Goal: Task Accomplishment & Management: Manage account settings

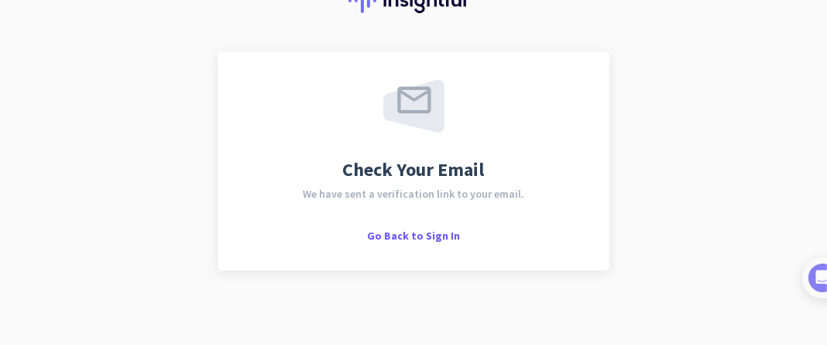
scroll to position [76, 0]
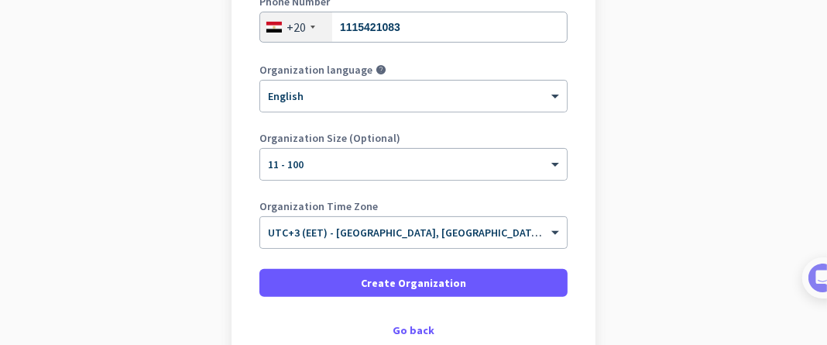
scroll to position [310, 0]
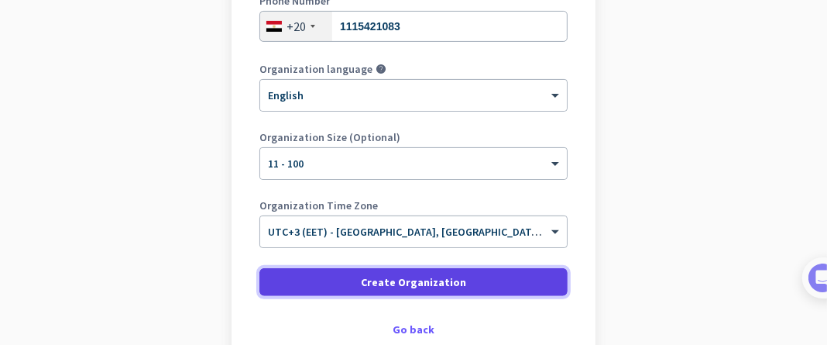
click at [397, 288] on span "Create Organization" at bounding box center [413, 281] width 105 height 15
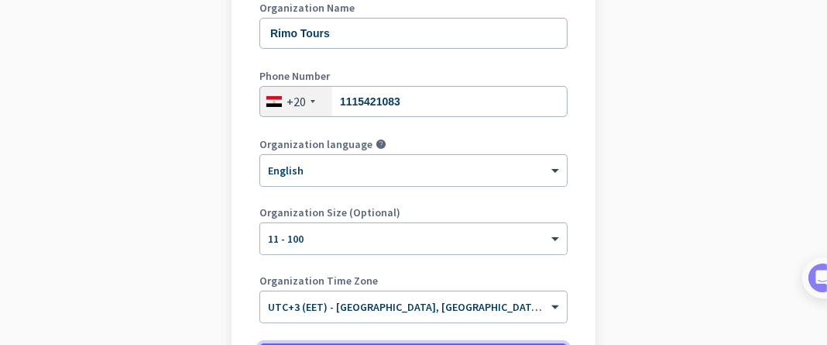
scroll to position [232, 0]
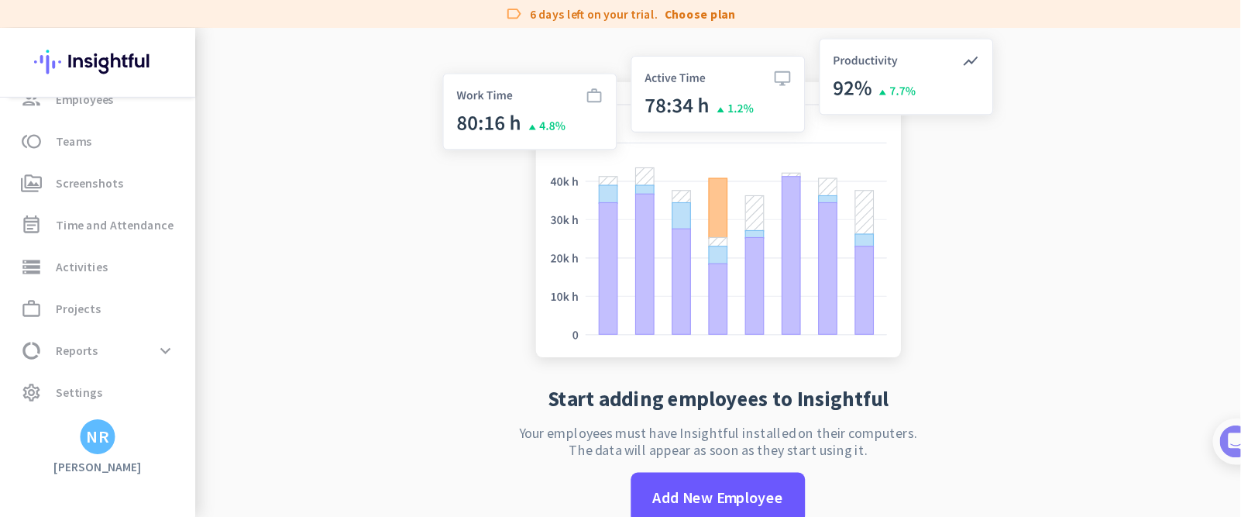
scroll to position [77, 0]
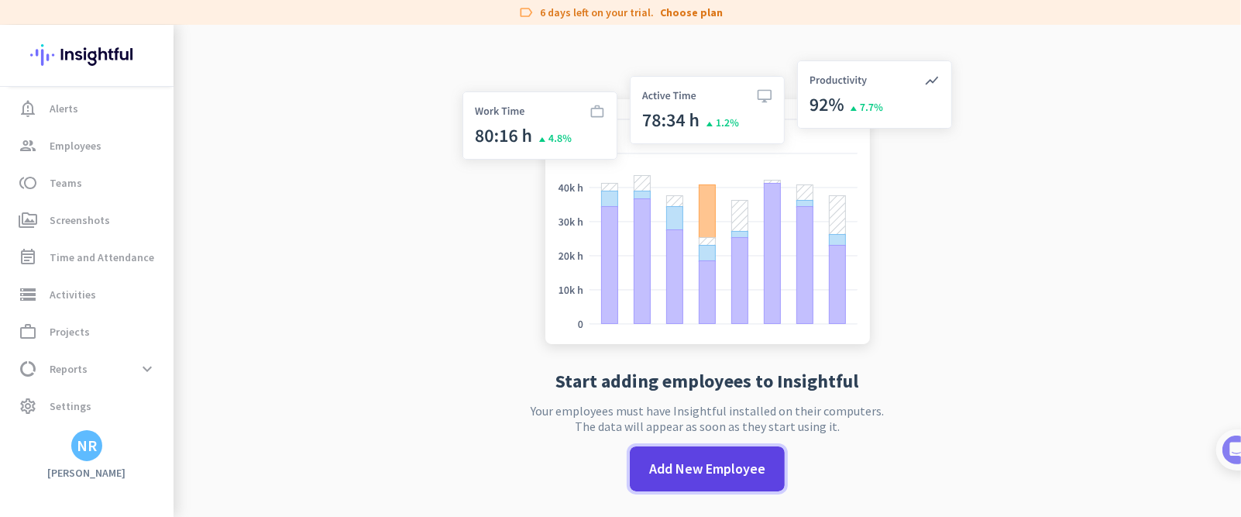
click at [671, 344] on span at bounding box center [707, 468] width 155 height 37
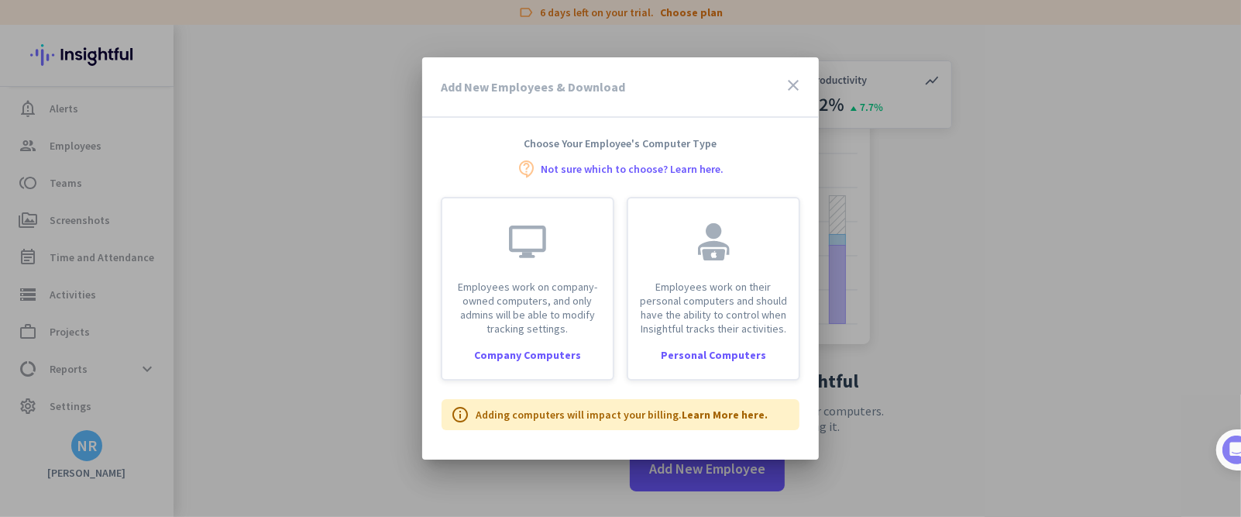
scroll to position [110, 0]
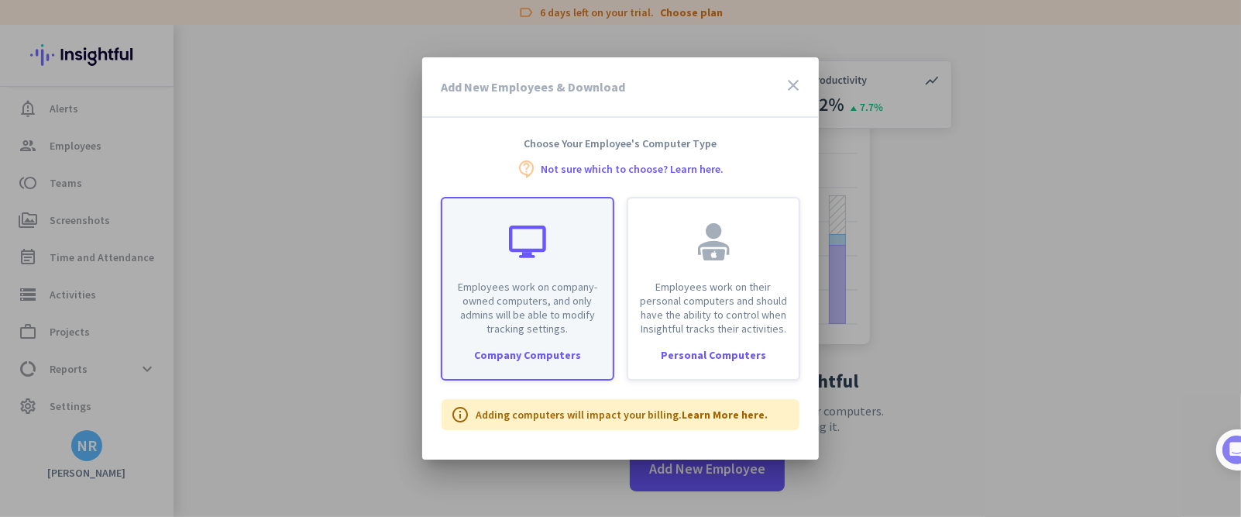
click at [551, 325] on p "Employees work on company-owned computers, and only admins will be able to modi…" at bounding box center [528, 308] width 152 height 56
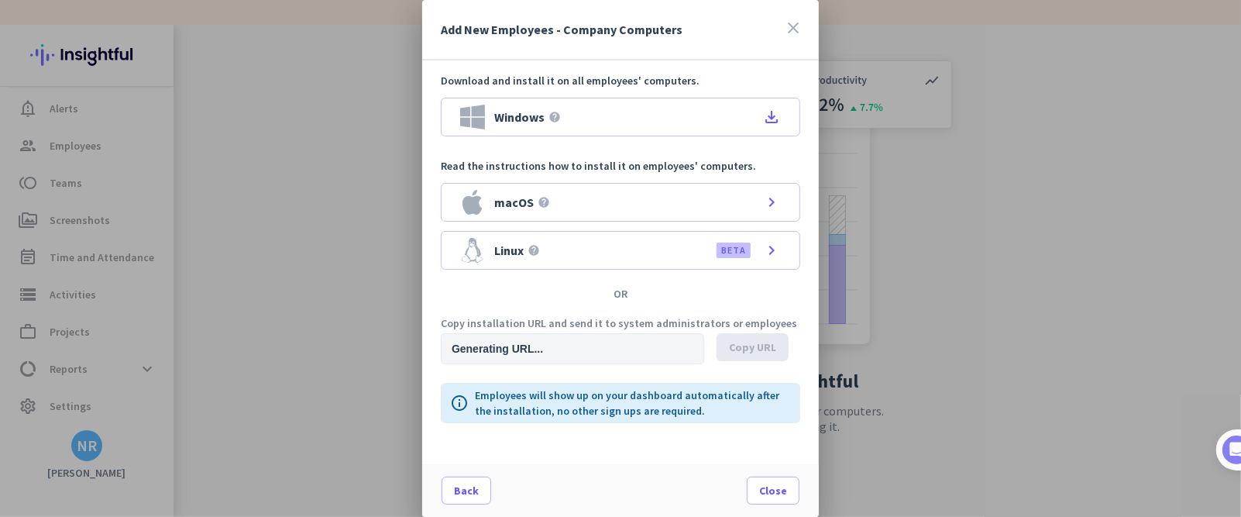
type input "[URL][DOMAIN_NAME]"
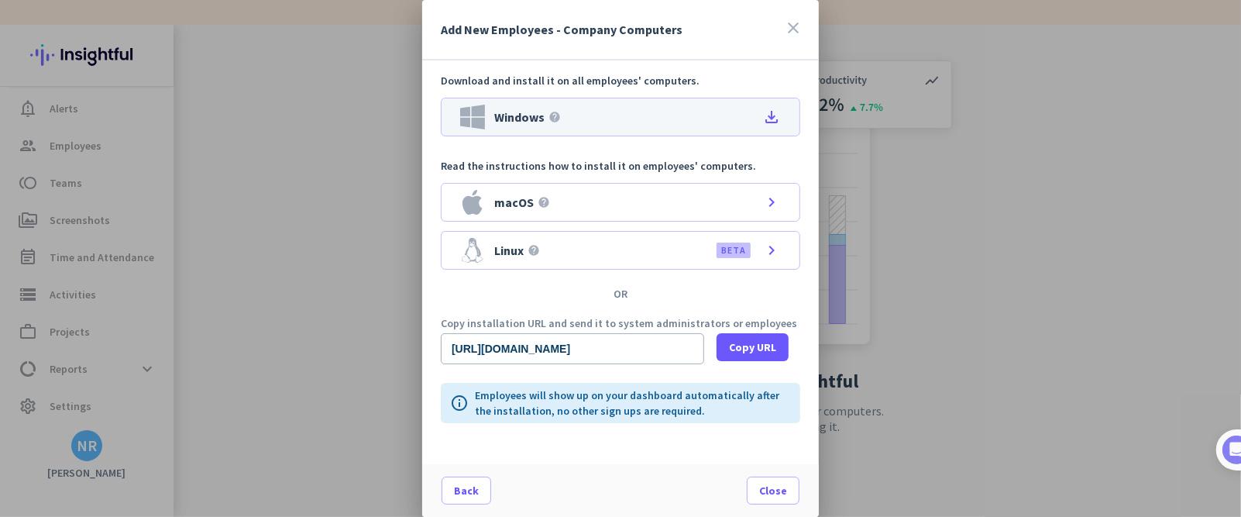
click at [762, 106] on div "Windows help file_download" at bounding box center [620, 117] width 359 height 39
click at [506, 344] on div "Download and install it on all employees' computers. Windows help file_download…" at bounding box center [620, 262] width 397 height 404
drag, startPoint x: 660, startPoint y: 476, endPoint x: 575, endPoint y: 452, distance: 87.8
click at [660, 344] on div "Add New Employees - Company Computers close Download and install it on all empl…" at bounding box center [620, 258] width 397 height 517
click at [274, 344] on div at bounding box center [620, 258] width 1241 height 517
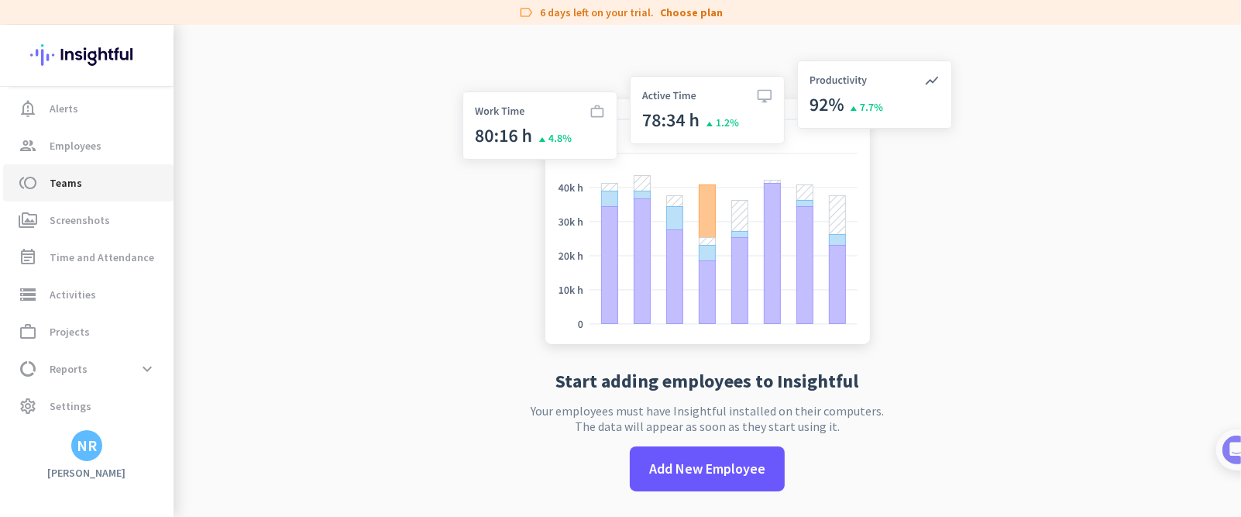
click at [74, 198] on link "toll Teams" at bounding box center [88, 182] width 170 height 37
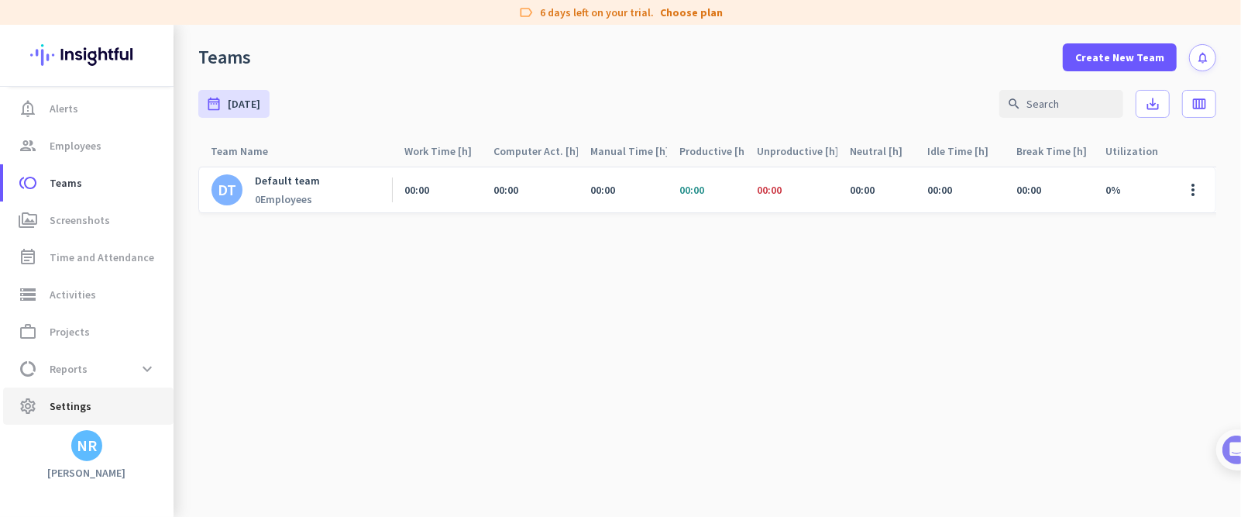
click at [94, 344] on span "settings Settings" at bounding box center [88, 406] width 146 height 19
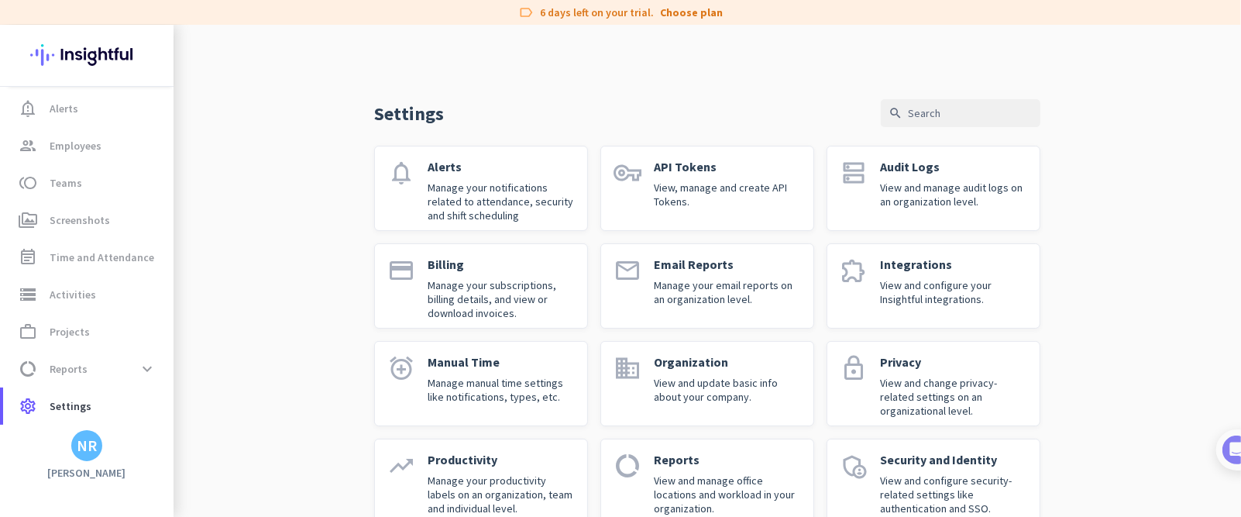
click at [466, 187] on p "Manage your notifications related to attendance, security and shift scheduling" at bounding box center [501, 201] width 147 height 42
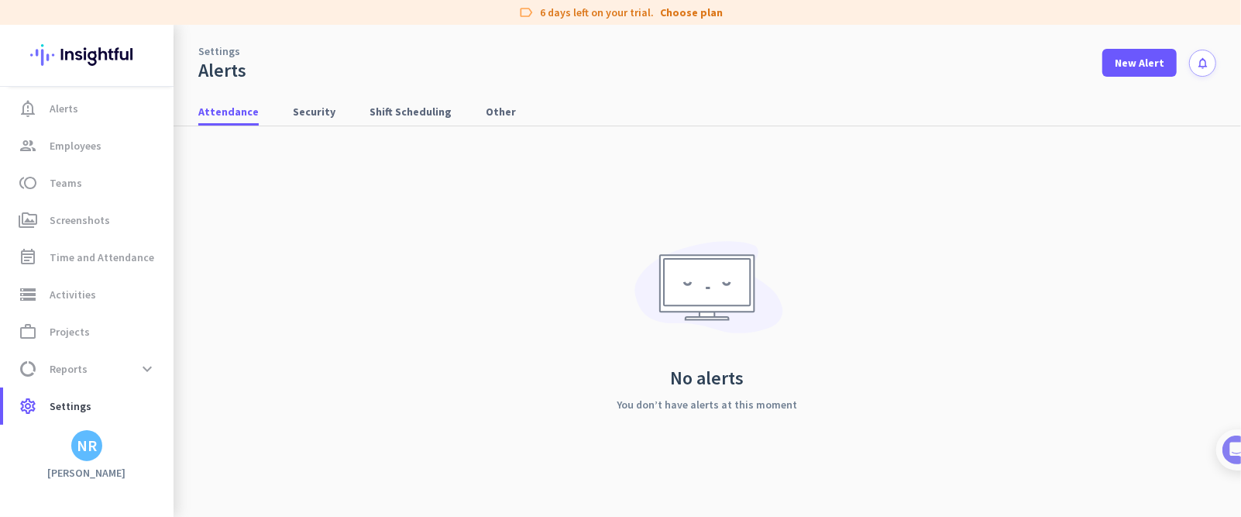
click at [333, 194] on div "No alerts You don’t have alerts at this moment" at bounding box center [707, 321] width 1018 height 390
click at [826, 66] on span "New Alert" at bounding box center [1140, 62] width 50 height 15
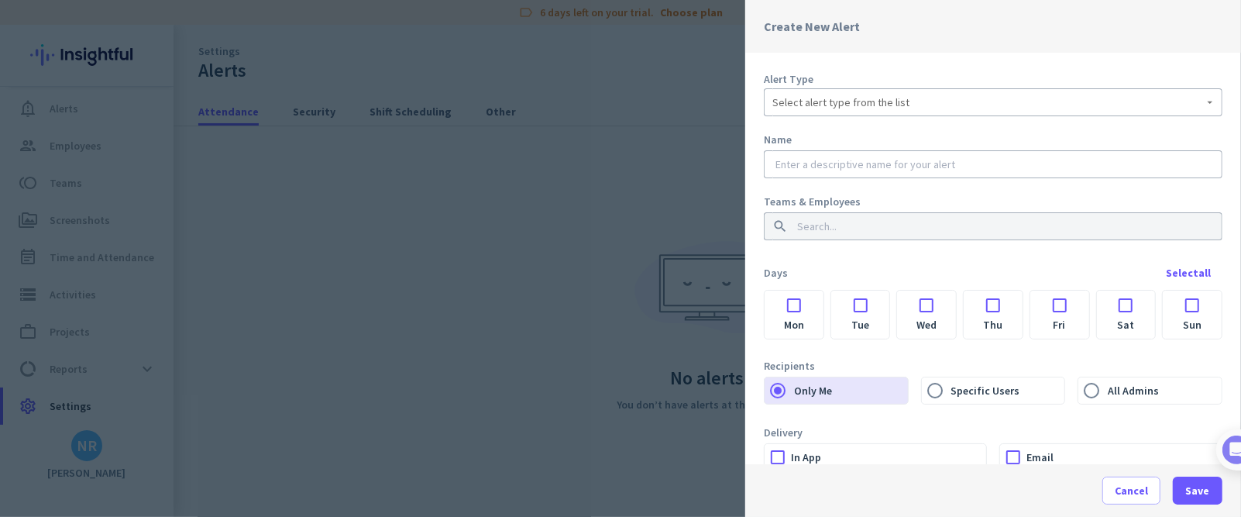
click at [826, 113] on div "Select alert type from the list" at bounding box center [992, 102] width 441 height 28
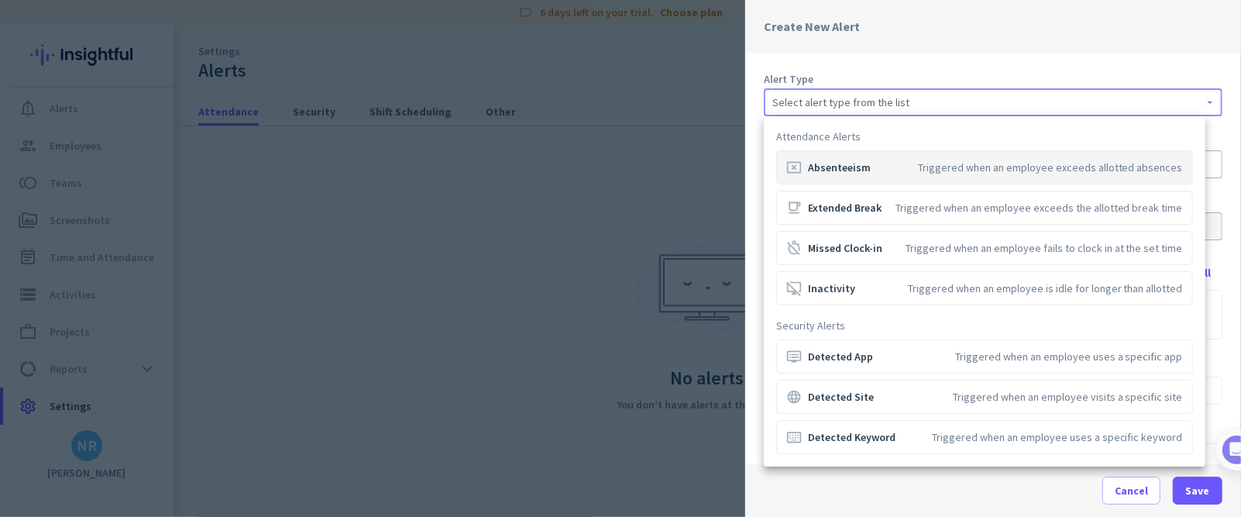
click at [826, 93] on div at bounding box center [620, 258] width 1241 height 517
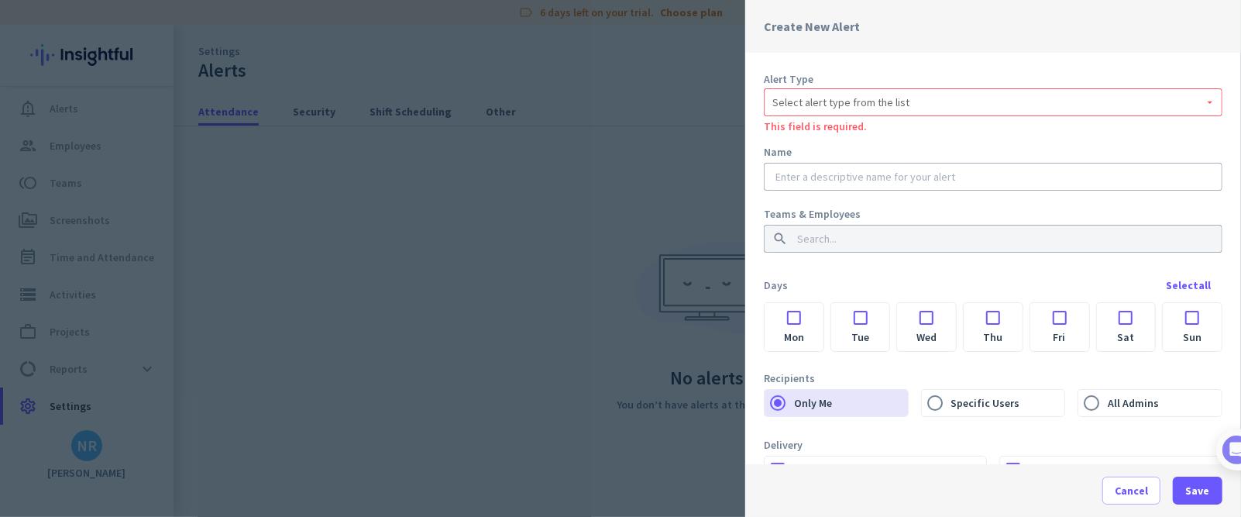
click at [826, 57] on div "Alert Type Select alert type from the list This field is required. Name Teams &…" at bounding box center [993, 258] width 496 height 411
click at [826, 100] on span "Select alert type from the list" at bounding box center [840, 101] width 137 height 15
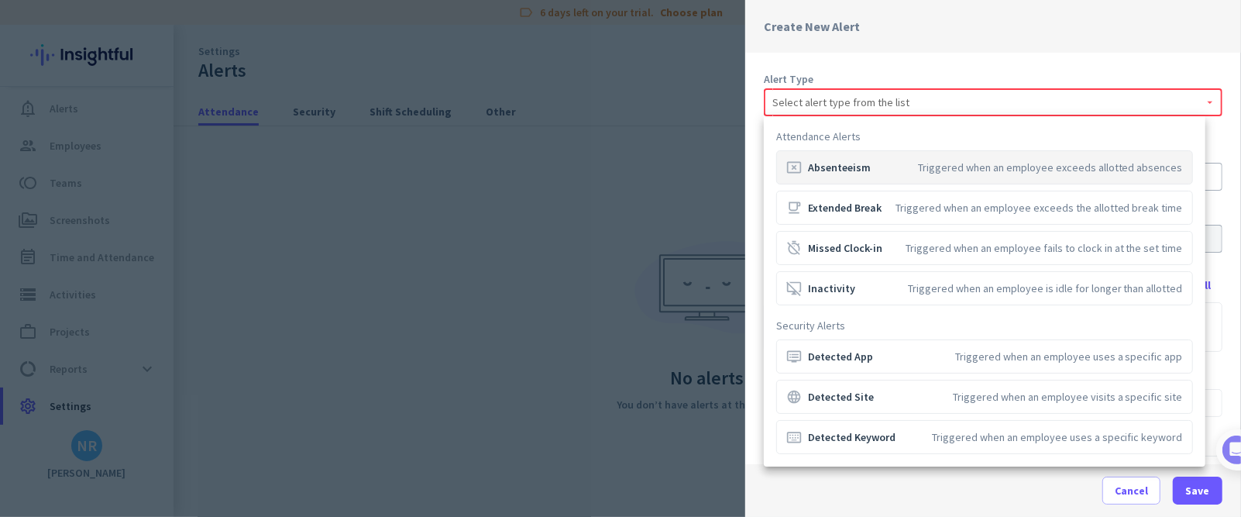
click at [826, 100] on div at bounding box center [620, 258] width 1241 height 517
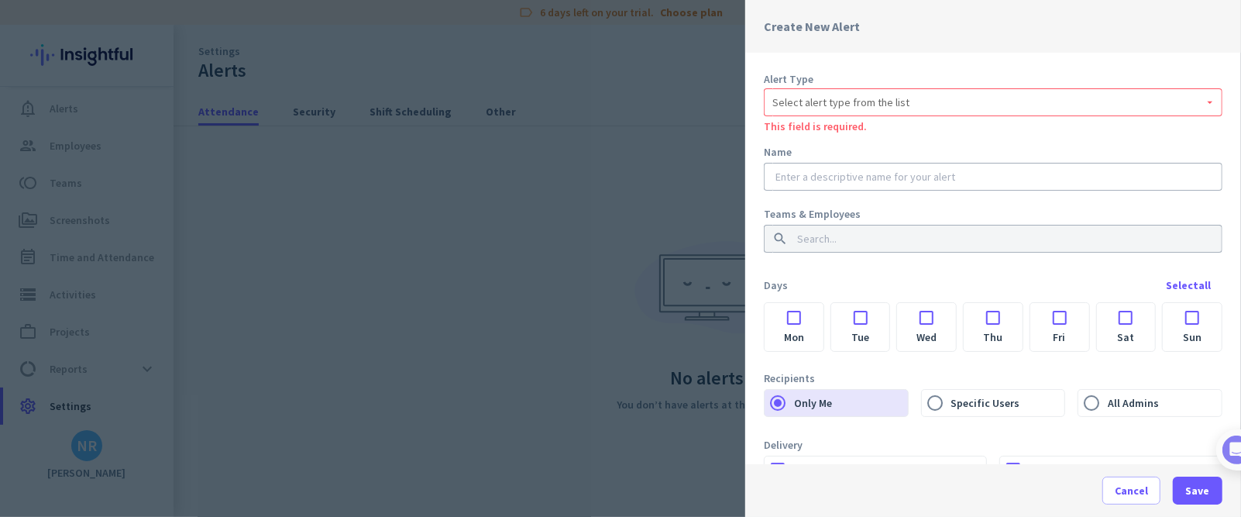
click at [826, 189] on div at bounding box center [992, 177] width 441 height 28
click at [565, 177] on div at bounding box center [620, 258] width 1241 height 517
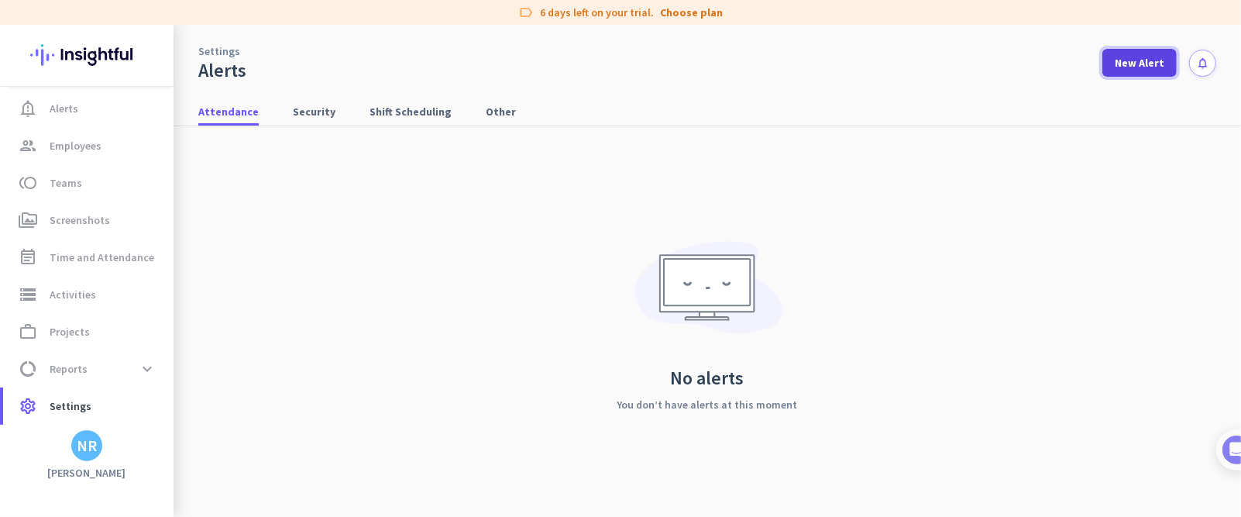
click at [826, 70] on span "New Alert" at bounding box center [1140, 62] width 50 height 15
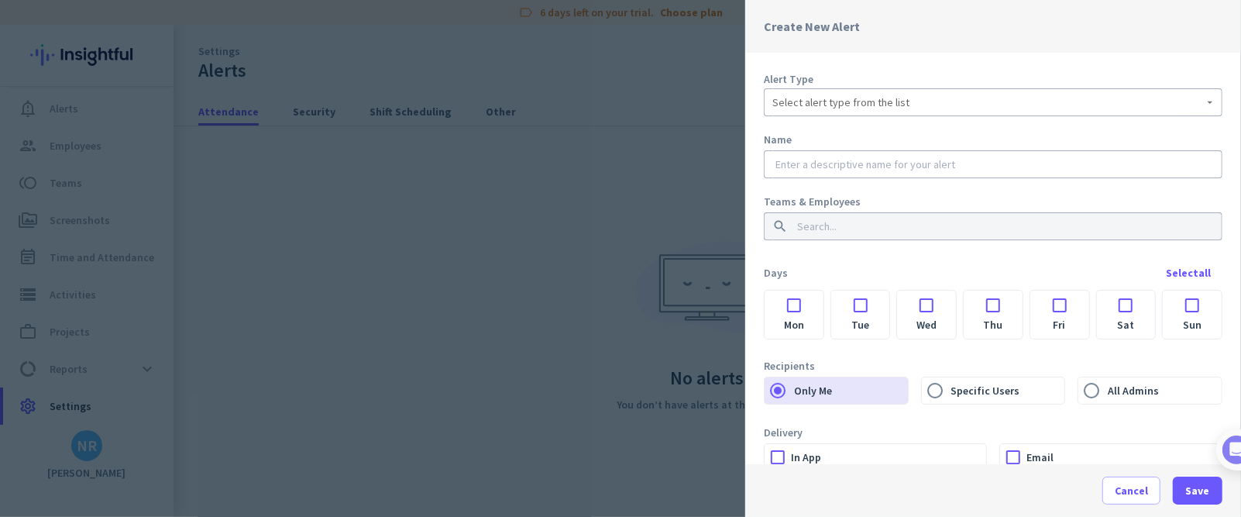
click at [826, 111] on div "Select alert type from the list" at bounding box center [992, 102] width 441 height 19
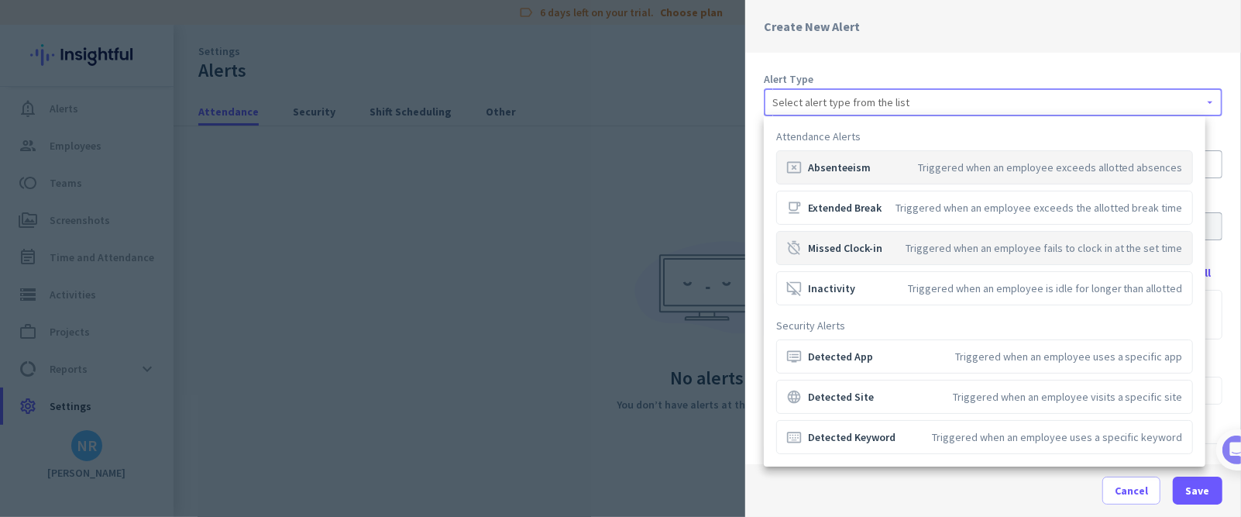
click at [826, 255] on div "timer_off Missed Clock-in Triggered when an employee fails to clock in at the s…" at bounding box center [984, 247] width 396 height 15
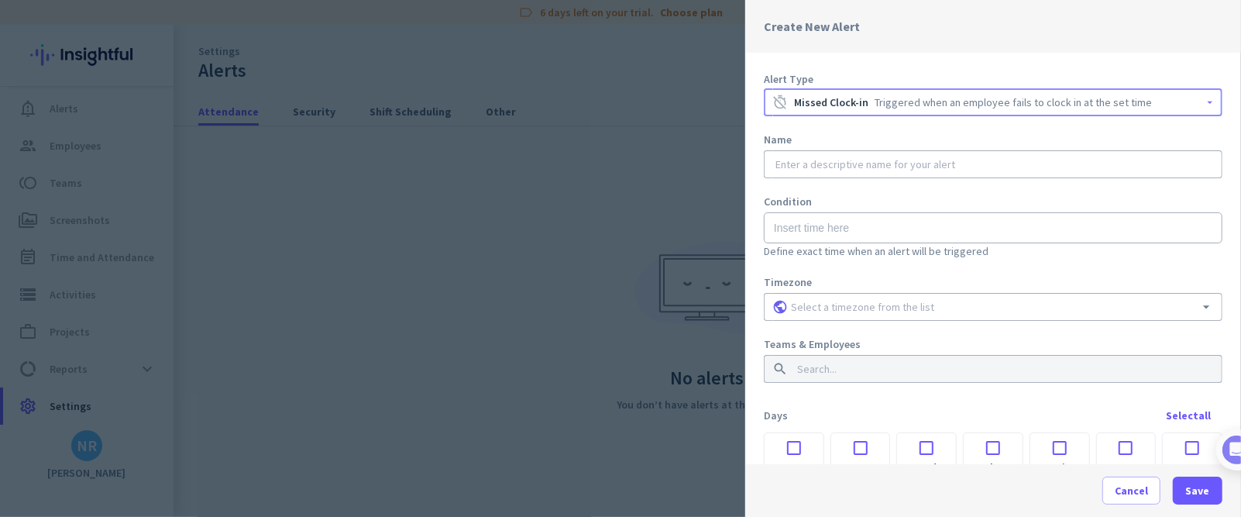
click at [826, 164] on input "text" at bounding box center [992, 163] width 441 height 15
type input "Late"
type input "12:00 AM"
click at [826, 165] on input "Late" at bounding box center [992, 163] width 441 height 15
type input "Employee didn't"
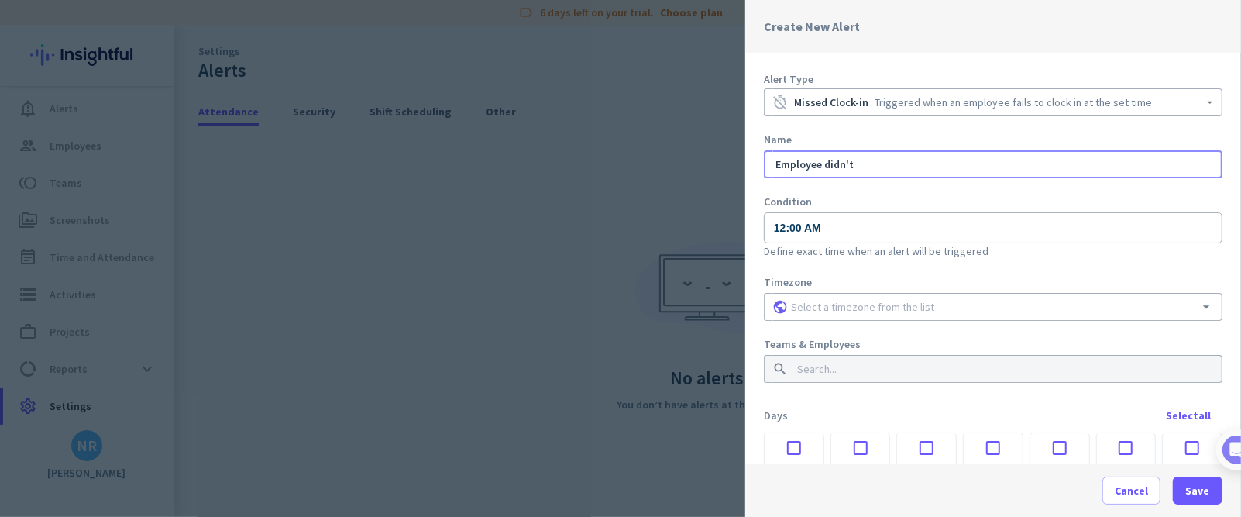
click at [375, 228] on div at bounding box center [620, 258] width 1241 height 517
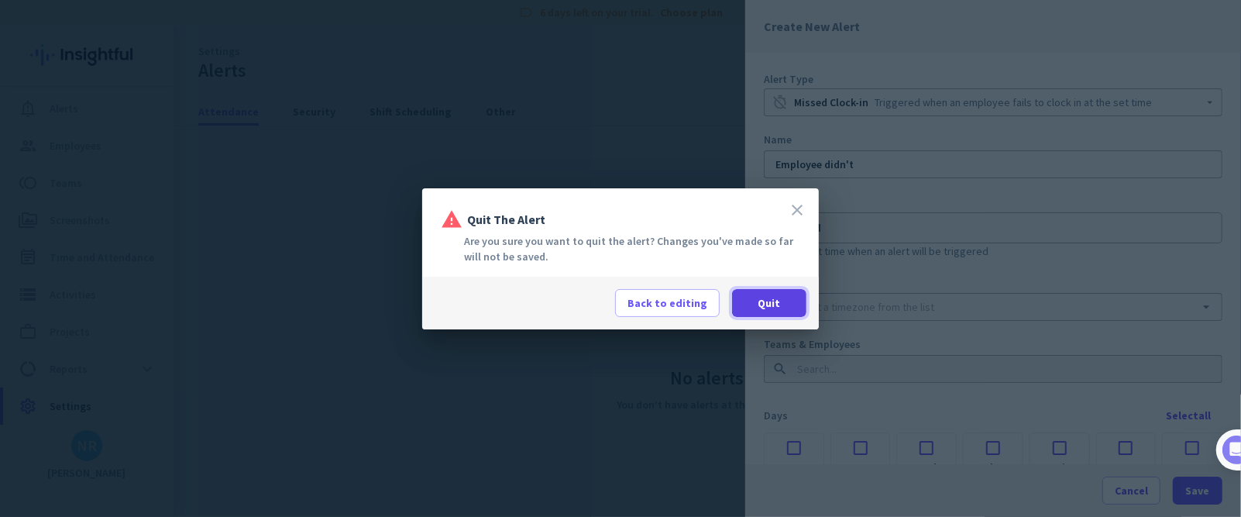
click at [780, 302] on span at bounding box center [769, 302] width 74 height 37
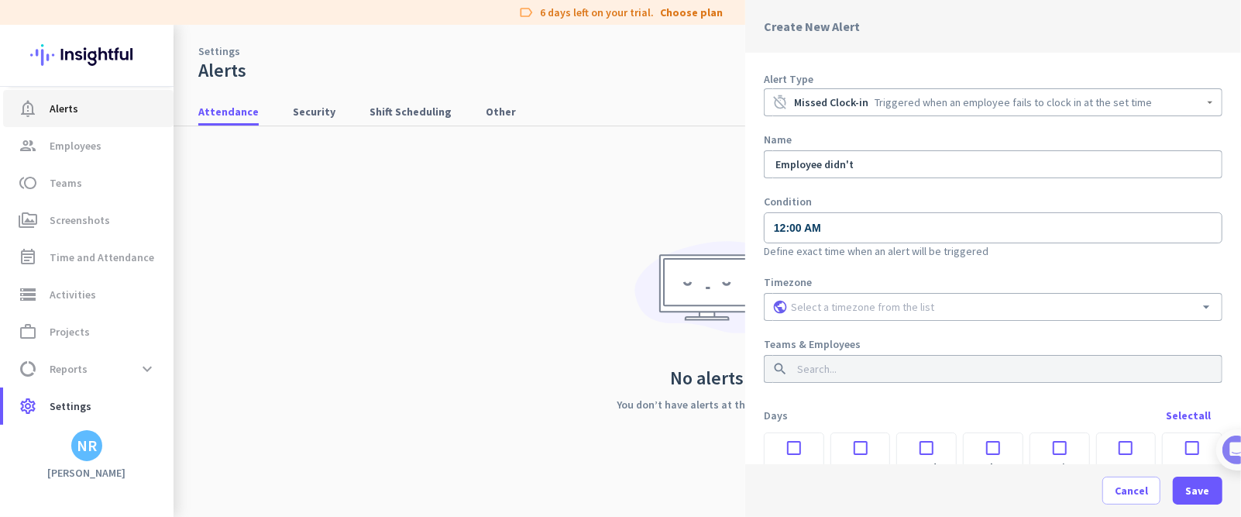
click at [70, 112] on span "Alerts" at bounding box center [64, 108] width 29 height 19
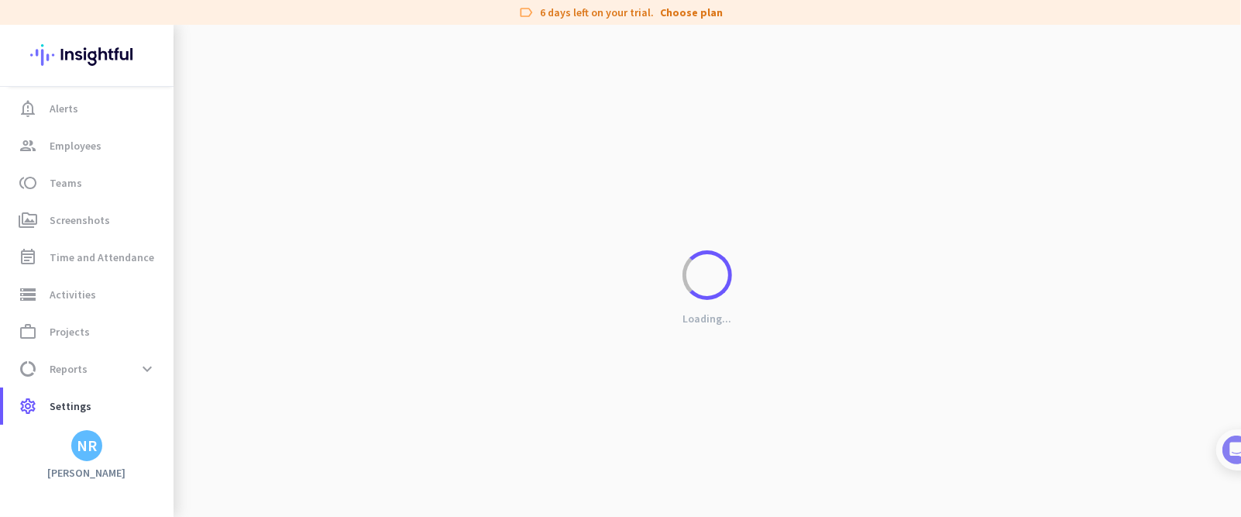
click at [104, 45] on img at bounding box center [86, 55] width 113 height 60
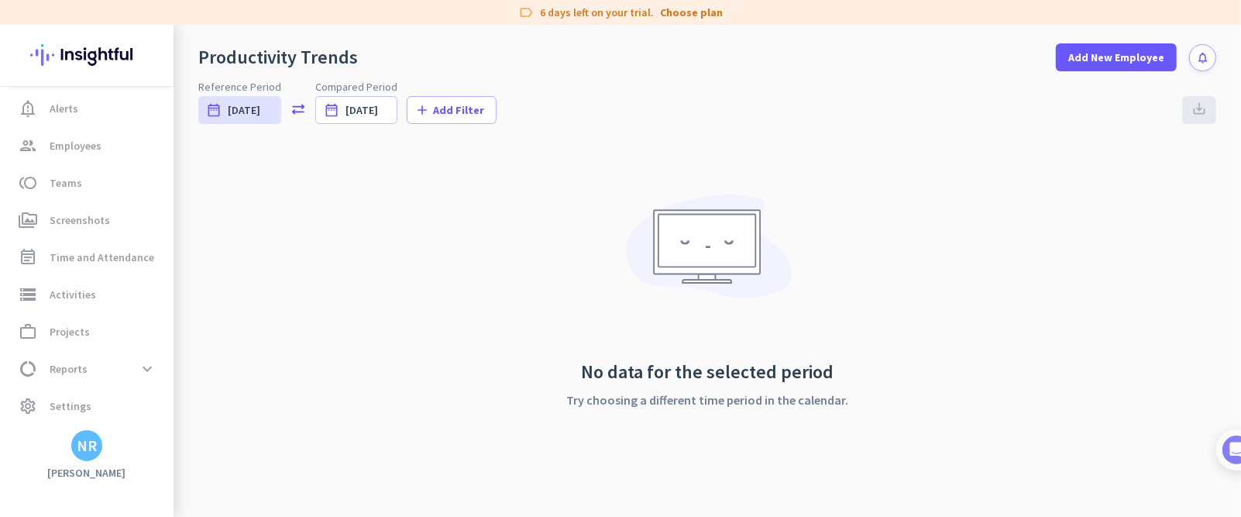
click at [105, 45] on img at bounding box center [86, 55] width 113 height 60
click at [72, 138] on span "Employees" at bounding box center [76, 145] width 52 height 19
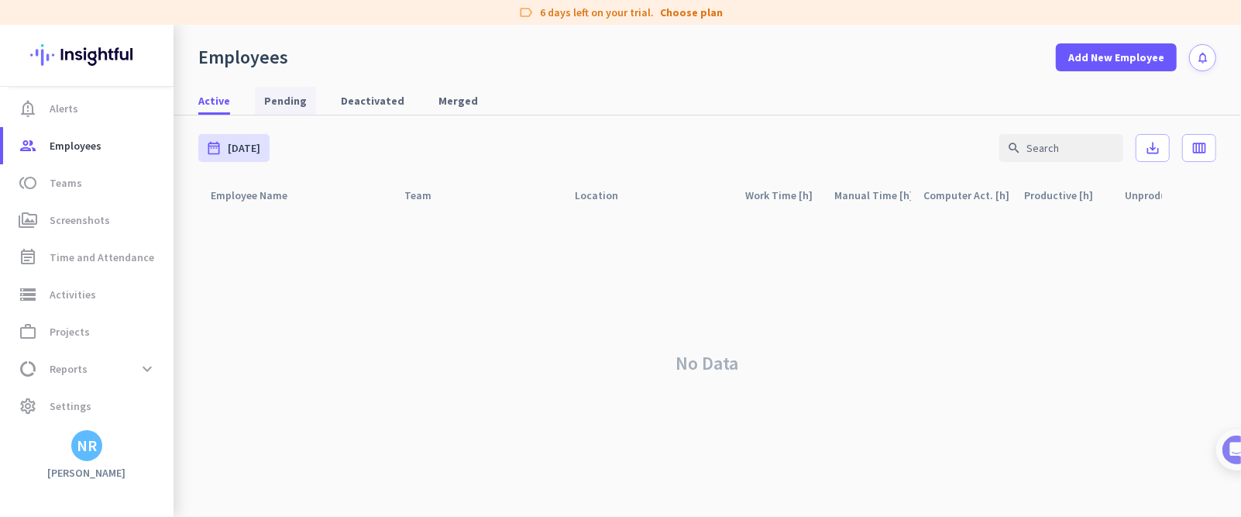
click at [273, 90] on span "Pending" at bounding box center [285, 101] width 43 height 28
click at [345, 107] on span "Deactivated" at bounding box center [373, 100] width 64 height 15
click at [438, 97] on span "Merged" at bounding box center [458, 100] width 40 height 15
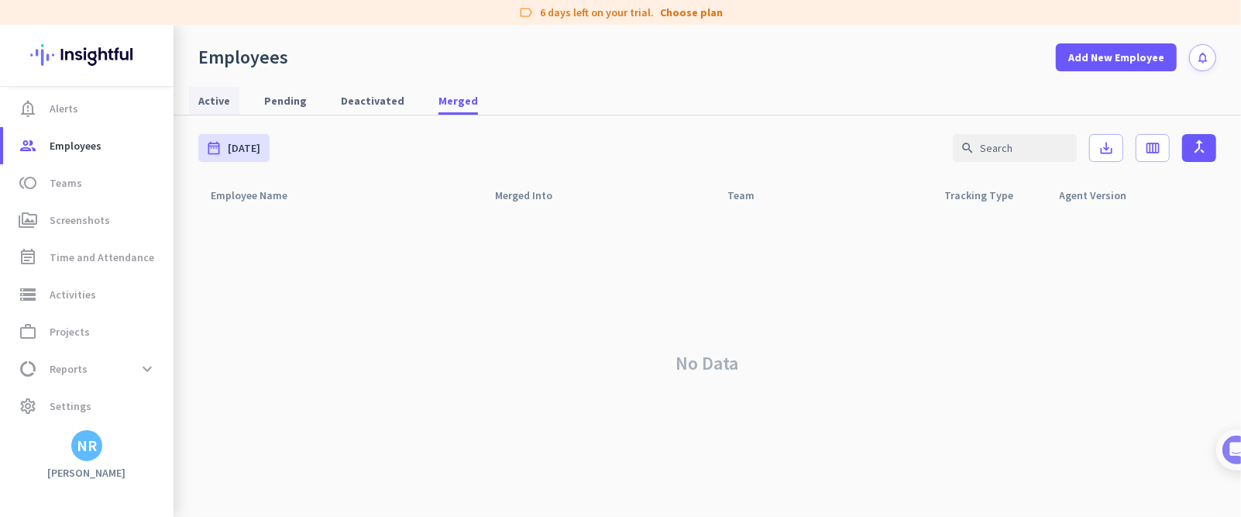
click at [217, 100] on span "Active" at bounding box center [214, 100] width 32 height 15
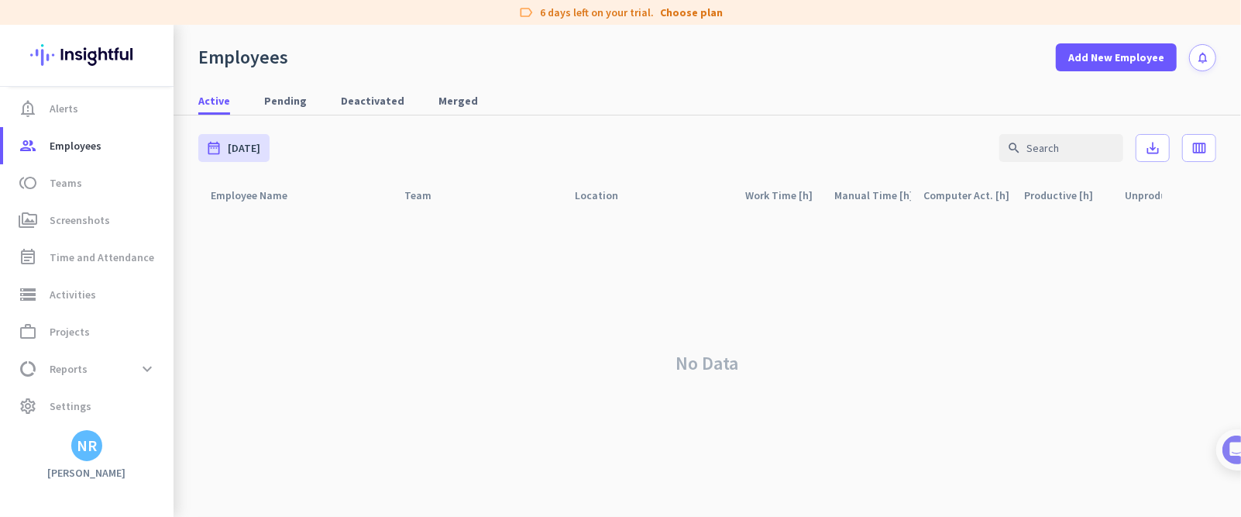
click at [65, 75] on img at bounding box center [86, 55] width 113 height 60
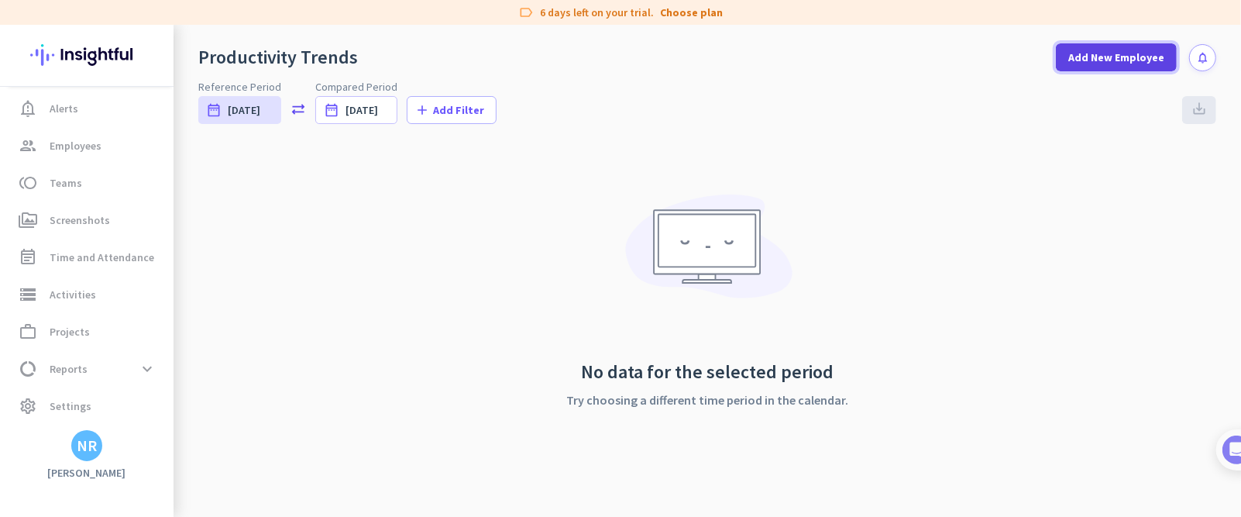
click at [826, 60] on span "Add New Employee" at bounding box center [1116, 57] width 96 height 15
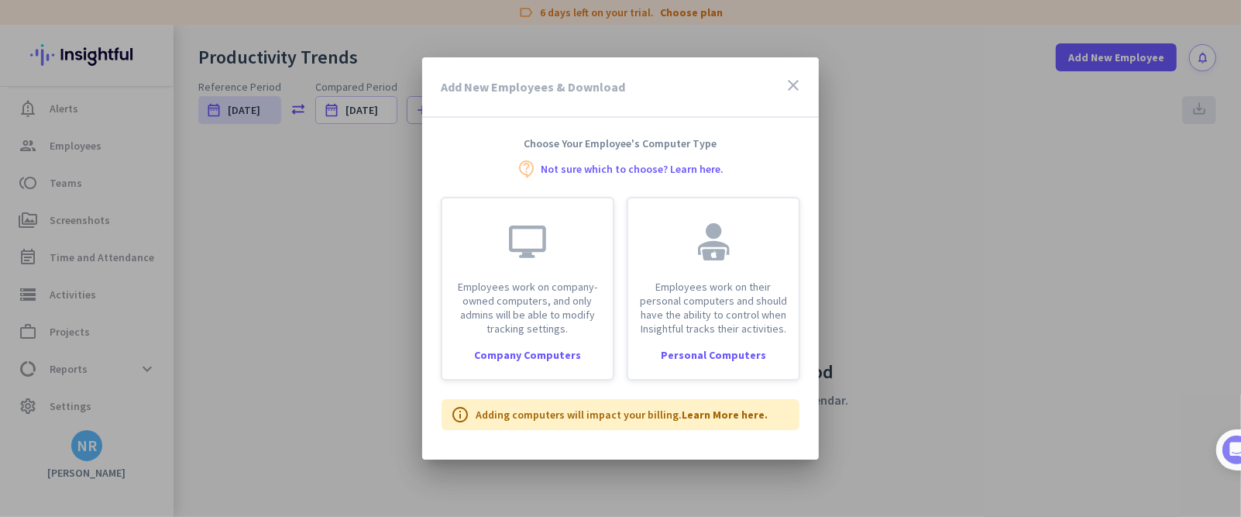
scroll to position [110, 0]
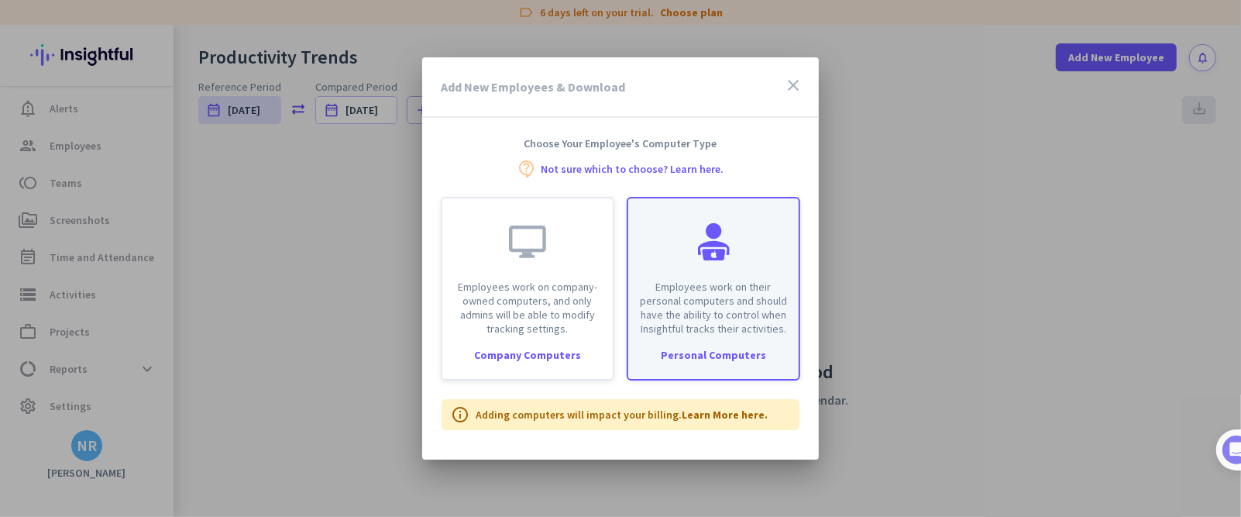
click at [682, 261] on div "Employees work on their personal computers and should have the ability to contr…" at bounding box center [713, 266] width 170 height 137
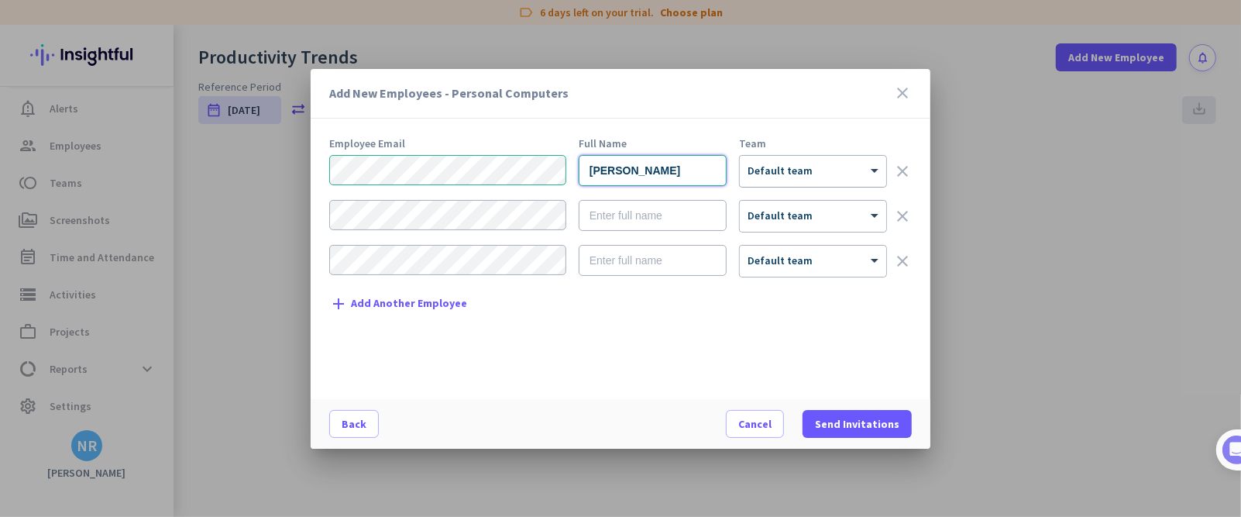
type input "[PERSON_NAME]"
click at [818, 173] on div "× Default team" at bounding box center [803, 170] width 127 height 13
click at [826, 344] on span at bounding box center [856, 423] width 109 height 37
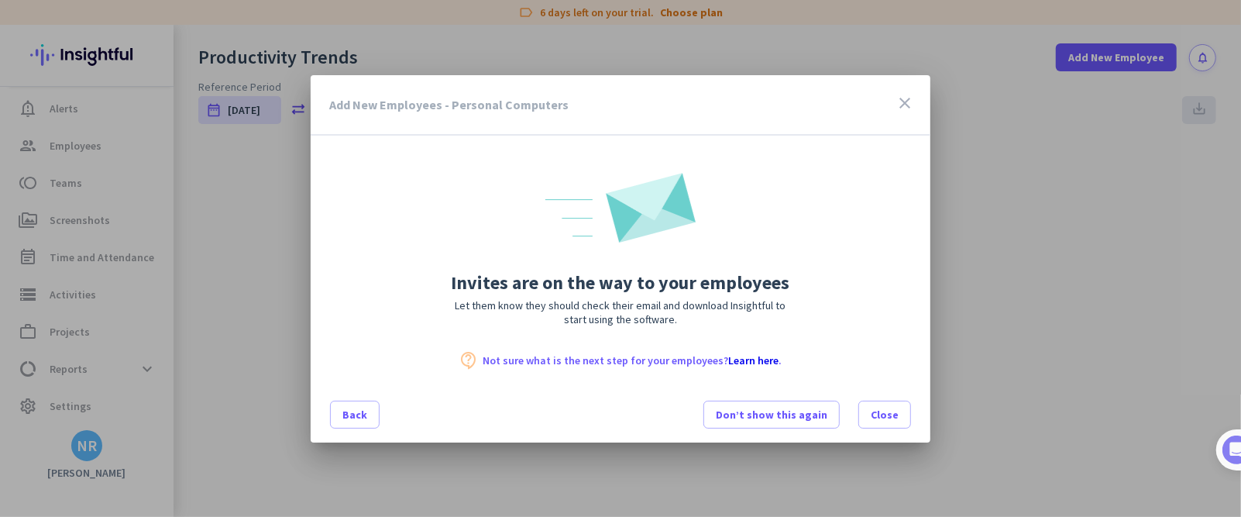
scroll to position [119, 0]
click at [826, 344] on span at bounding box center [884, 414] width 51 height 37
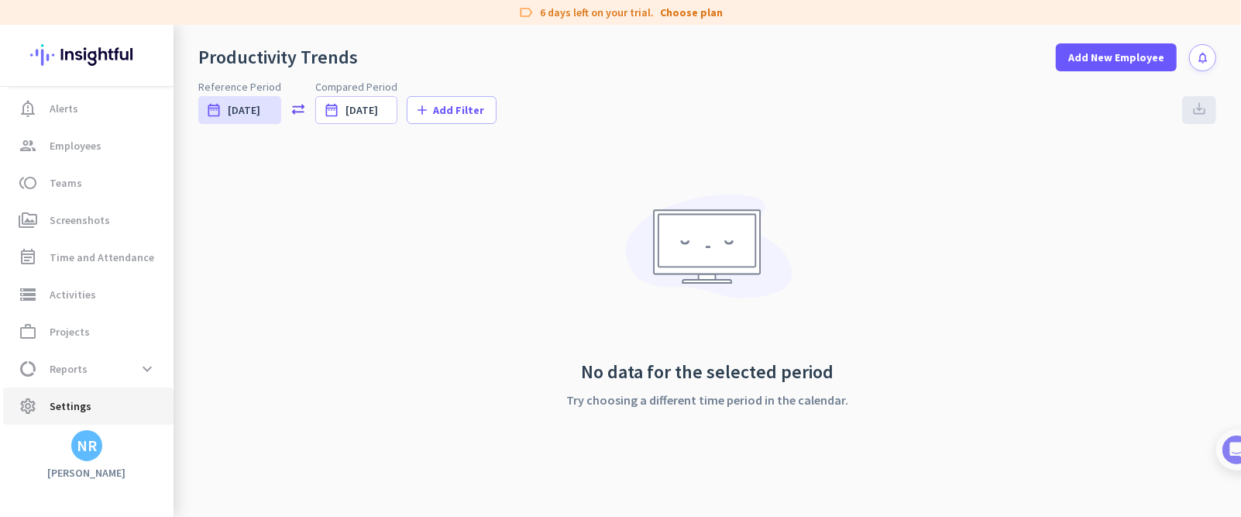
click at [77, 344] on span "Settings" at bounding box center [71, 406] width 42 height 19
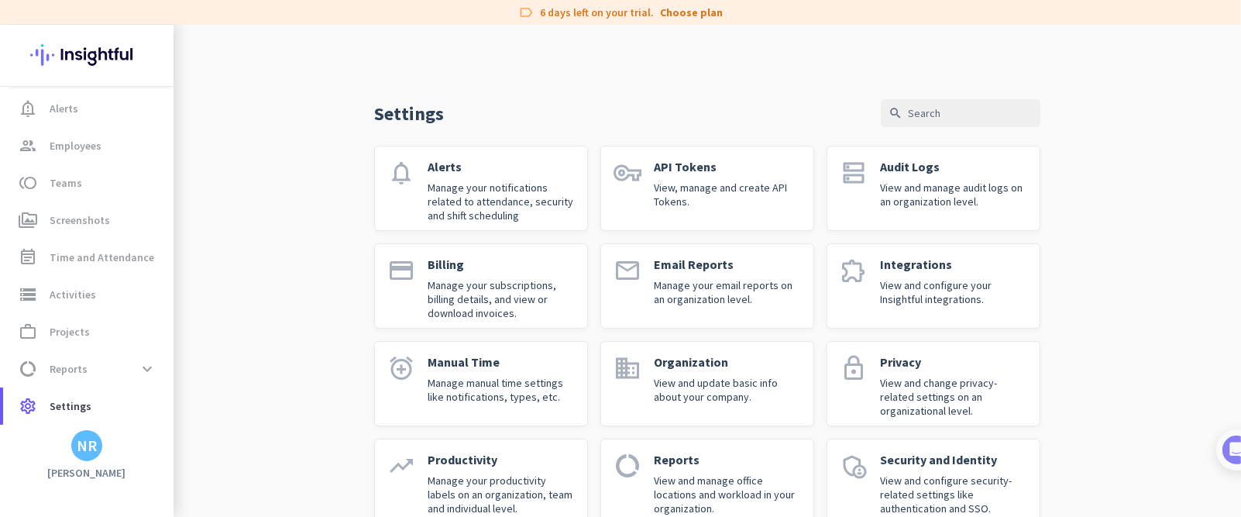
click at [826, 187] on p "View and manage audit logs on an organization level." at bounding box center [953, 194] width 147 height 28
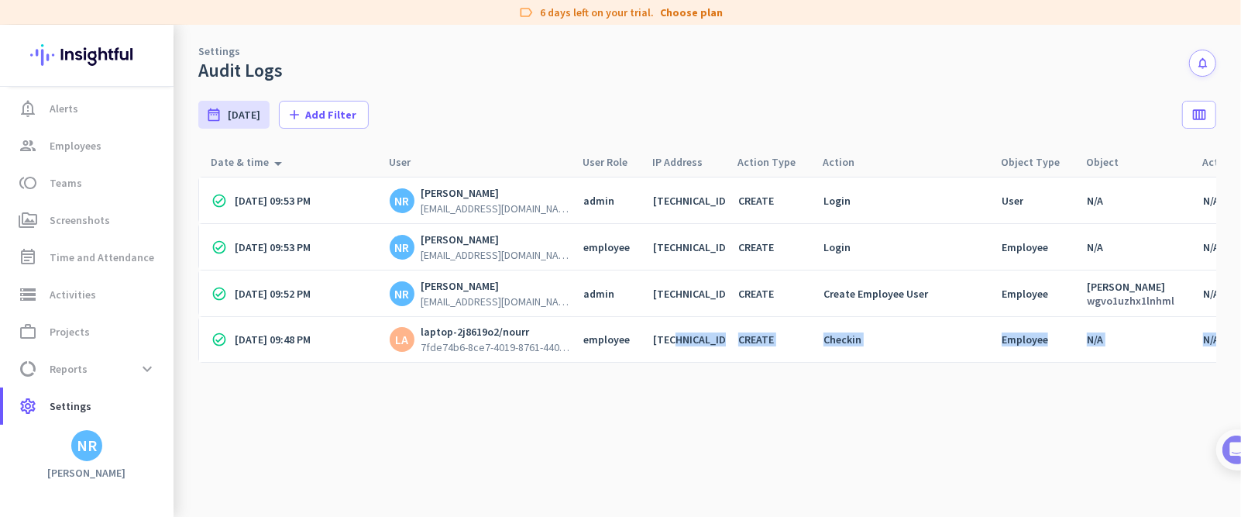
drag, startPoint x: 730, startPoint y: 347, endPoint x: 417, endPoint y: 365, distance: 312.6
click at [417, 344] on cdk-virtual-scroll-viewport "check_circle [DATE] 09:53 PM NR [PERSON_NAME] [EMAIL_ADDRESS][DOMAIN_NAME] admi…" at bounding box center [707, 347] width 1018 height 340
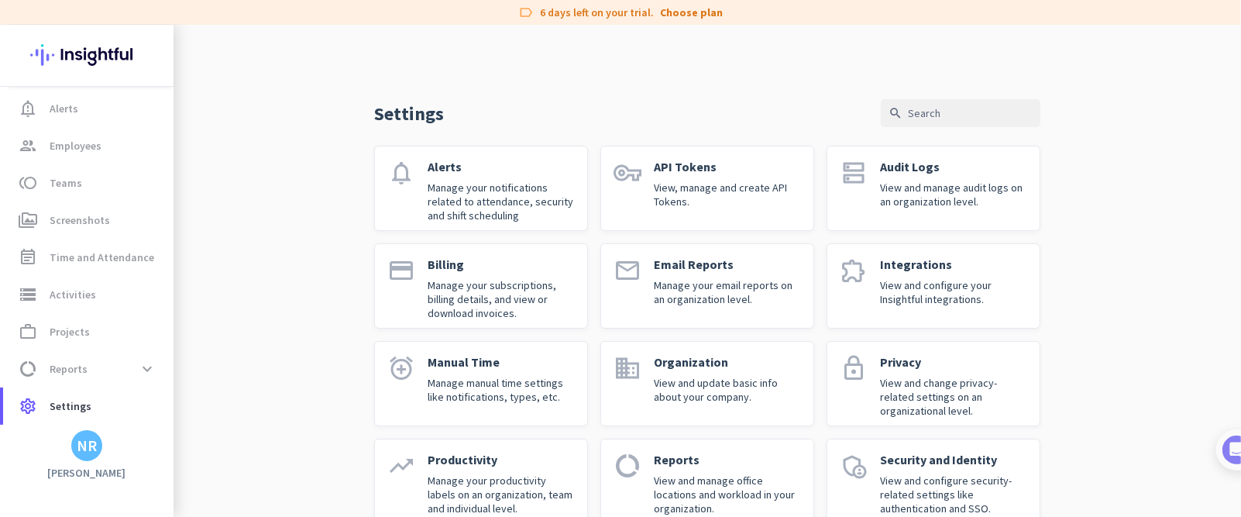
click at [515, 277] on div "Billing Manage your subscriptions, billing details, and view or download invoic…" at bounding box center [501, 285] width 147 height 59
click at [709, 304] on p "Manage your email reports on an organization level." at bounding box center [727, 292] width 147 height 28
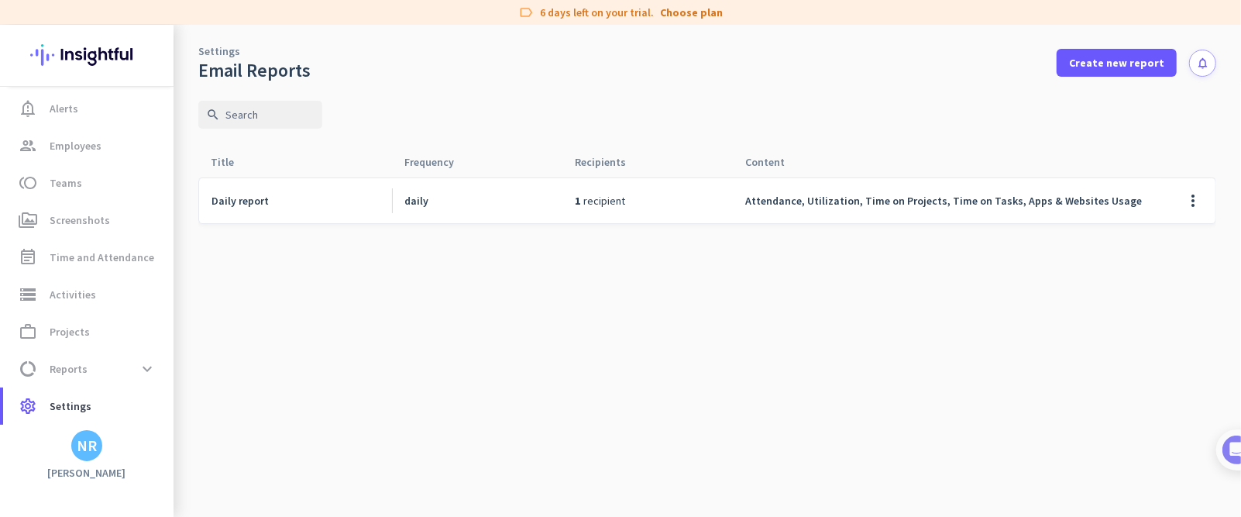
drag, startPoint x: 802, startPoint y: 203, endPoint x: 1132, endPoint y: 216, distance: 331.0
click at [802, 202] on span "Attendance, Utilization, Time on Projects, Time on Tasks, Apps & Websites Usage" at bounding box center [943, 201] width 397 height 14
click at [826, 204] on span at bounding box center [1192, 200] width 37 height 37
click at [826, 230] on span "Edit" at bounding box center [1162, 232] width 74 height 15
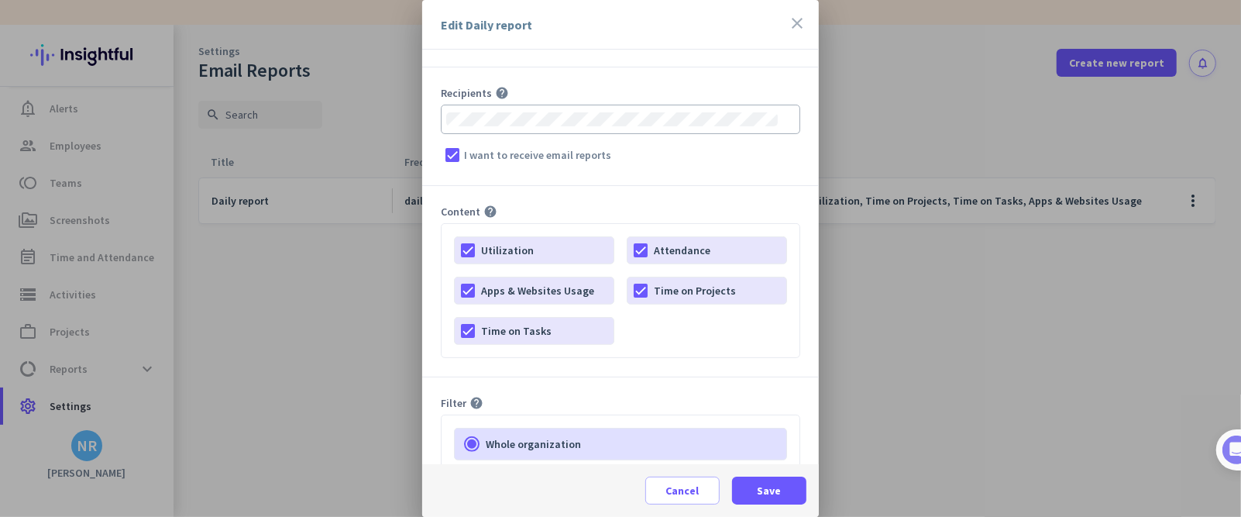
scroll to position [232, 0]
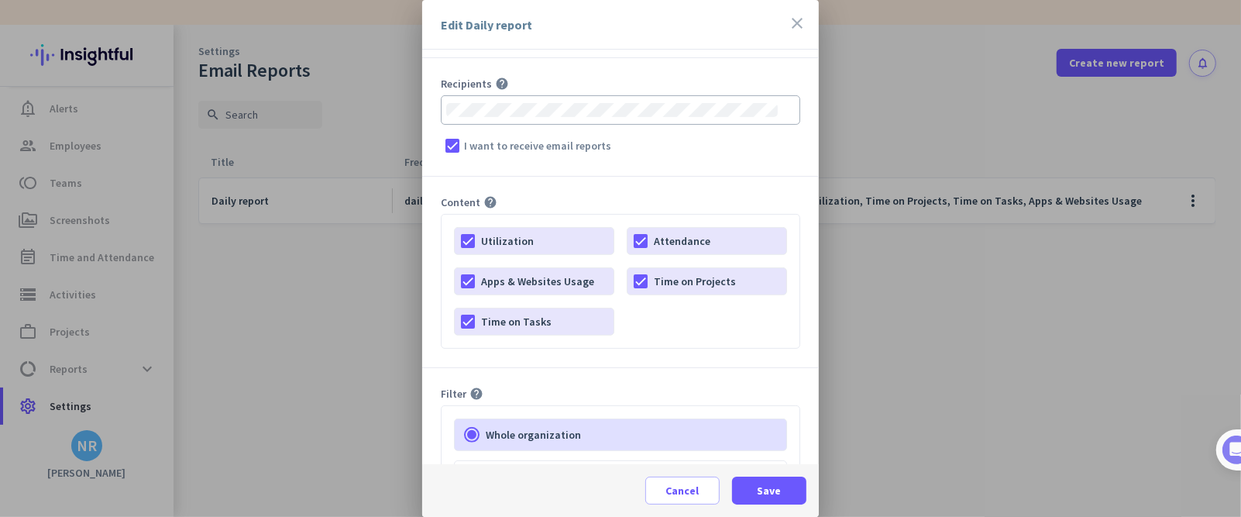
click at [510, 167] on div "Recipients help I want to receive email reports" at bounding box center [620, 127] width 397 height 100
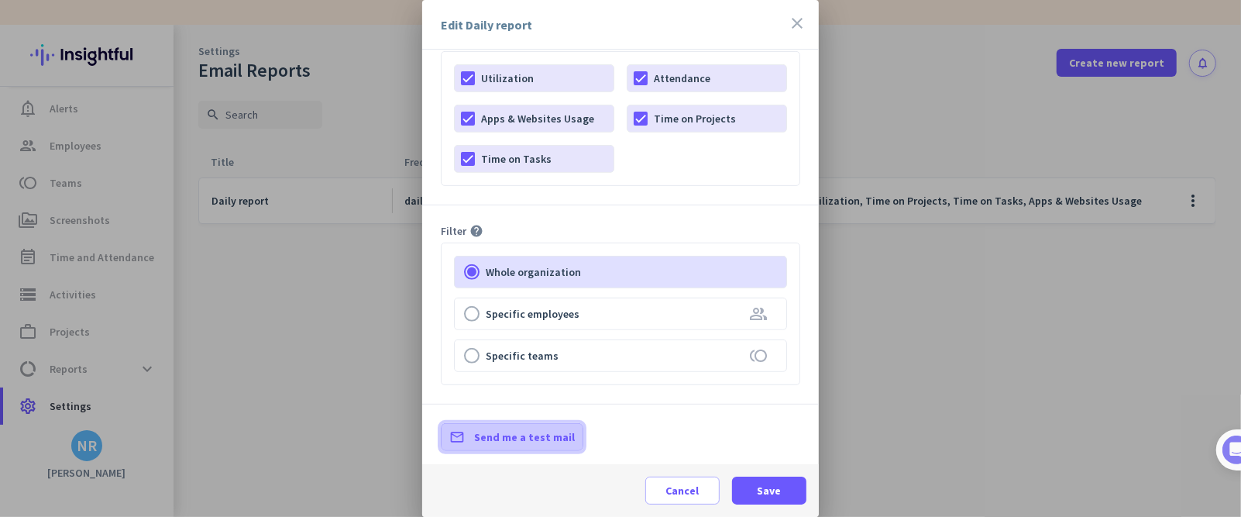
click at [505, 344] on span "Send me a test mail" at bounding box center [524, 436] width 101 height 15
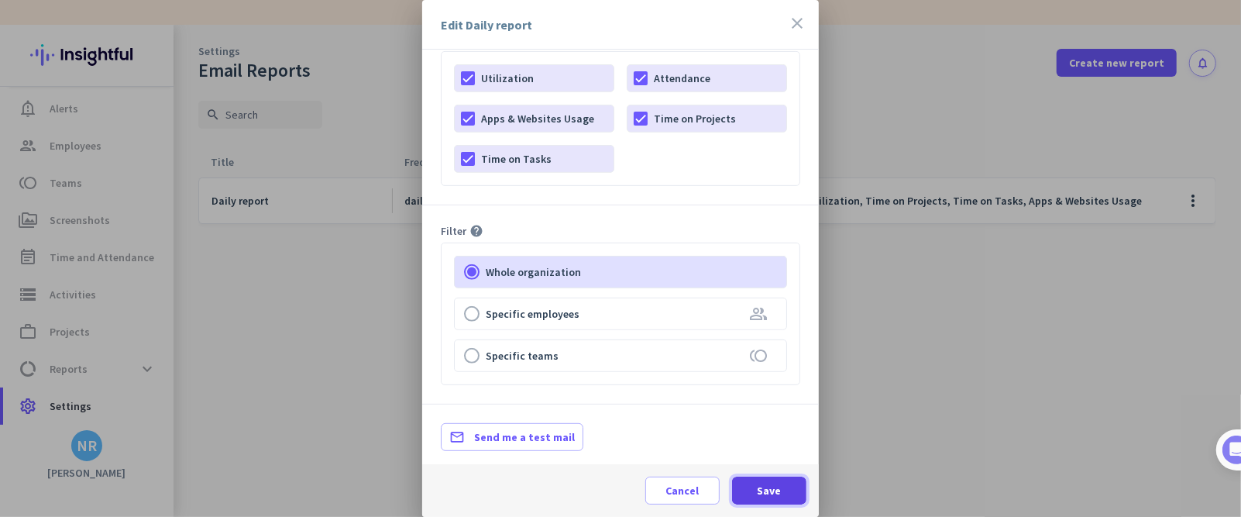
click at [769, 344] on span "Save" at bounding box center [769, 490] width 24 height 15
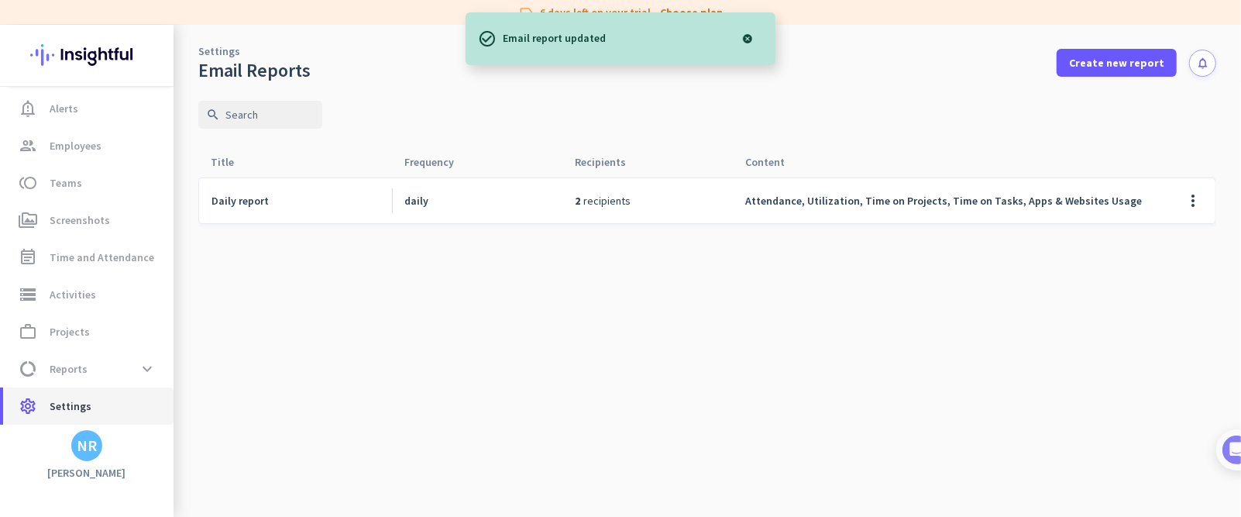
click at [79, 344] on span "Settings" at bounding box center [71, 406] width 42 height 19
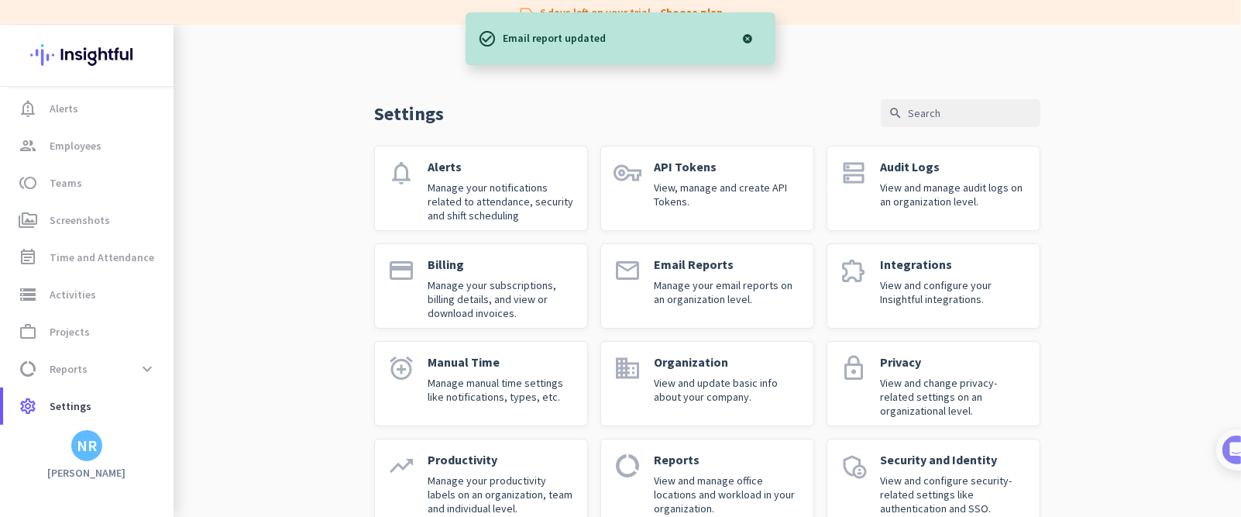
click at [826, 277] on icon "extension" at bounding box center [854, 270] width 28 height 28
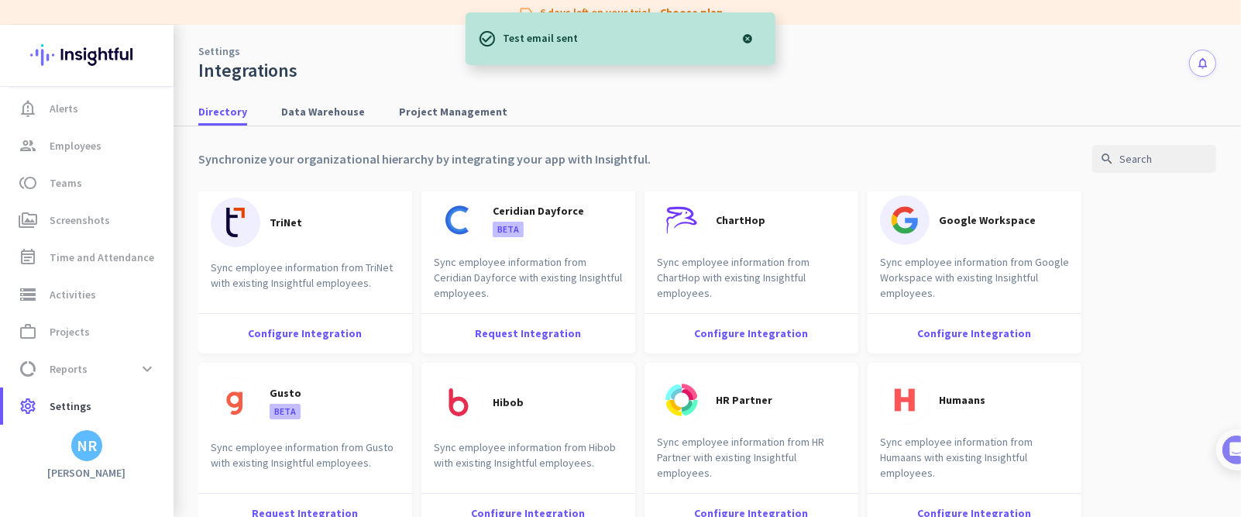
scroll to position [2166, 0]
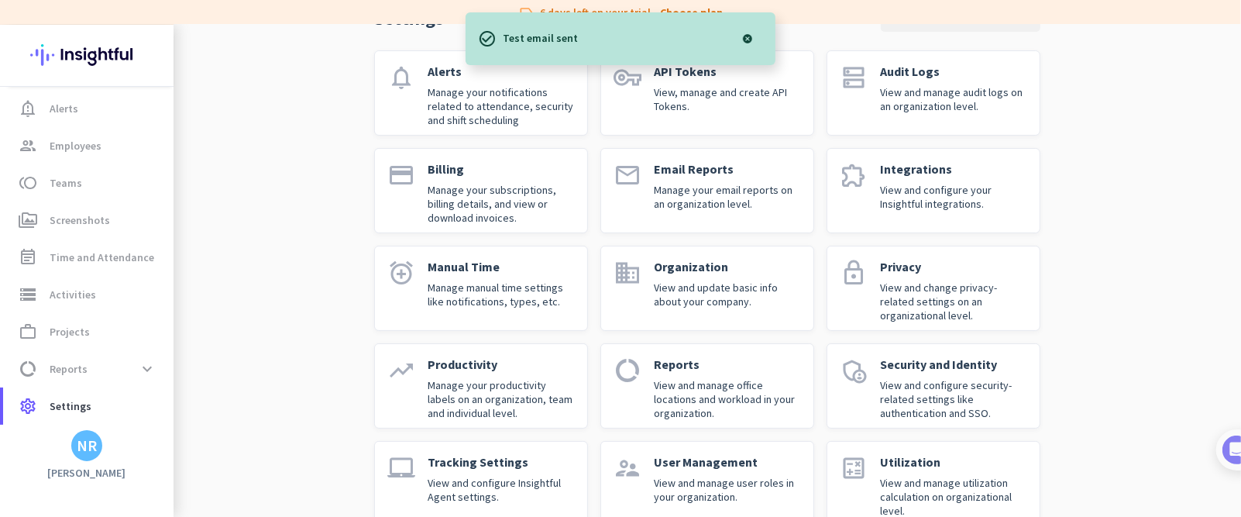
scroll to position [97, 0]
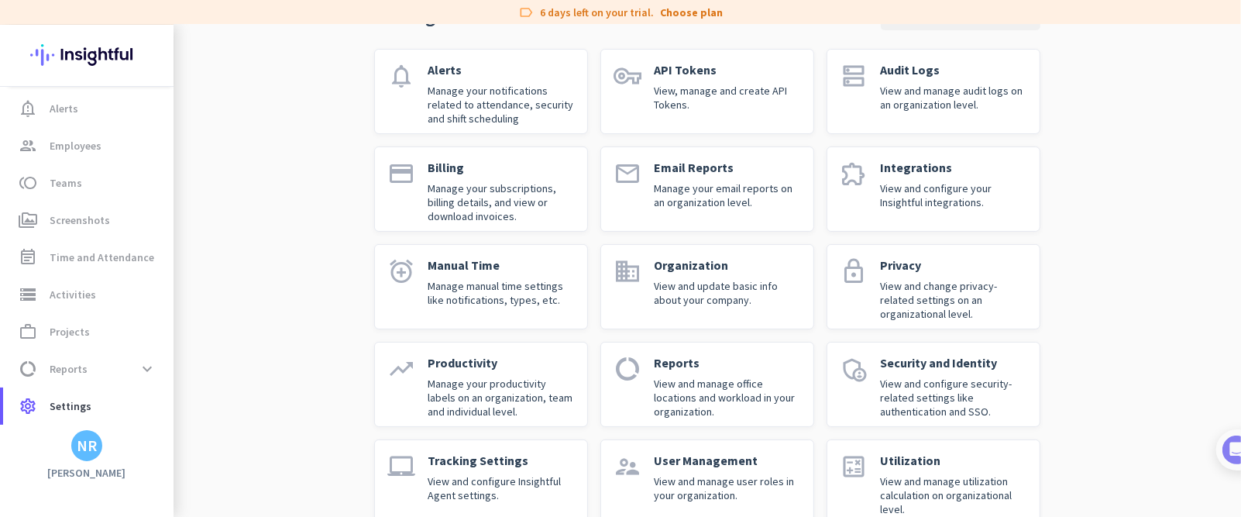
click at [465, 309] on div "Manual Time Manage manual time settings like notifications, types, etc." at bounding box center [501, 286] width 147 height 59
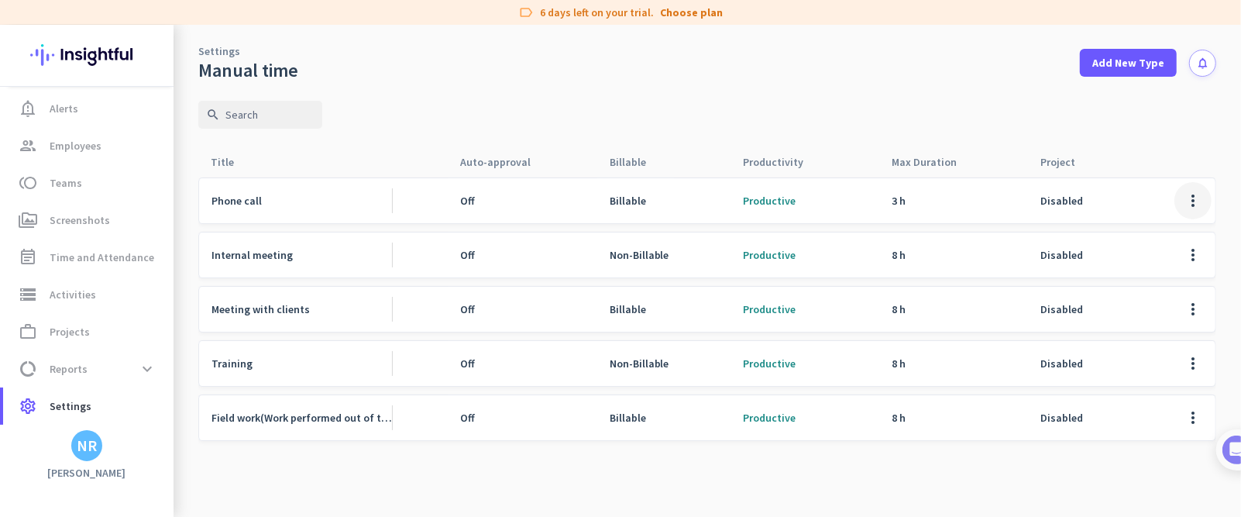
click at [826, 195] on span at bounding box center [1192, 200] width 37 height 37
click at [826, 234] on span "Edit" at bounding box center [1162, 232] width 74 height 15
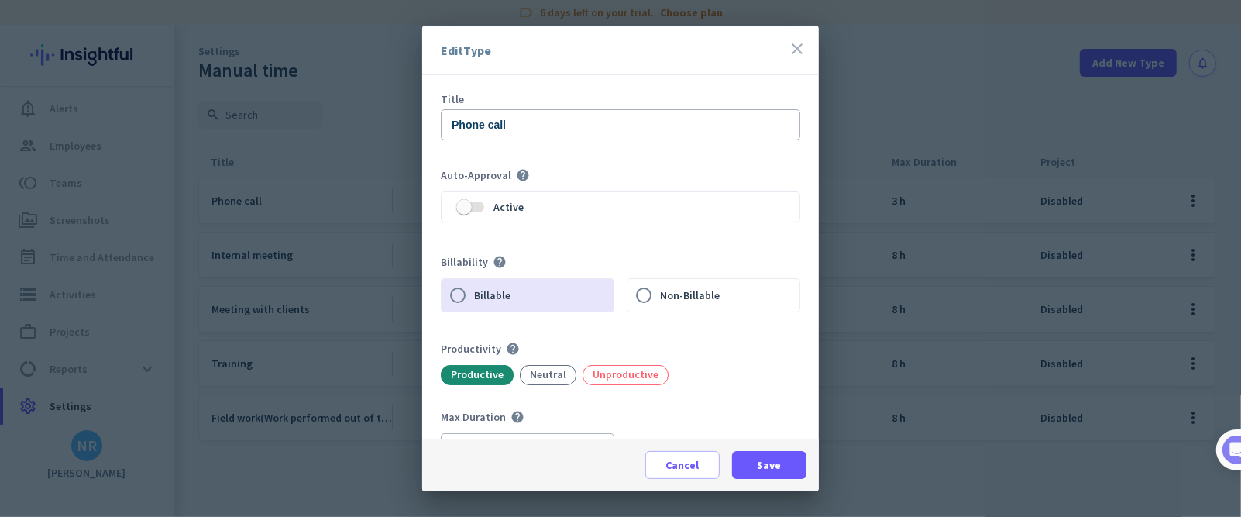
scroll to position [41, 0]
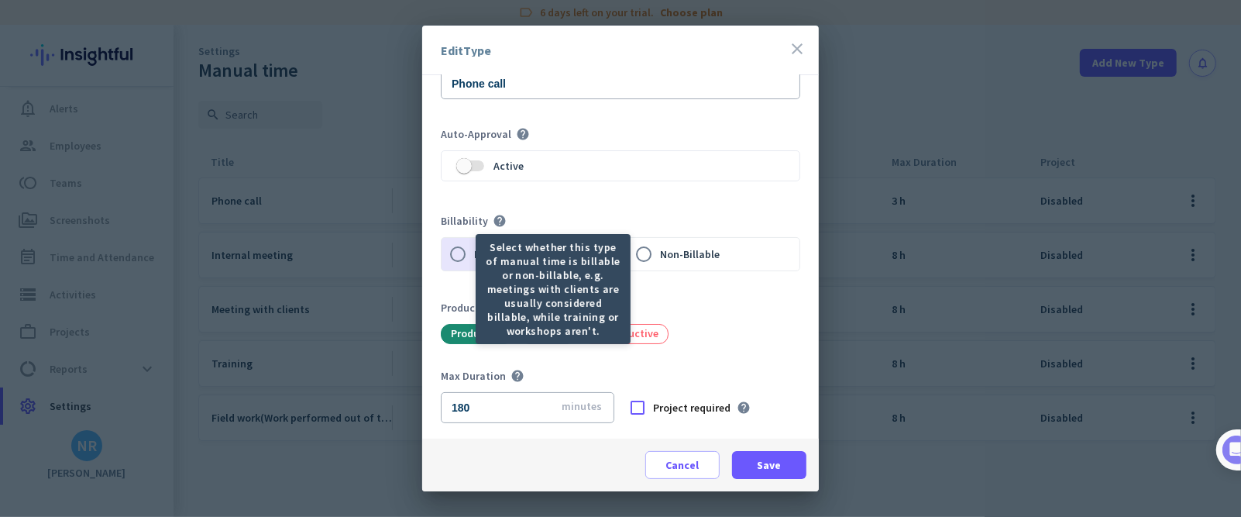
click at [500, 221] on icon "help" at bounding box center [500, 221] width 14 height 14
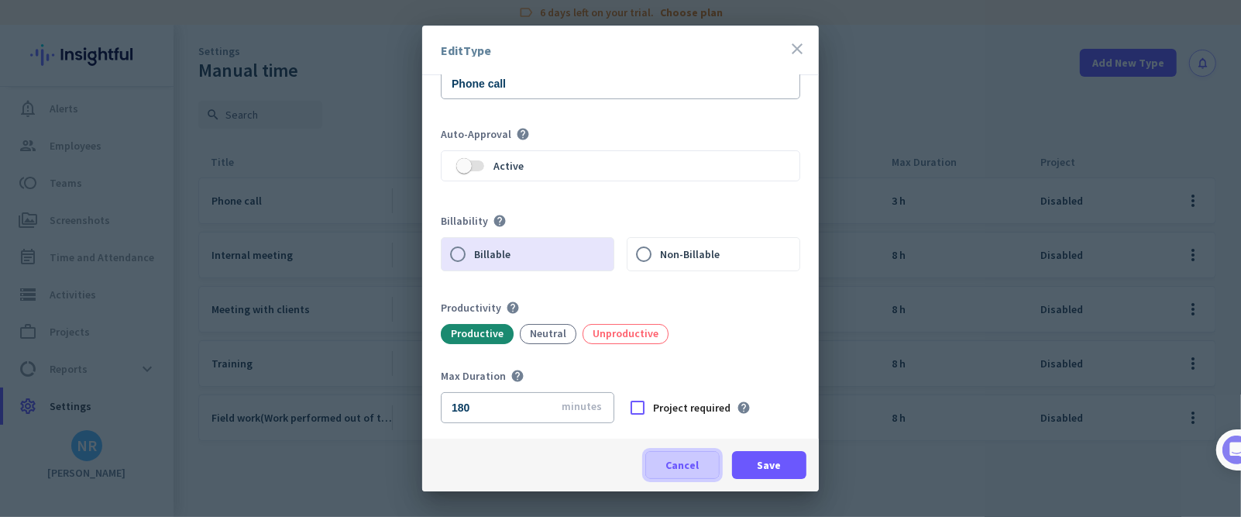
click at [692, 344] on span at bounding box center [682, 464] width 73 height 37
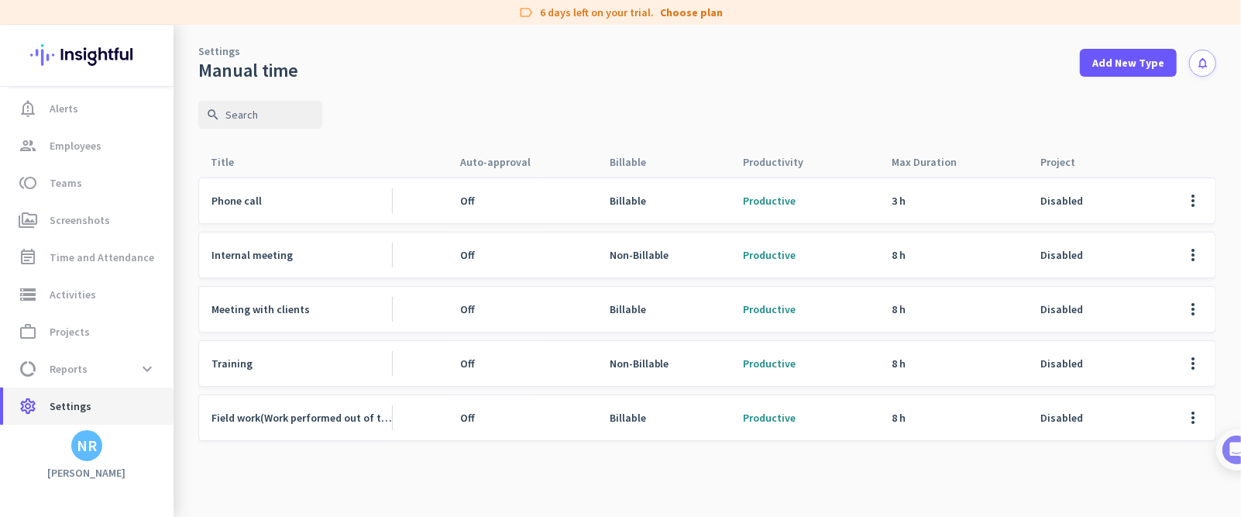
click at [33, 344] on icon "settings" at bounding box center [28, 406] width 19 height 19
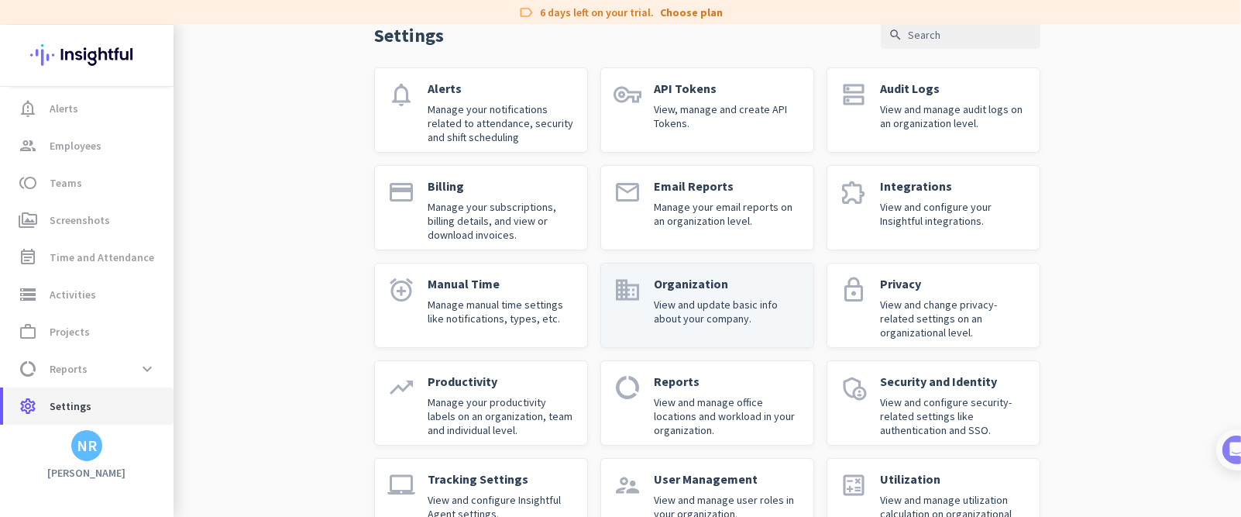
scroll to position [129, 0]
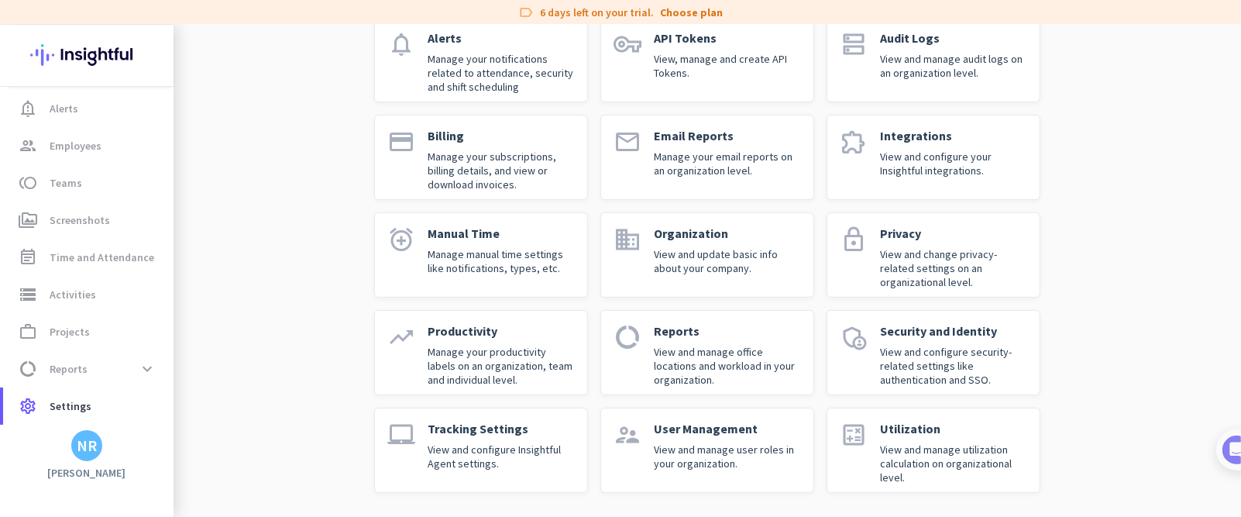
click at [826, 265] on p "View and change privacy-related settings on an organizational level." at bounding box center [953, 268] width 147 height 42
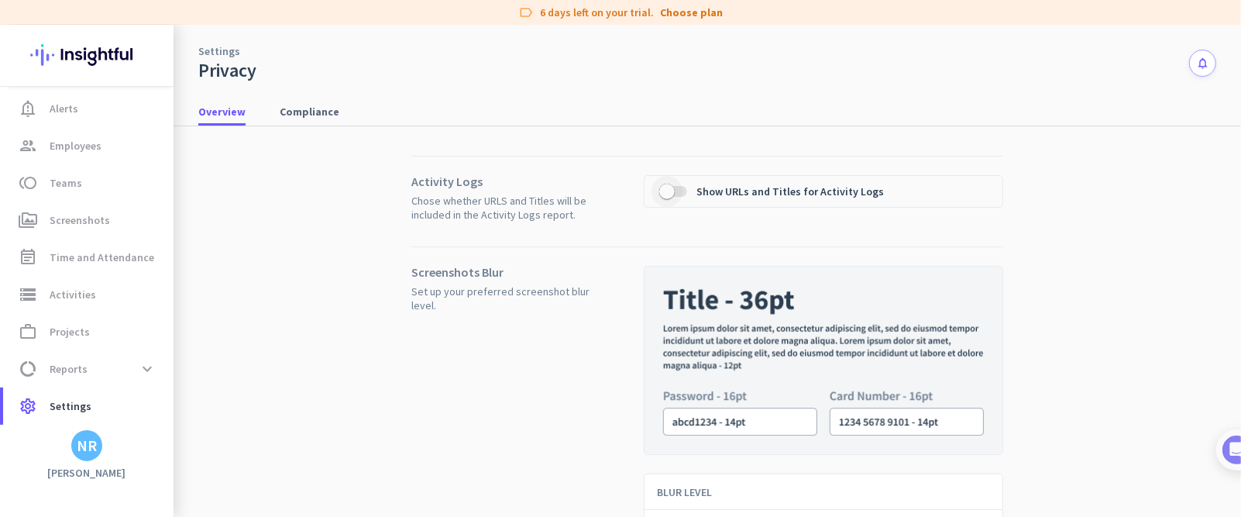
click at [670, 192] on span "button" at bounding box center [666, 191] width 31 height 31
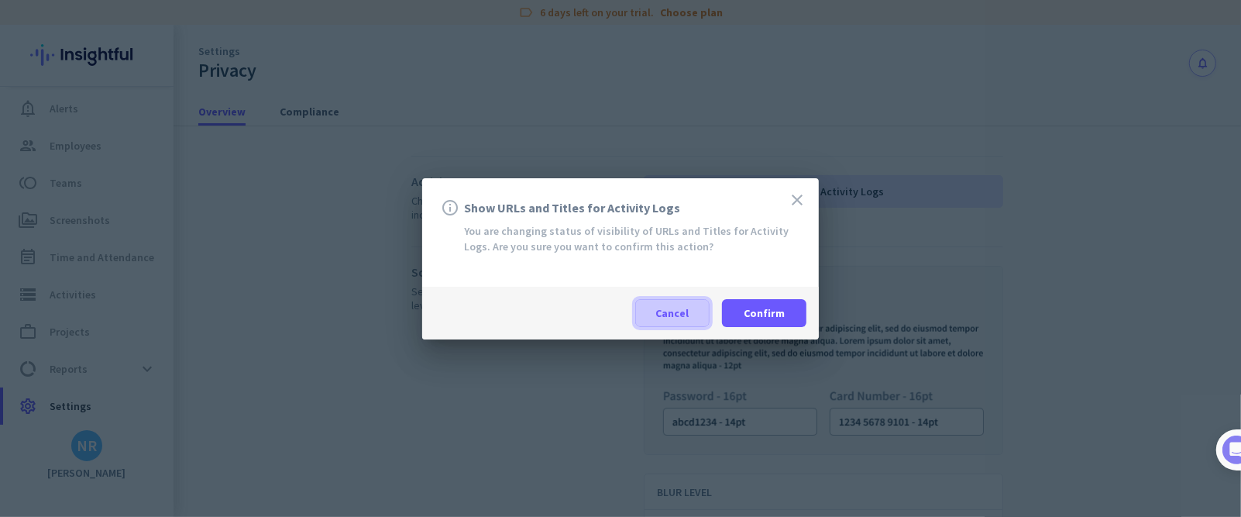
click at [683, 314] on span "Cancel" at bounding box center [672, 312] width 33 height 15
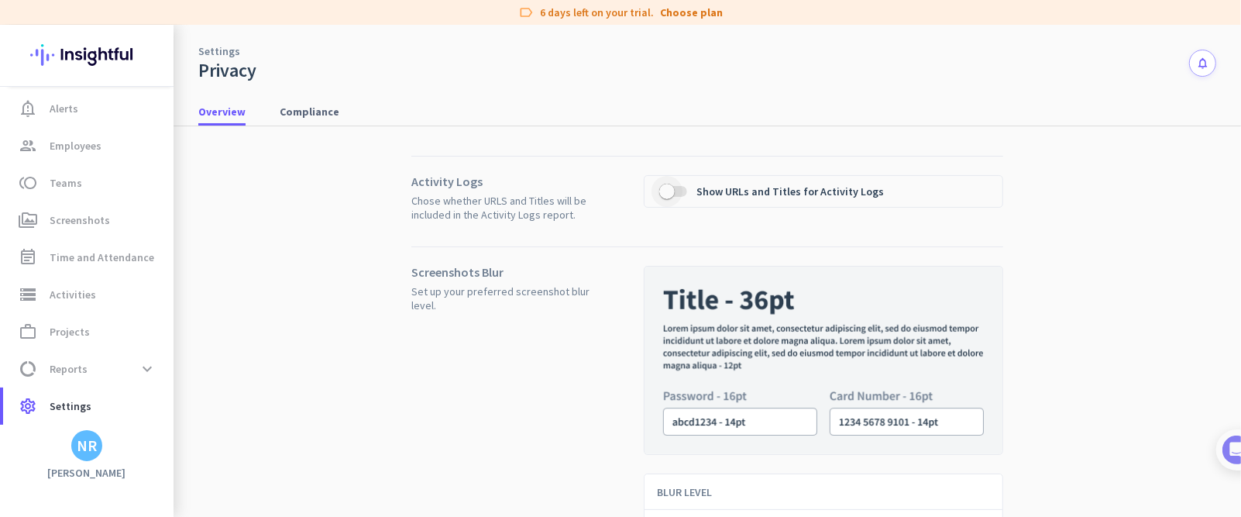
click at [678, 189] on span "button" at bounding box center [673, 191] width 28 height 11
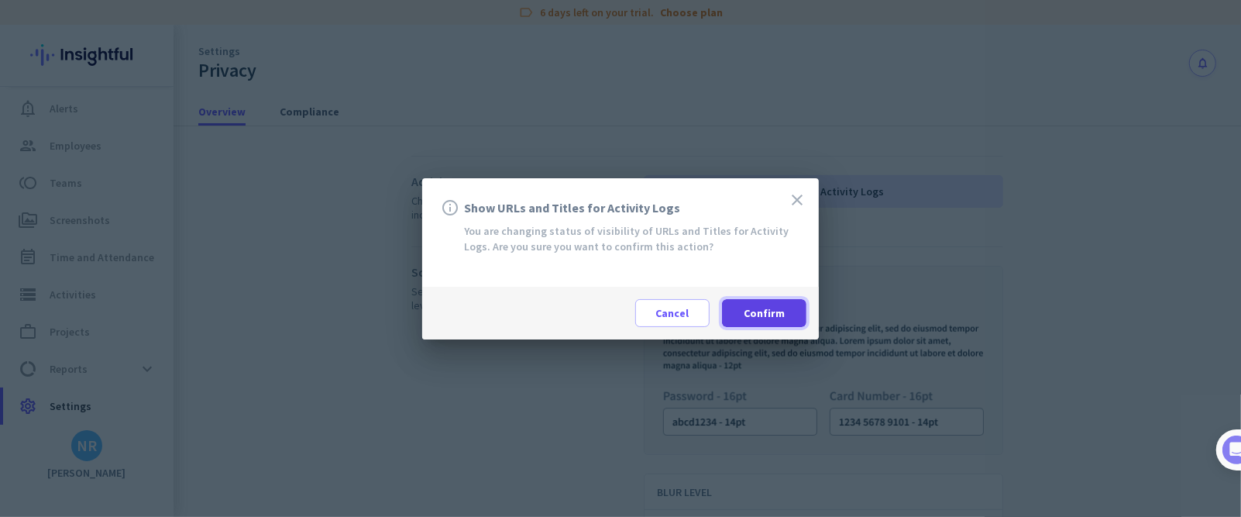
click at [796, 298] on span at bounding box center [764, 312] width 84 height 37
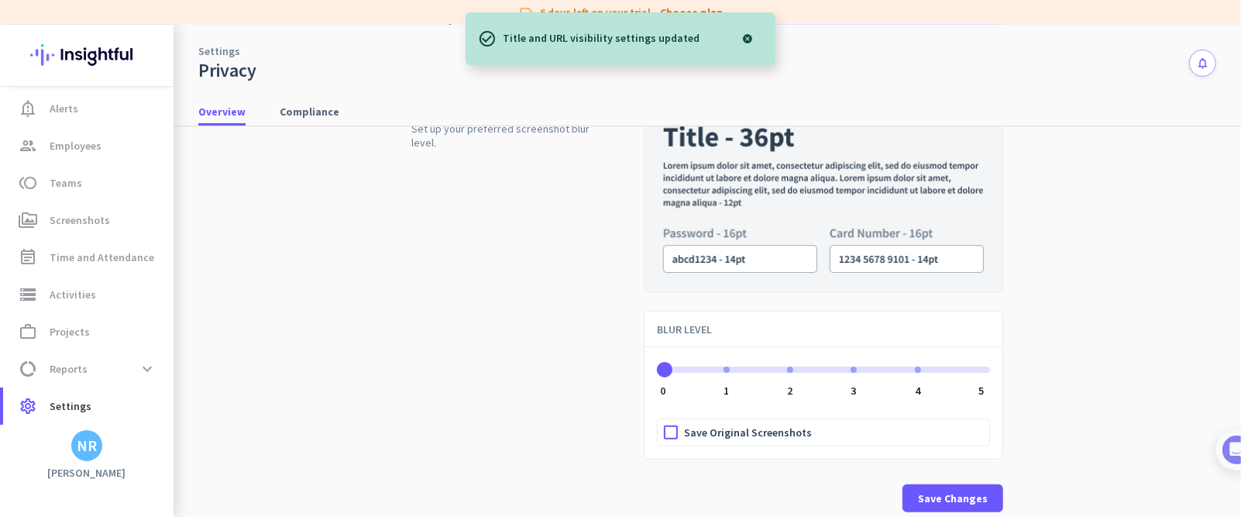
scroll to position [163, 0]
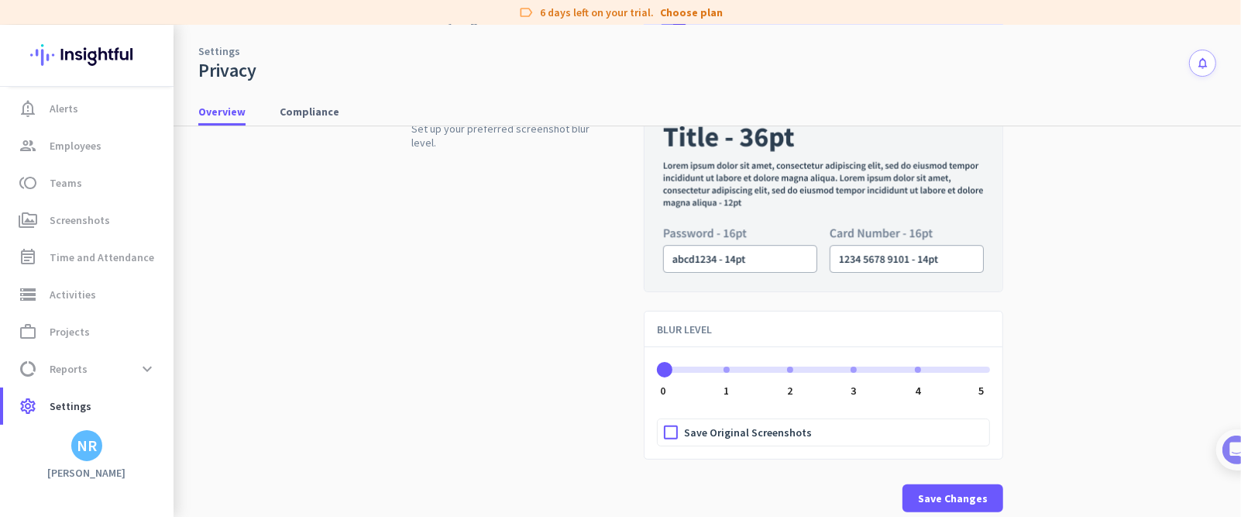
drag, startPoint x: 656, startPoint y: 375, endPoint x: 598, endPoint y: 369, distance: 58.4
click at [598, 344] on div "Screenshots Blur Set up your preferred screenshot blur level. BLUR LEVEL 0 0 1 …" at bounding box center [707, 310] width 592 height 453
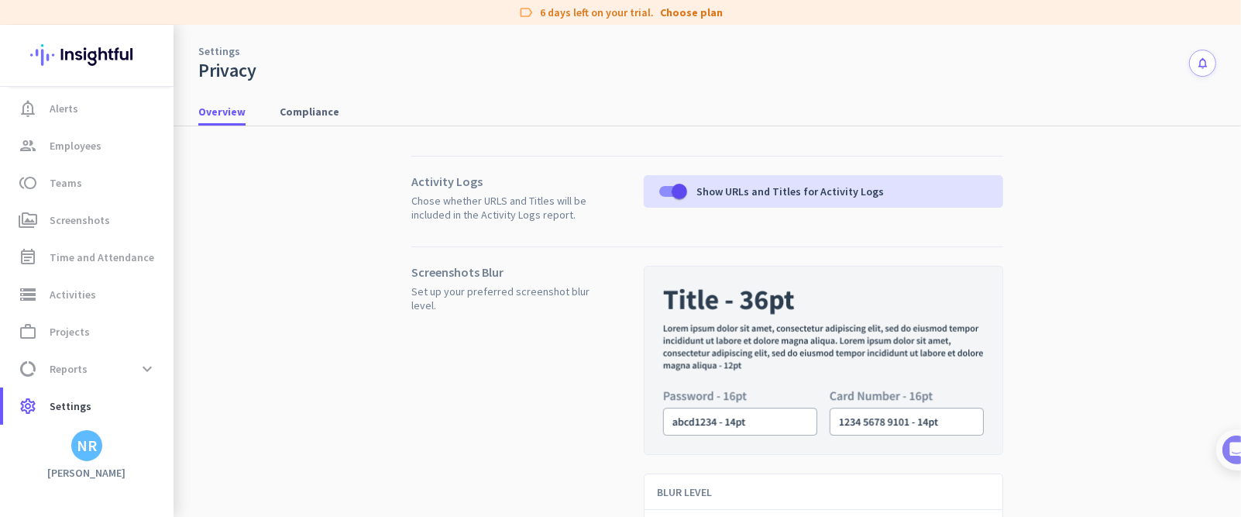
scroll to position [1, 0]
click at [305, 121] on span "Compliance" at bounding box center [310, 112] width 60 height 28
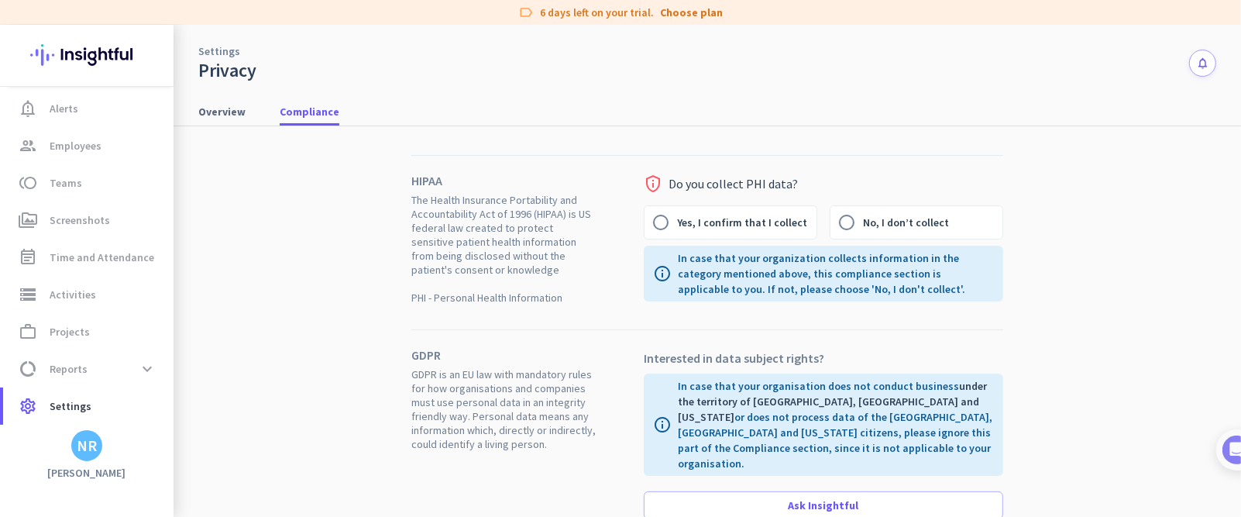
scroll to position [24, 0]
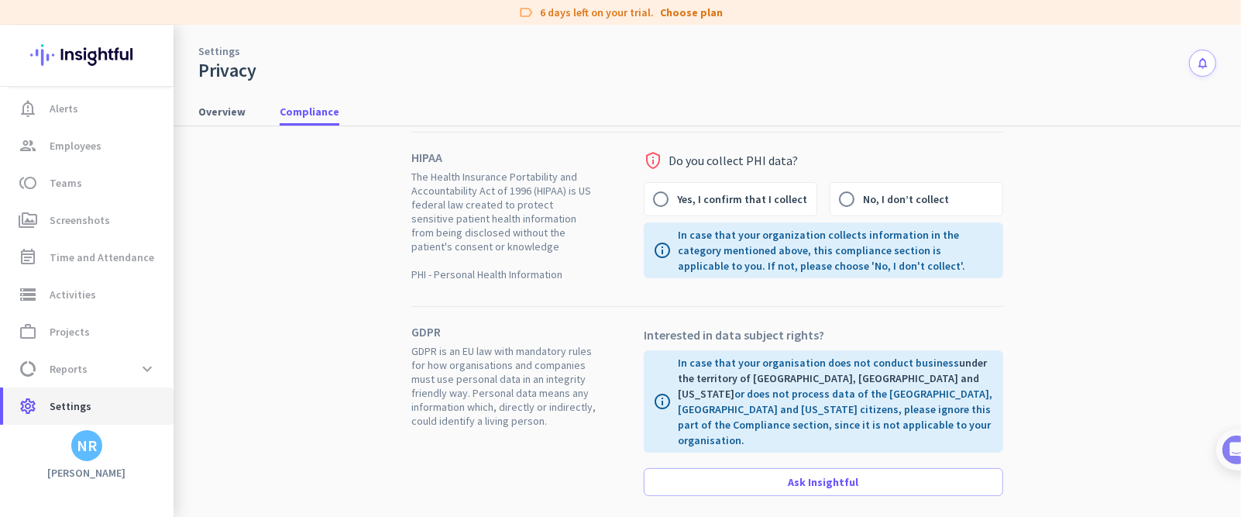
click at [63, 344] on link "settings Settings" at bounding box center [88, 405] width 170 height 37
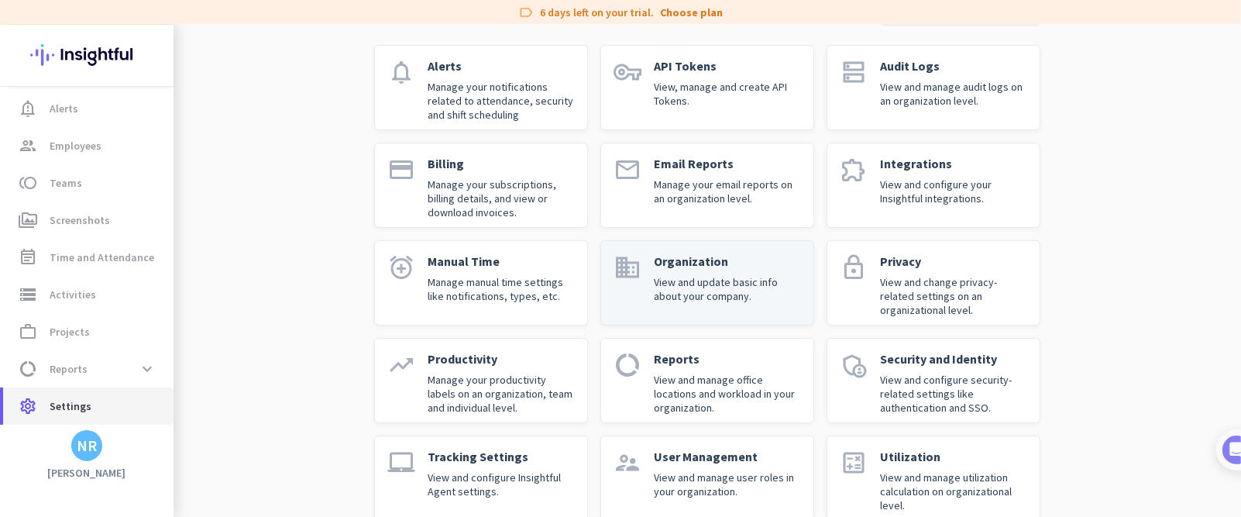
scroll to position [129, 0]
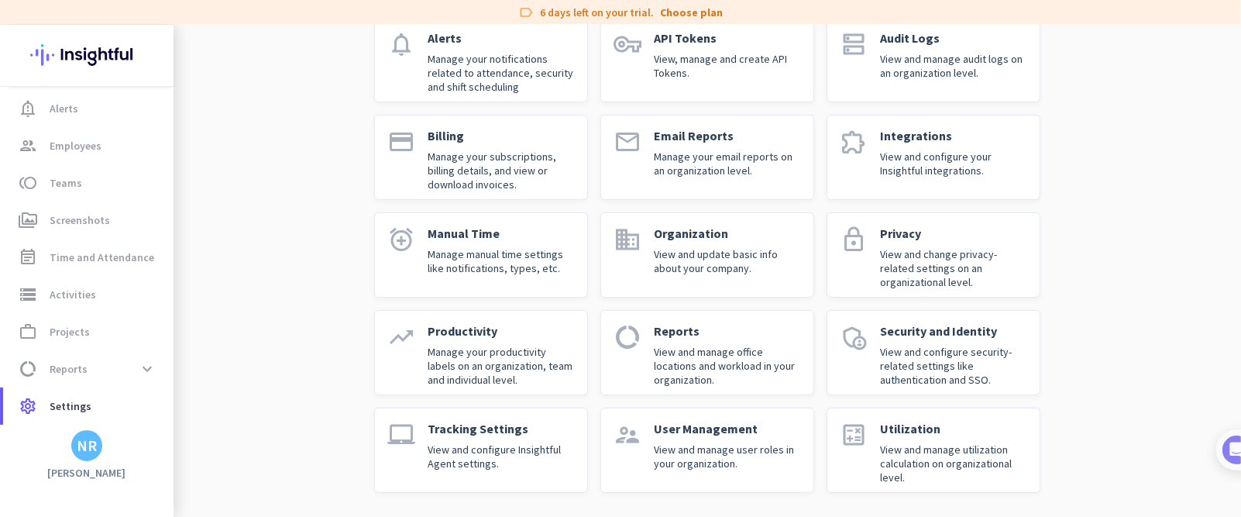
click at [524, 344] on p "Manage your productivity labels on an organization, team and individual level." at bounding box center [501, 366] width 147 height 42
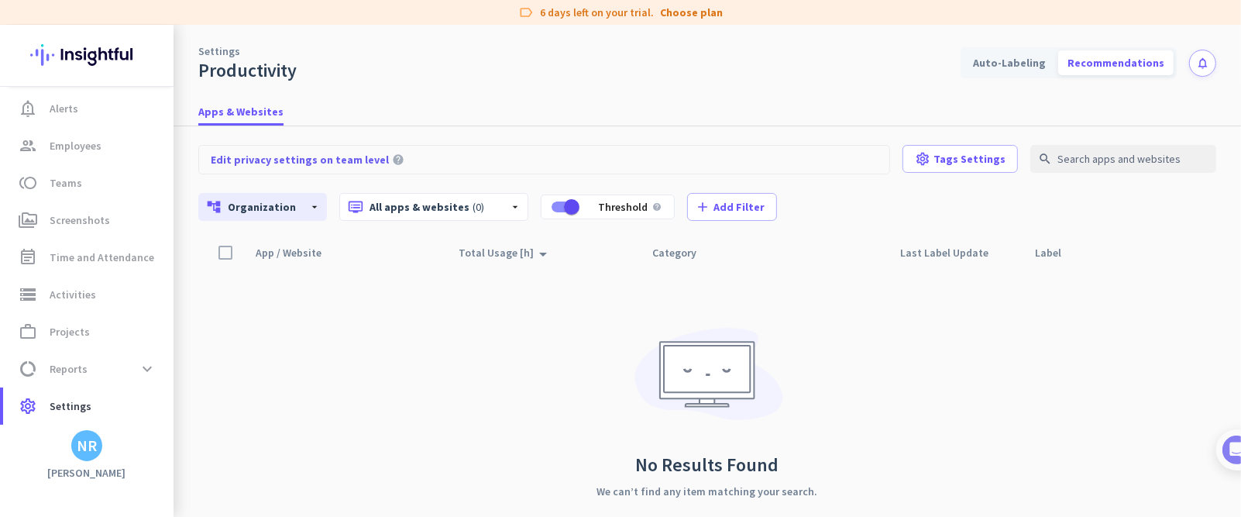
scroll to position [31, 0]
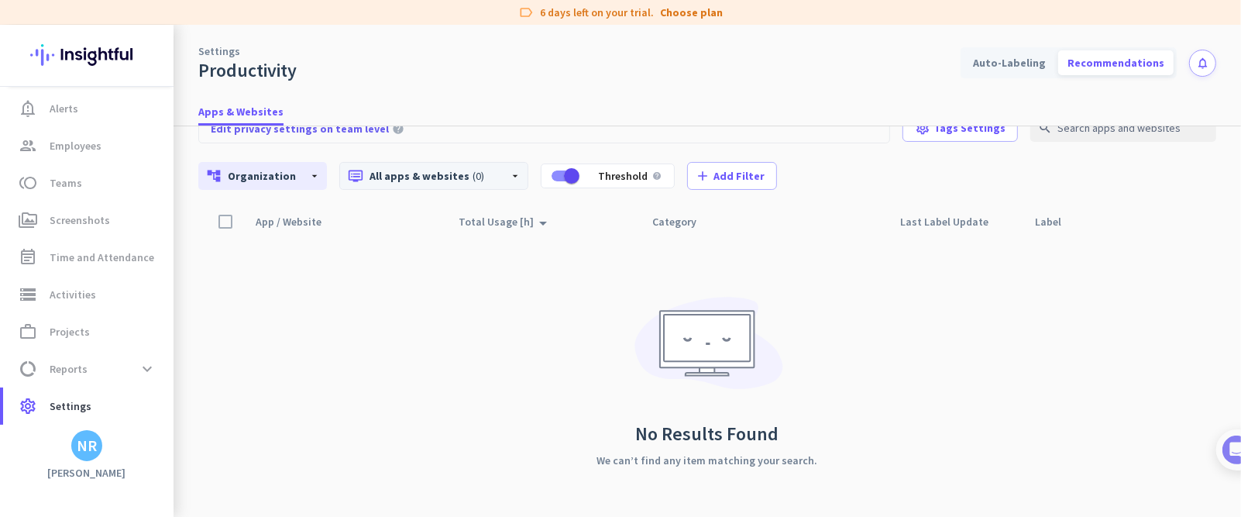
click at [449, 184] on div "dvr All apps & websites (0) arrow_drop_down" at bounding box center [433, 176] width 189 height 28
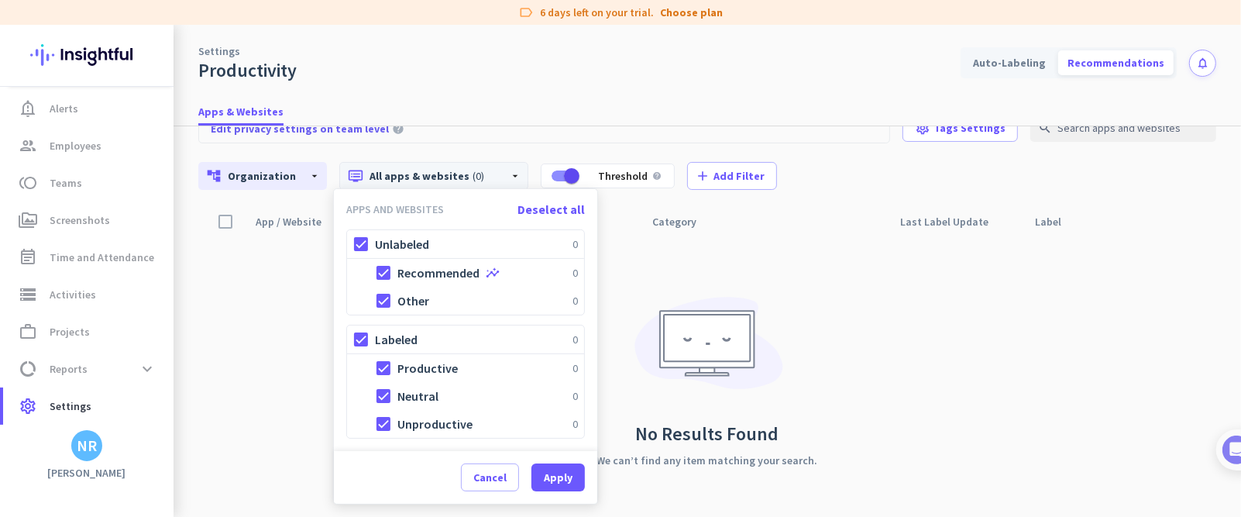
click at [449, 184] on div at bounding box center [620, 258] width 1241 height 517
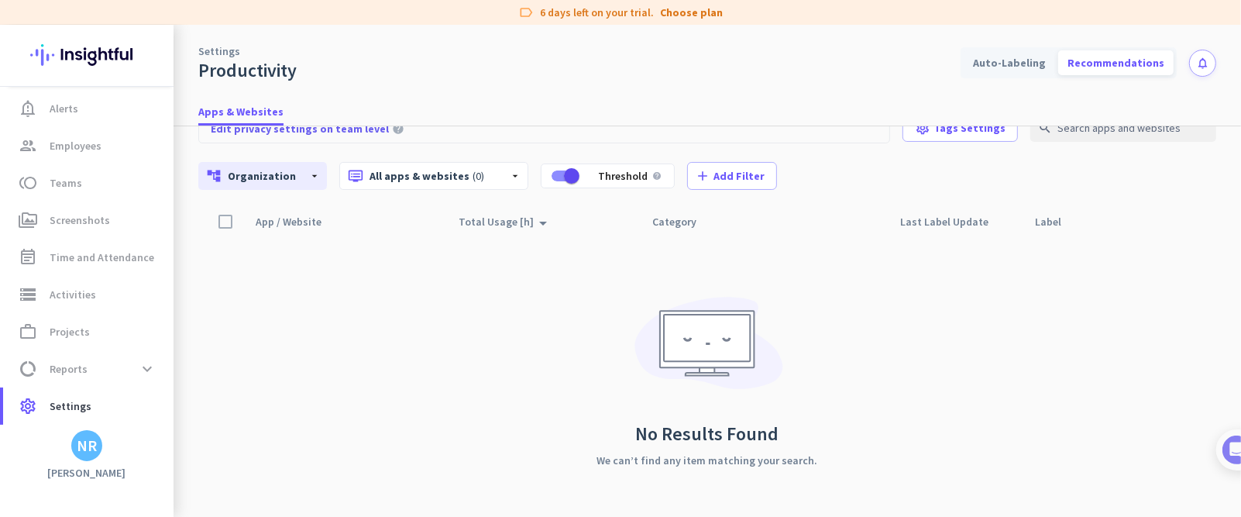
click at [322, 186] on div "account_tree Organization arrow_drop_down dvr All apps & websites (0) arrow_dro…" at bounding box center [707, 176] width 1018 height 28
click at [303, 182] on div "account_tree Organization arrow_drop_down" at bounding box center [262, 176] width 129 height 28
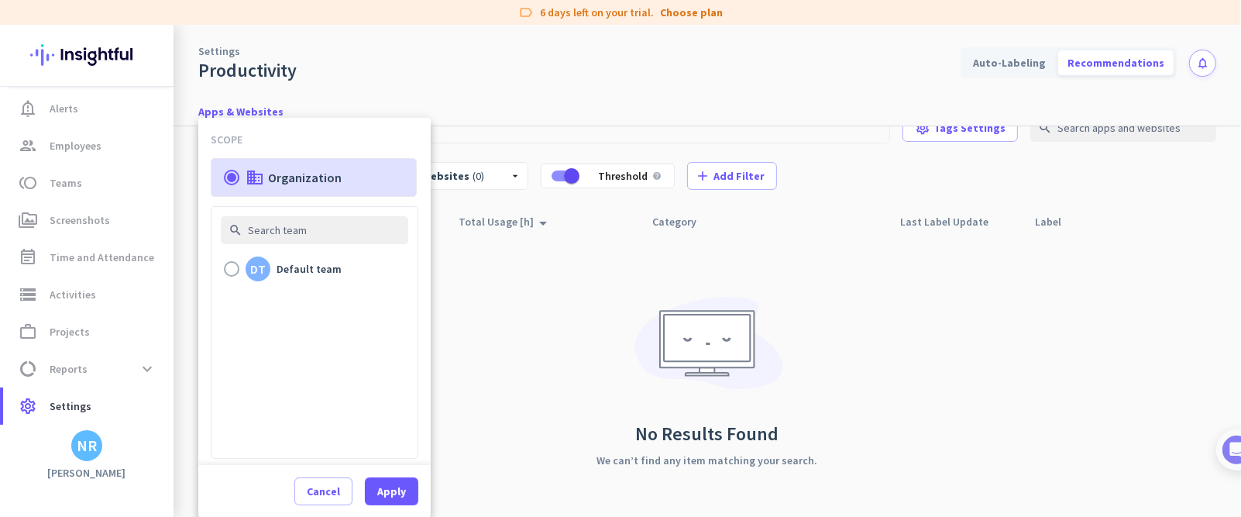
click at [825, 159] on div at bounding box center [620, 258] width 1241 height 517
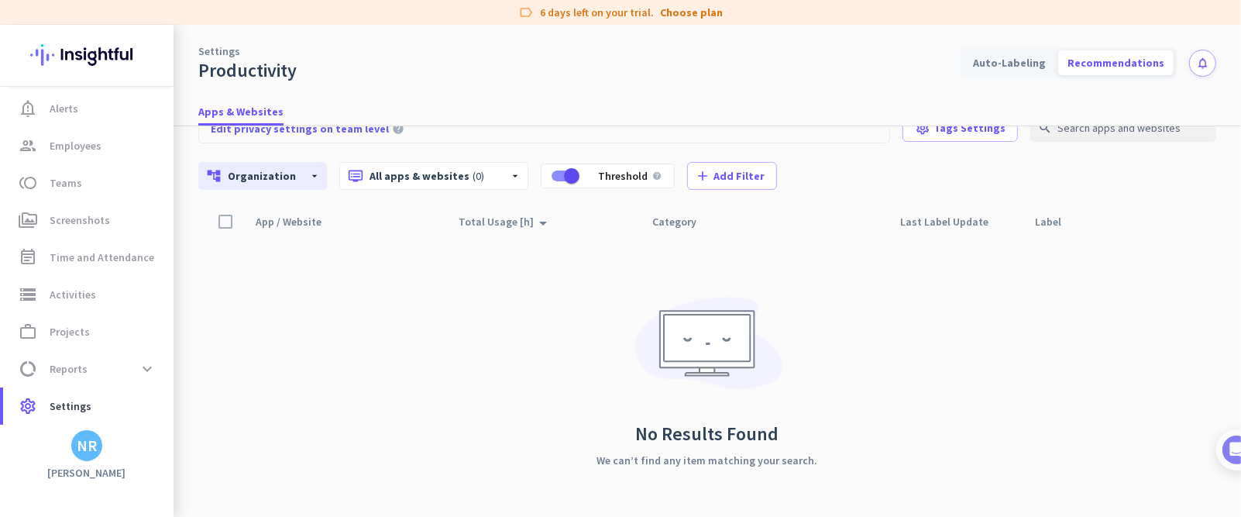
scroll to position [0, 0]
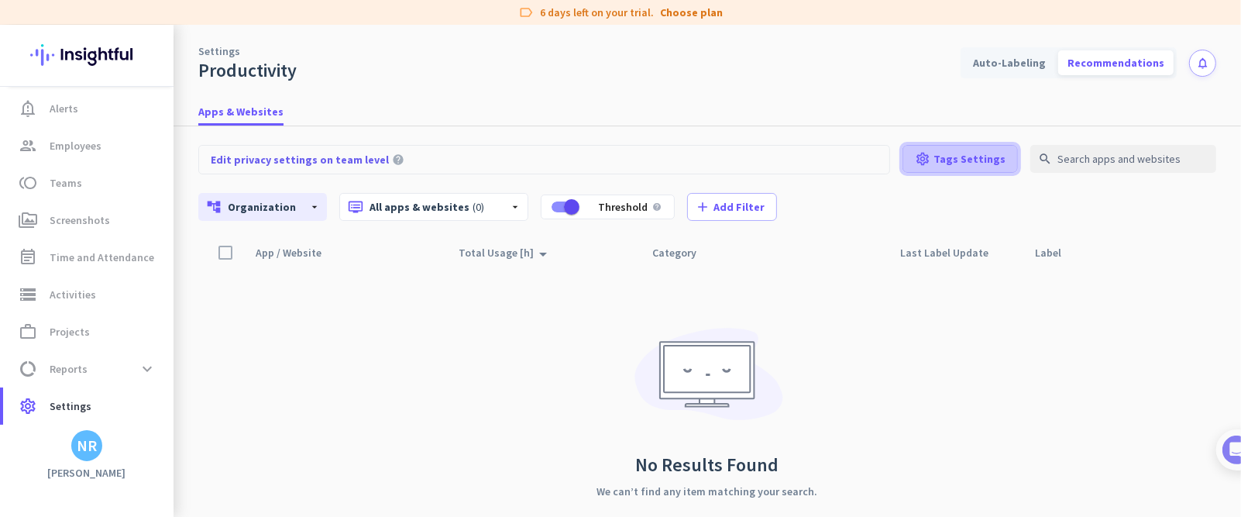
click at [826, 159] on span "Tags Settings" at bounding box center [969, 158] width 72 height 15
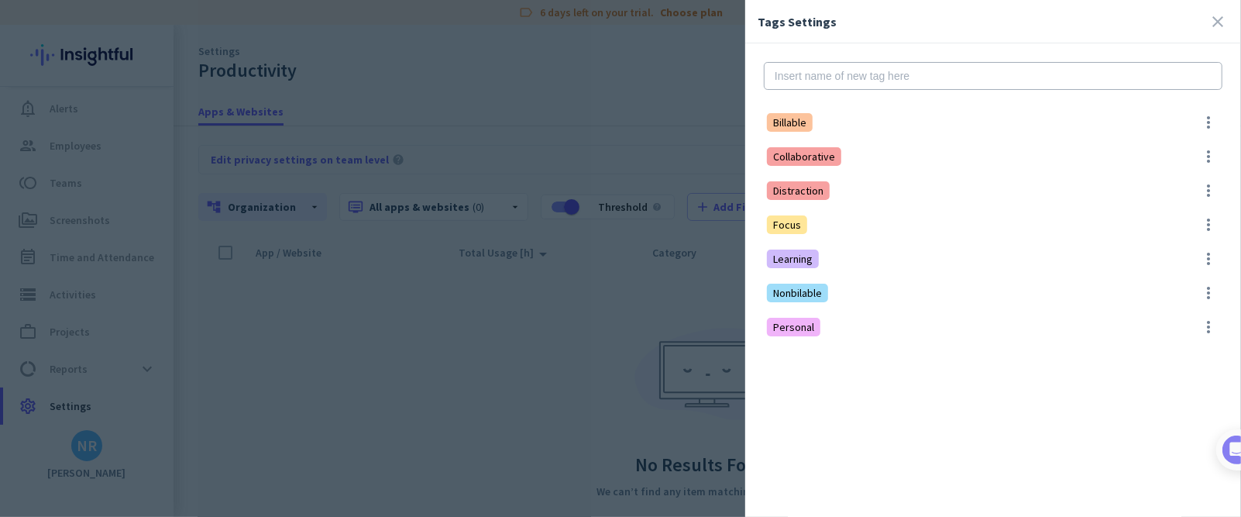
click at [714, 289] on div at bounding box center [620, 258] width 1241 height 517
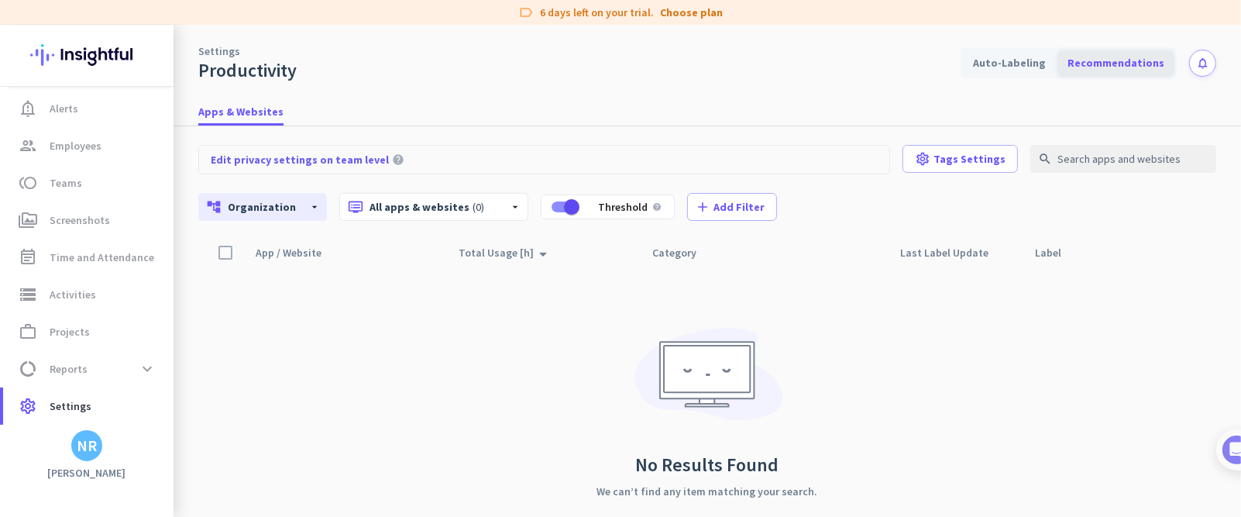
click at [826, 68] on div "Recommendations" at bounding box center [1115, 62] width 115 height 25
click at [826, 57] on div "Recommendations" at bounding box center [1115, 62] width 115 height 25
click at [40, 344] on span "settings Settings" at bounding box center [88, 406] width 146 height 19
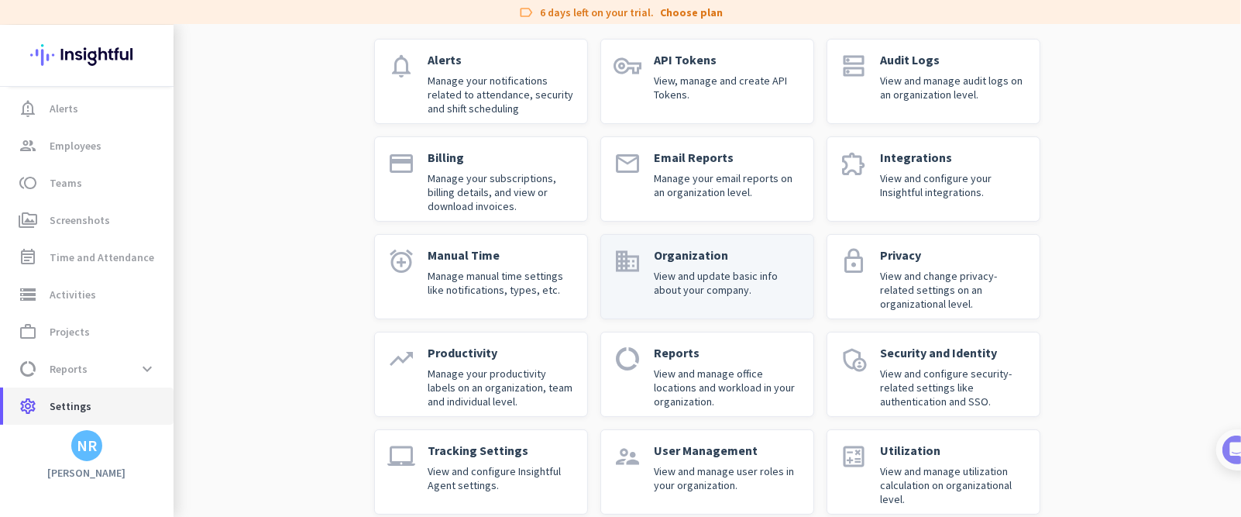
scroll to position [129, 0]
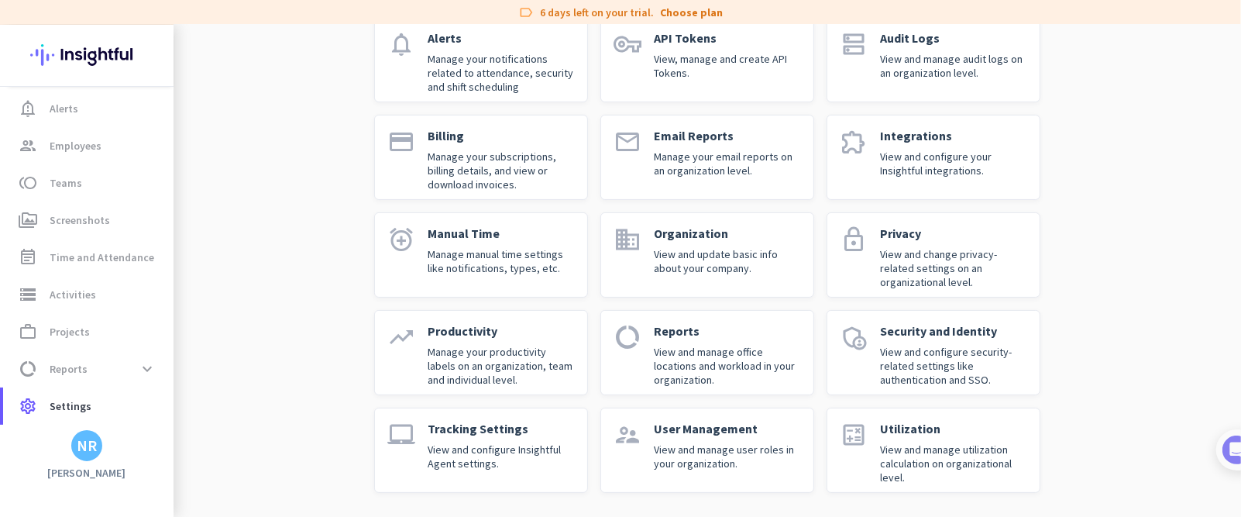
click at [713, 331] on p "Reports" at bounding box center [727, 330] width 147 height 15
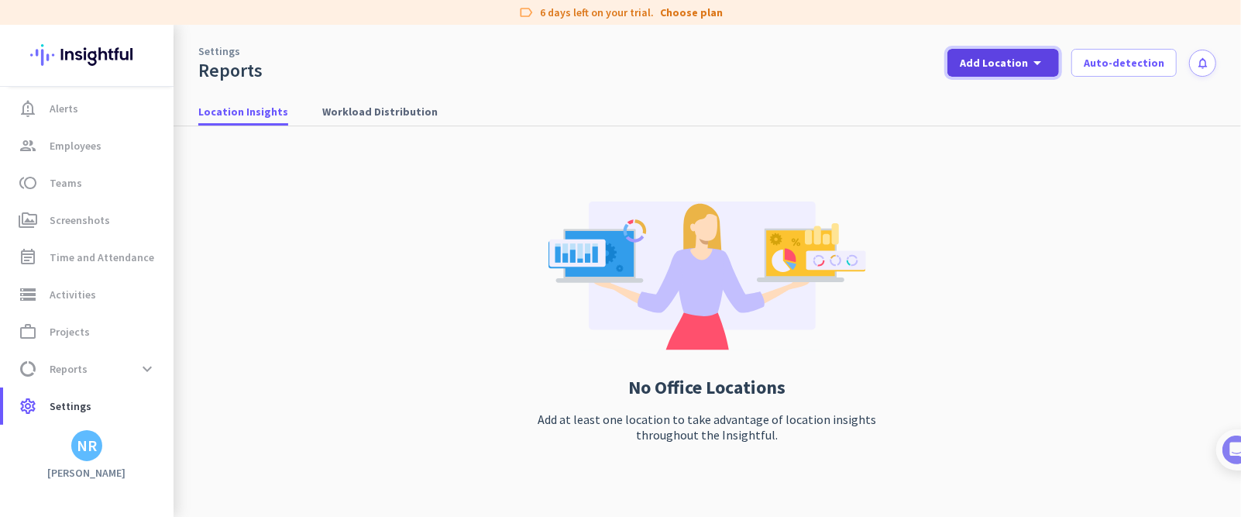
click at [826, 60] on span "Add Location" at bounding box center [994, 62] width 68 height 15
click at [826, 101] on div "add Add New Location" at bounding box center [1036, 97] width 133 height 28
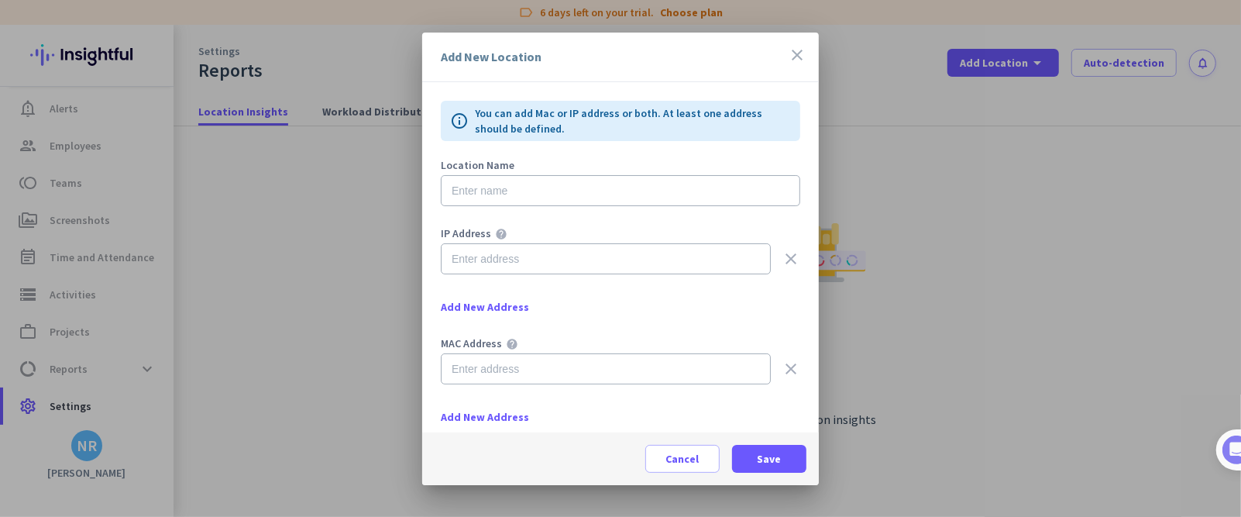
click at [788, 53] on icon "close" at bounding box center [797, 55] width 19 height 19
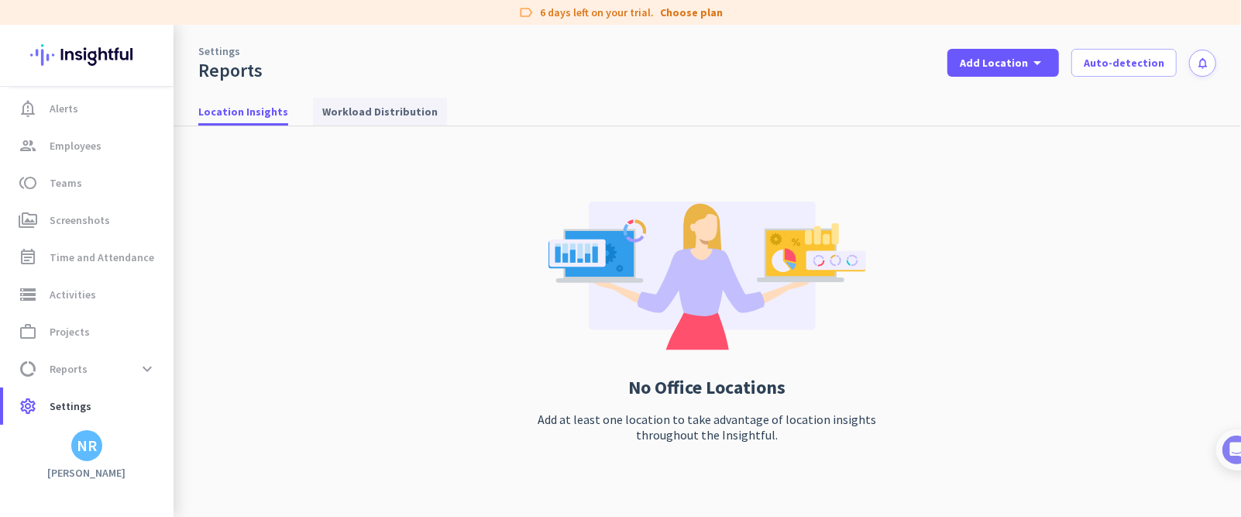
click at [373, 118] on span "Workload Distribution" at bounding box center [379, 111] width 115 height 15
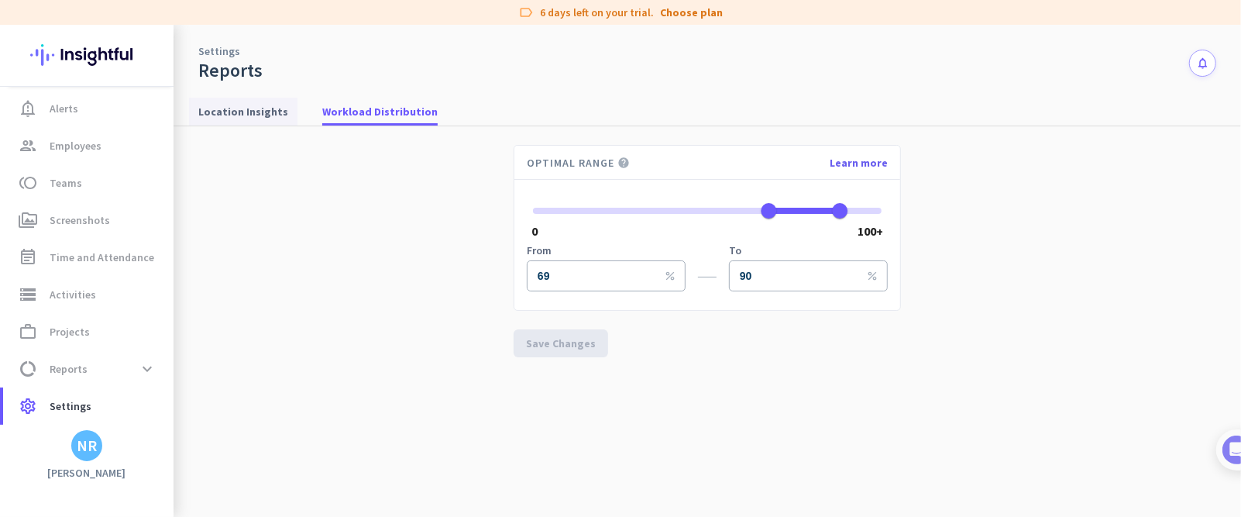
click at [270, 116] on span "Location Insights" at bounding box center [243, 111] width 90 height 15
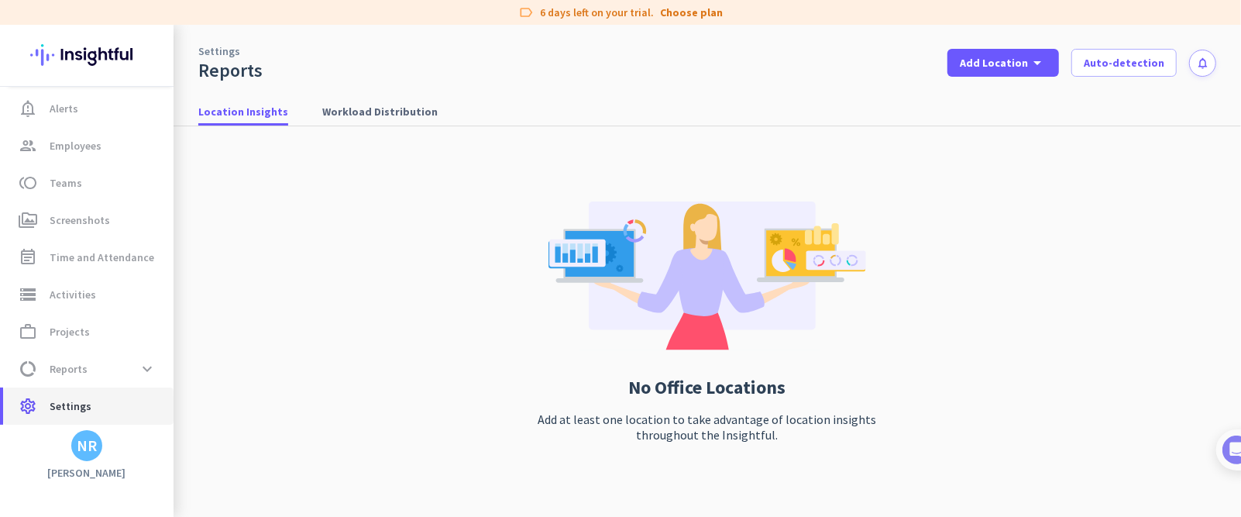
click at [63, 344] on span "Settings" at bounding box center [71, 406] width 42 height 19
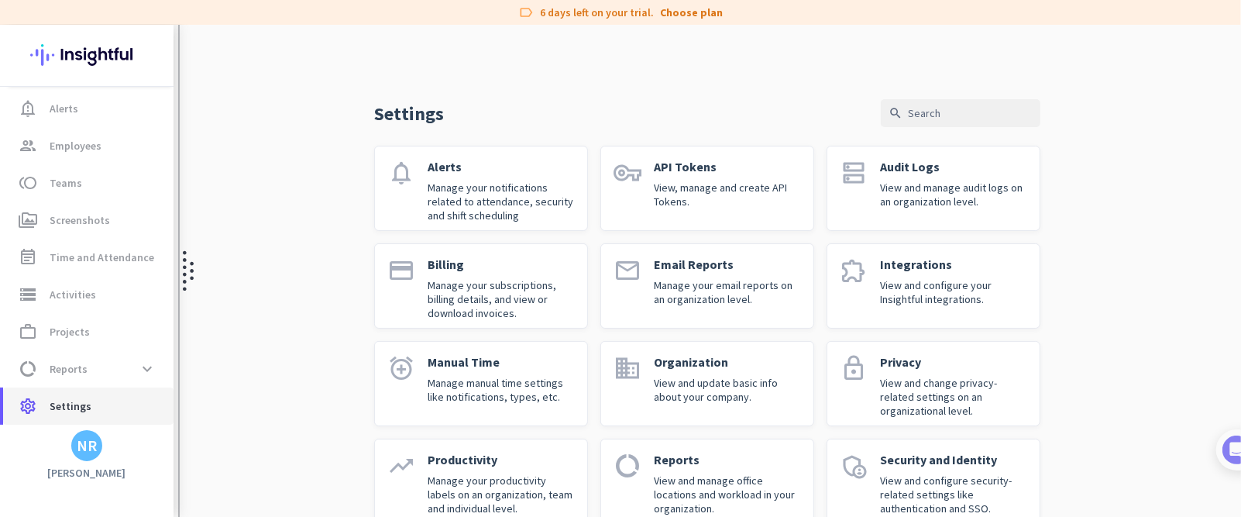
scroll to position [129, 0]
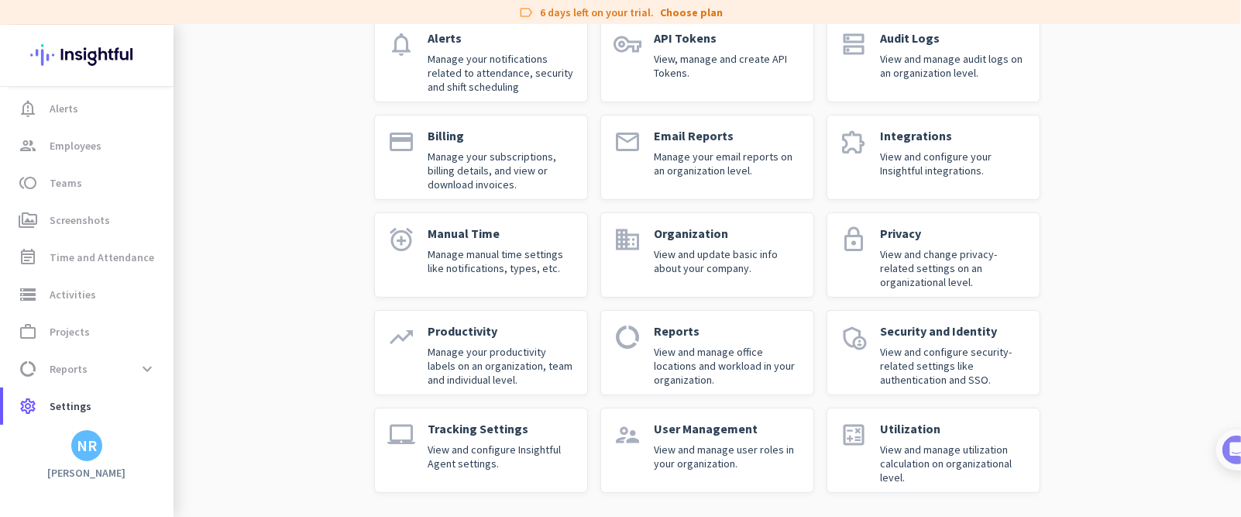
click at [826, 342] on div "Security and Identity View and configure security-related settings like authent…" at bounding box center [953, 352] width 147 height 59
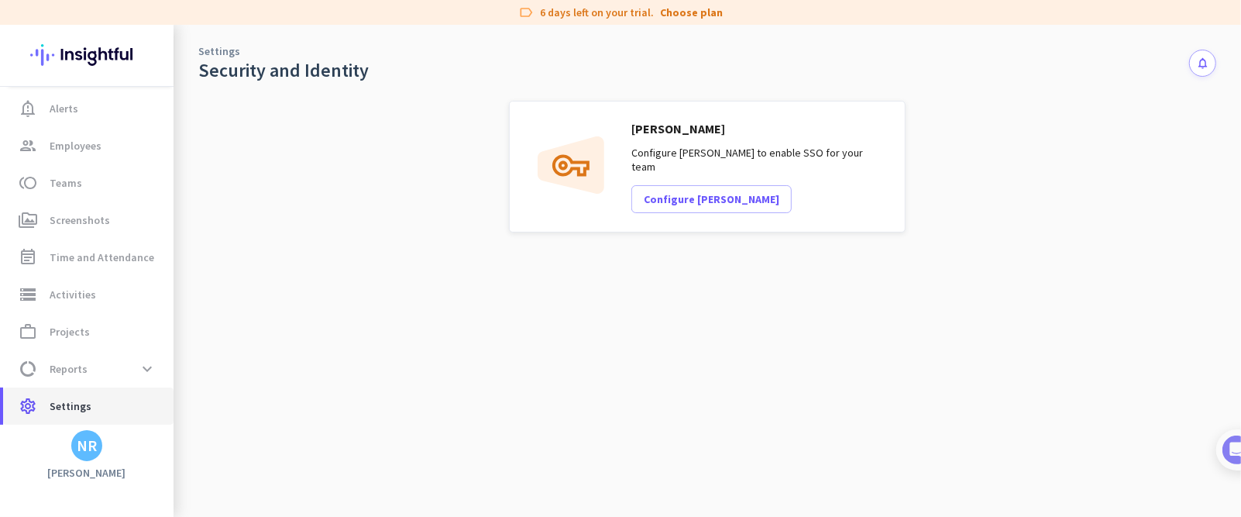
click at [88, 344] on link "settings Settings" at bounding box center [88, 405] width 170 height 37
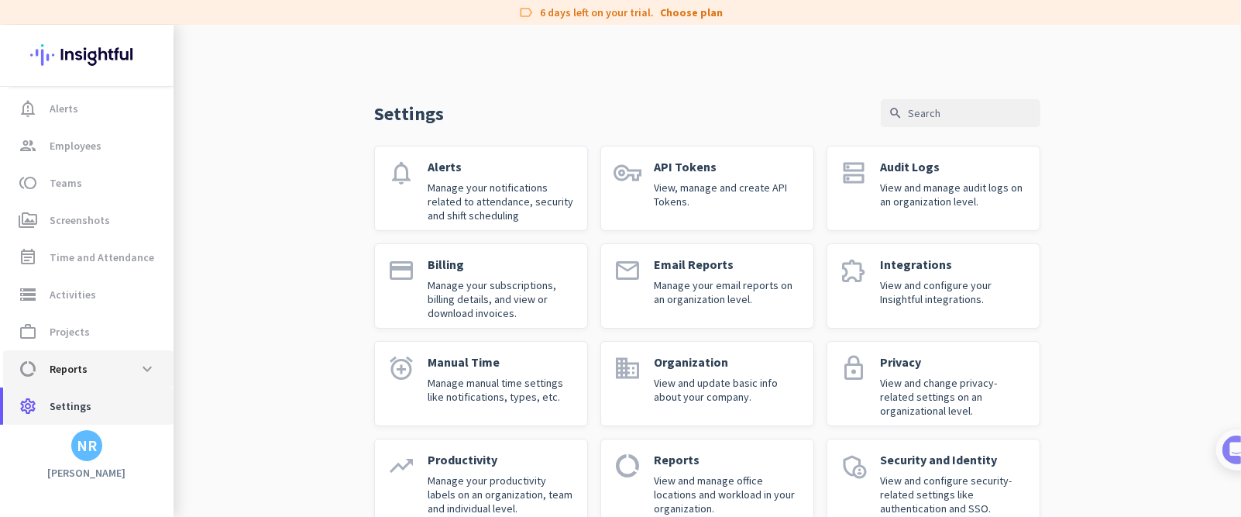
scroll to position [129, 0]
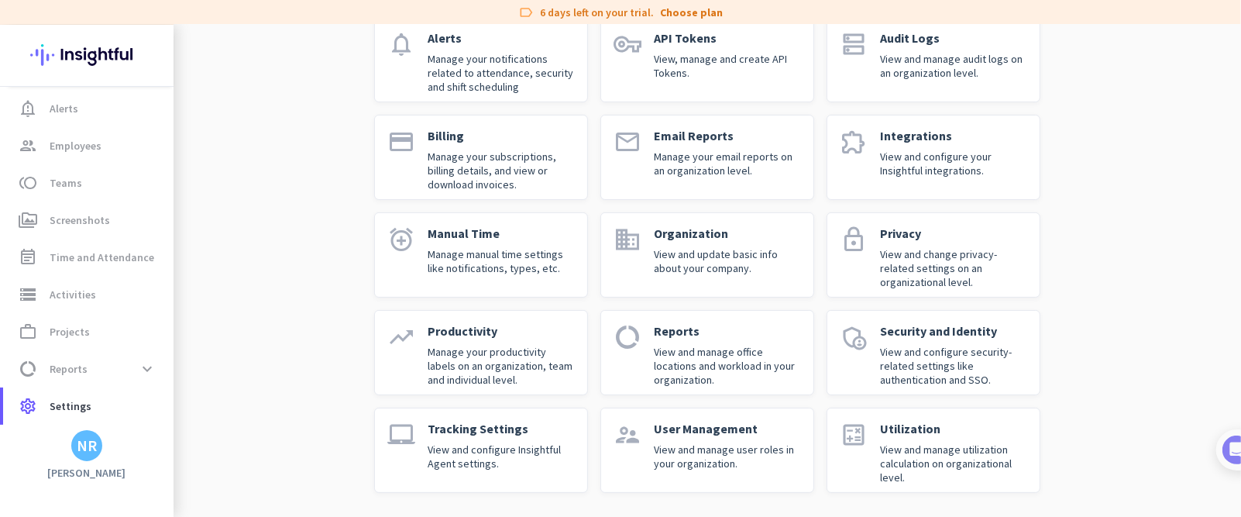
click at [484, 344] on link "laptop_mac Tracking Settings View and configure Insightful Agent settings." at bounding box center [481, 449] width 214 height 85
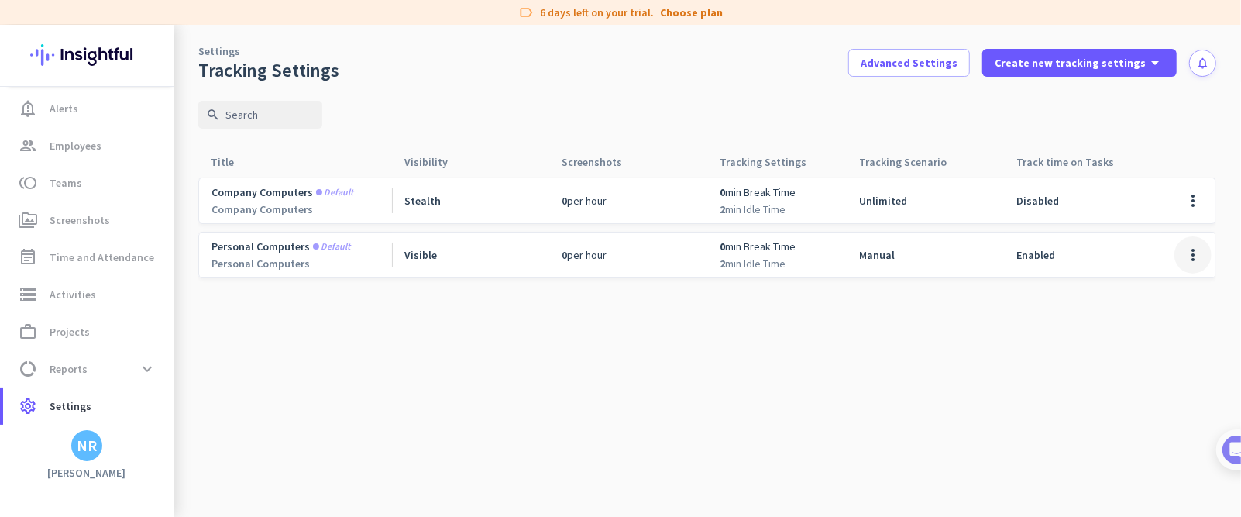
click at [826, 250] on span at bounding box center [1192, 254] width 37 height 37
click at [826, 287] on span "Edit" at bounding box center [1162, 287] width 74 height 15
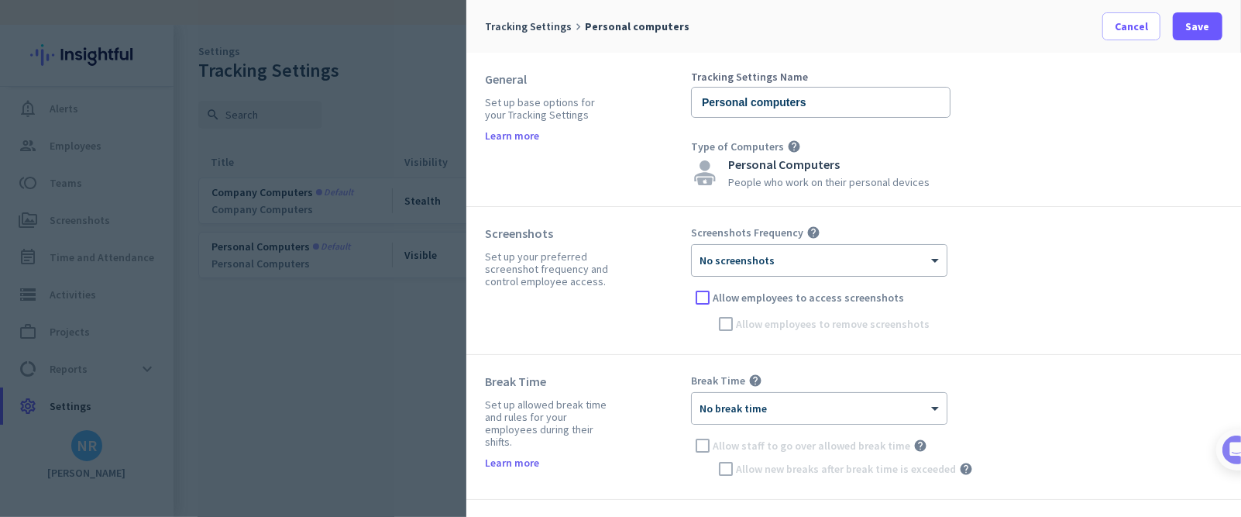
click at [745, 270] on div "× No screenshots" at bounding box center [819, 260] width 255 height 31
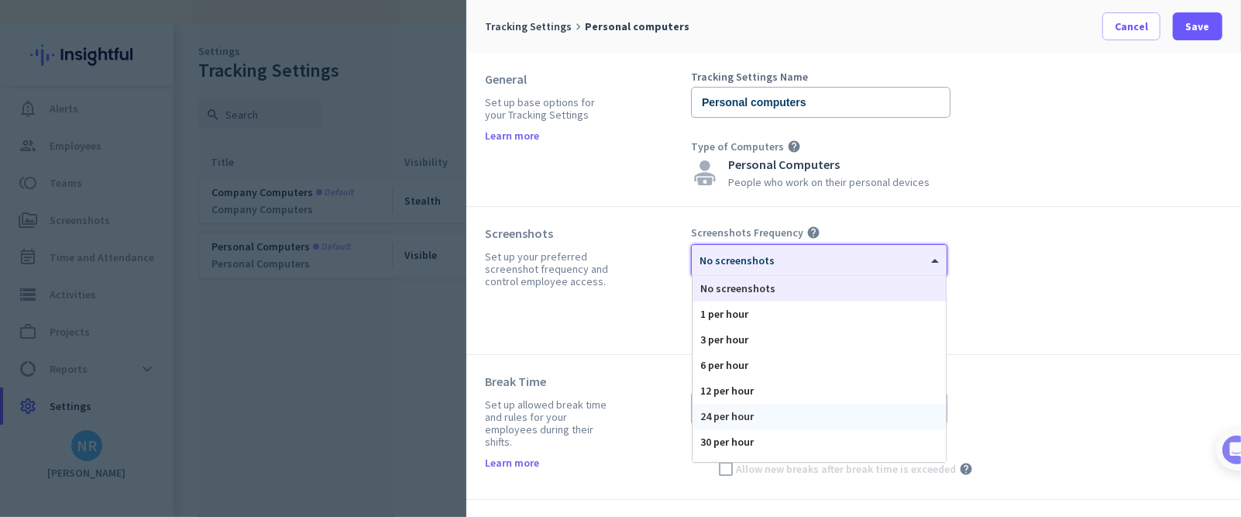
scroll to position [94, 0]
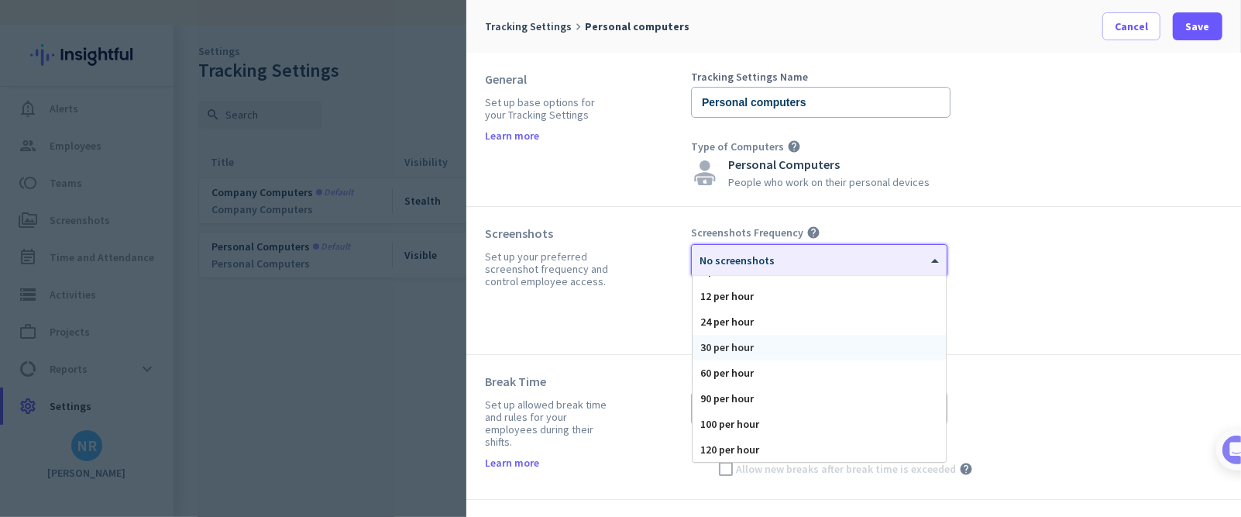
click at [733, 342] on div "30 per hour" at bounding box center [818, 348] width 253 height 26
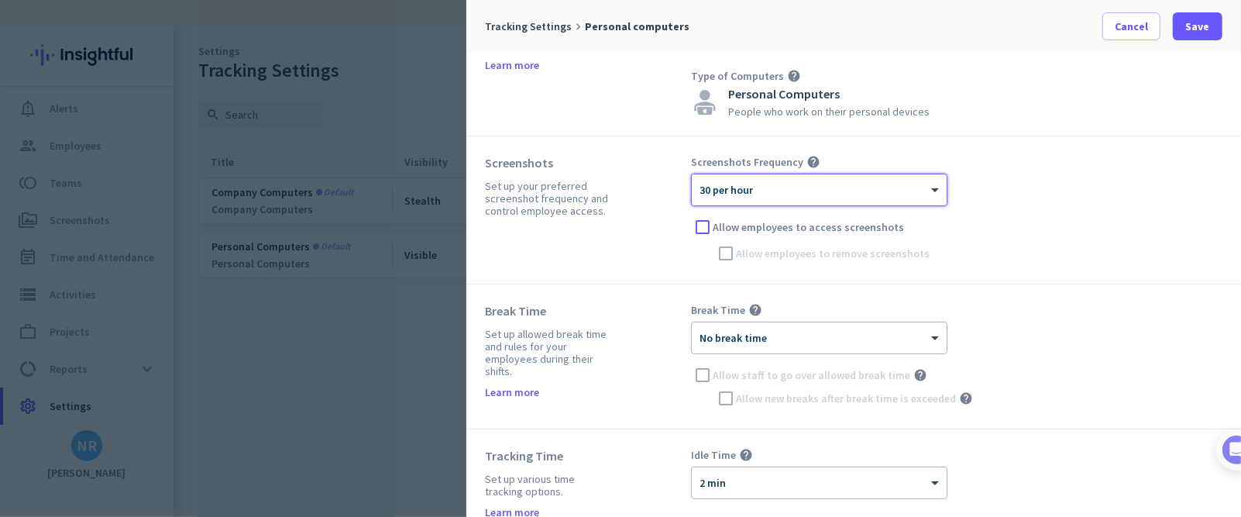
scroll to position [80, 0]
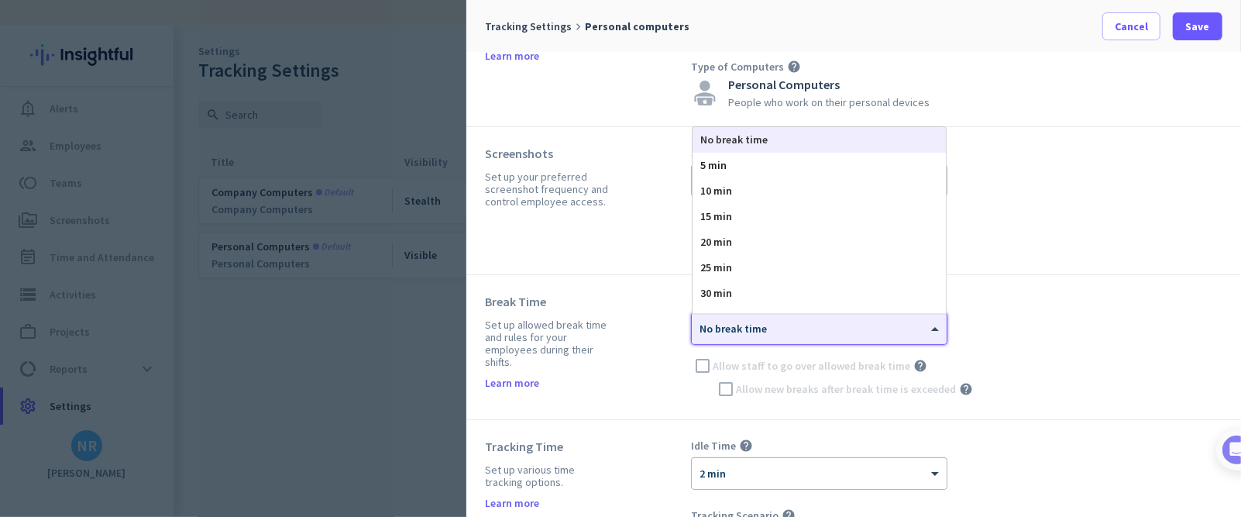
click at [826, 331] on div "× No break time" at bounding box center [809, 328] width 235 height 13
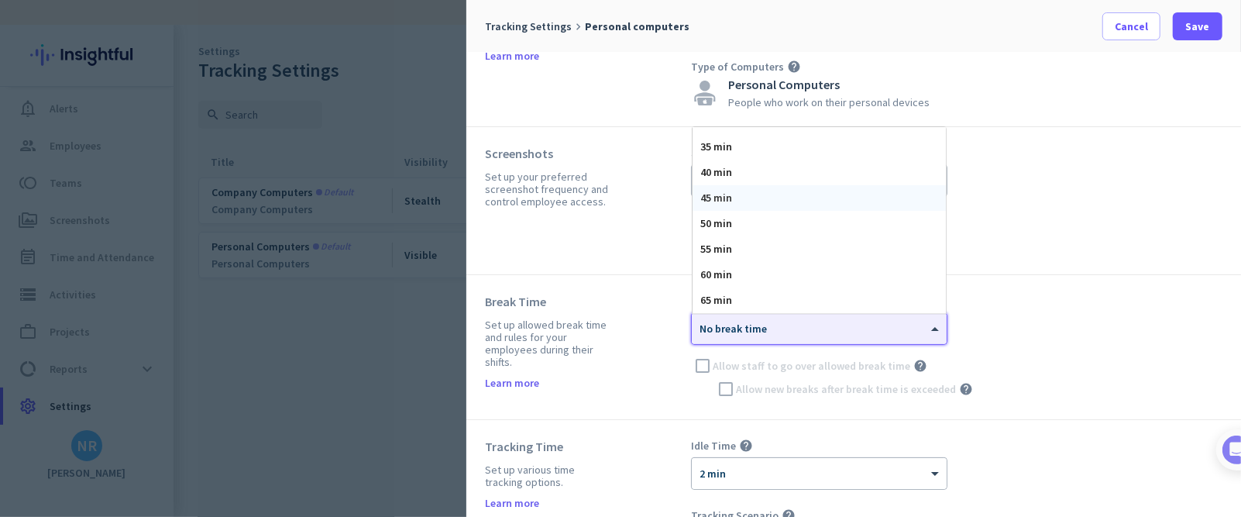
scroll to position [174, 0]
click at [714, 267] on span "60 min" at bounding box center [716, 272] width 32 height 14
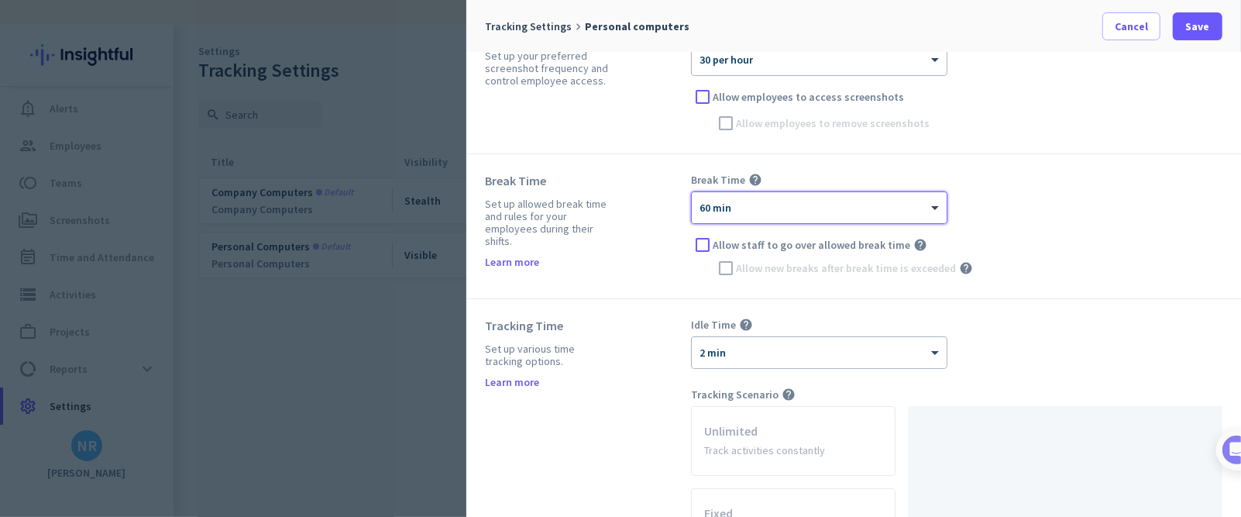
scroll to position [203, 0]
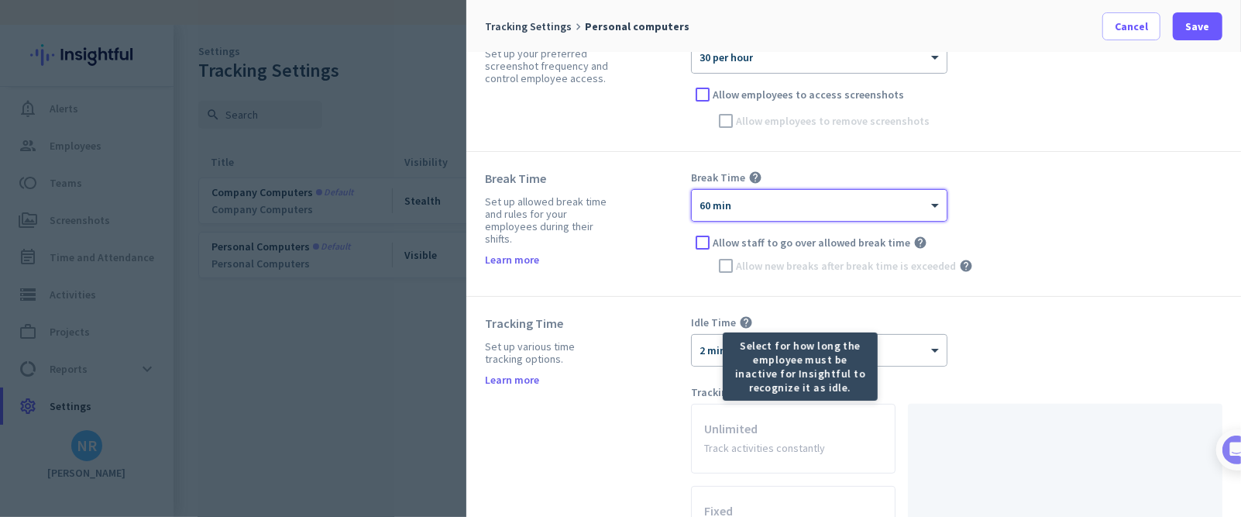
click at [701, 344] on mat-tooltip-component "Select for how long the employee must be inactive for Insightful to recognize i…" at bounding box center [744, 366] width 155 height 68
click at [712, 344] on mat-tooltip-component "Select for how long the employee must be inactive for Insightful to recognize i…" at bounding box center [744, 366] width 155 height 68
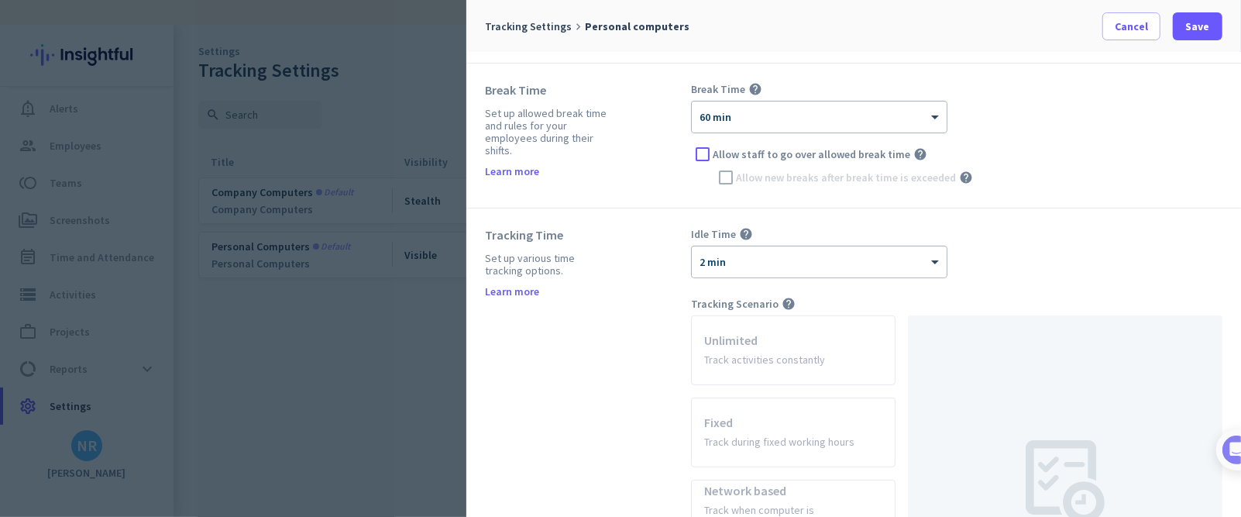
scroll to position [294, 0]
click at [770, 252] on div at bounding box center [819, 254] width 255 height 13
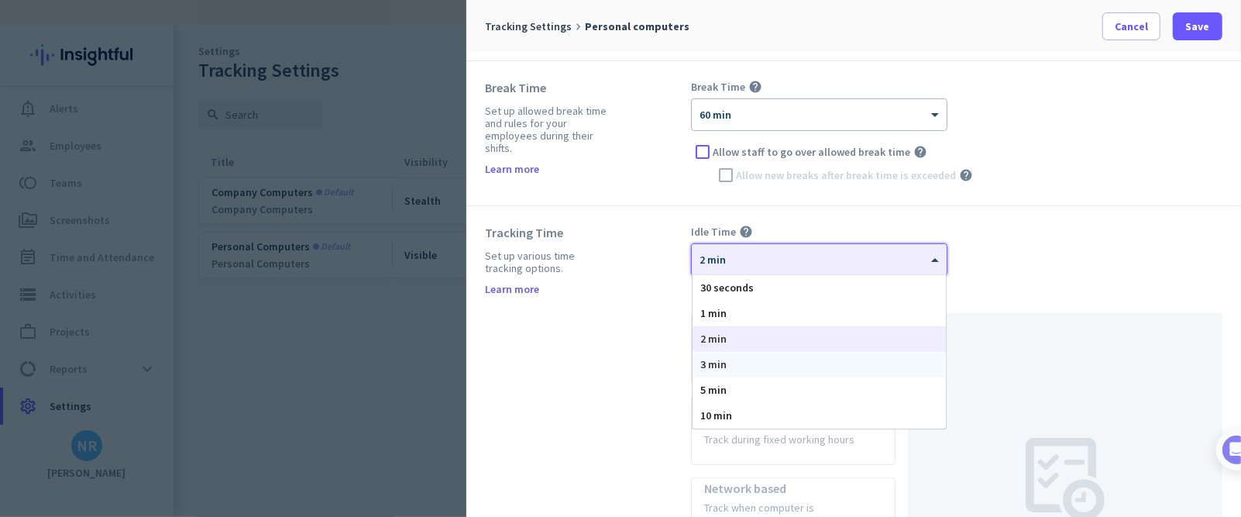
click at [740, 344] on div "3 min" at bounding box center [818, 365] width 253 height 26
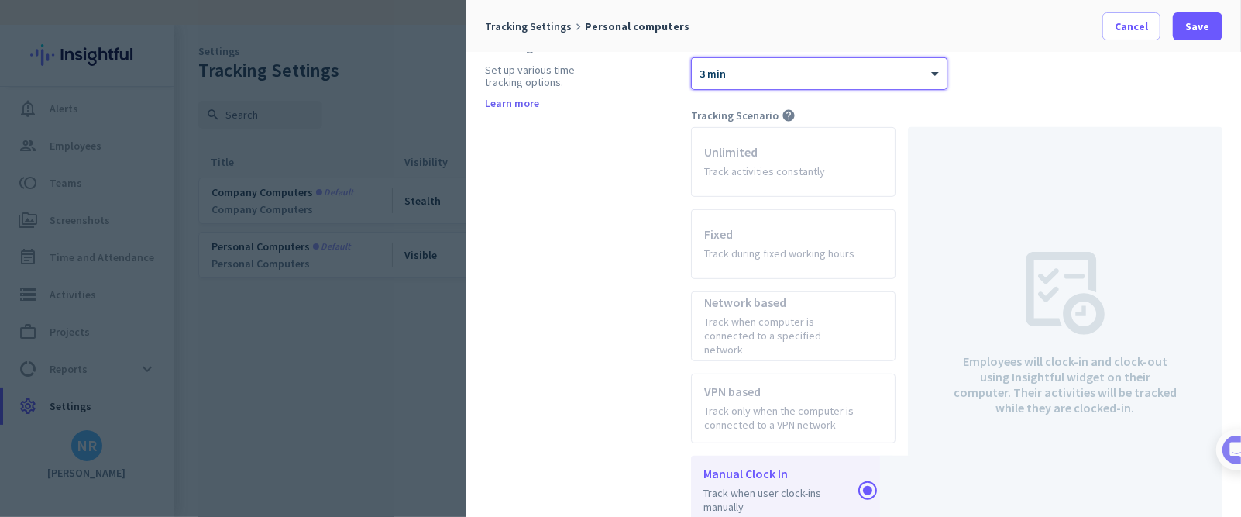
scroll to position [482, 0]
click at [772, 170] on app-radio-card "Unlimited Track activities constantly" at bounding box center [793, 160] width 204 height 70
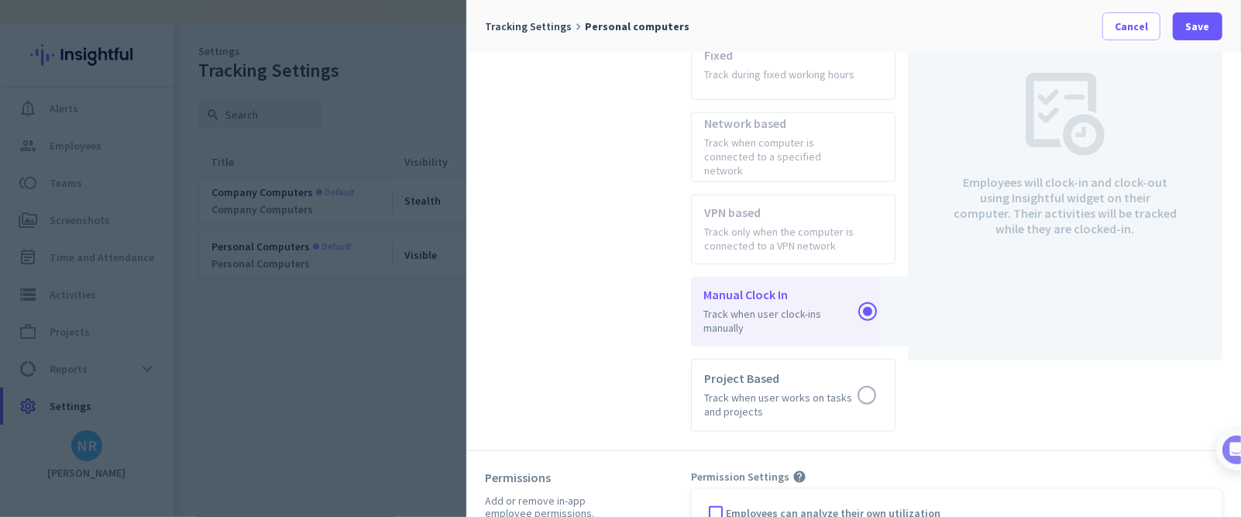
scroll to position [841, 0]
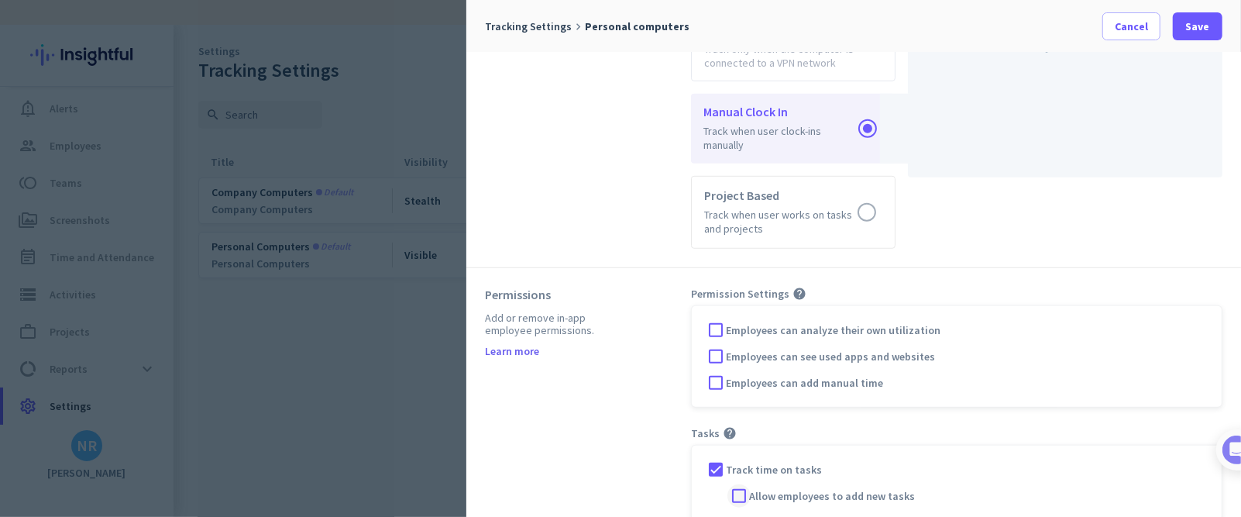
click at [737, 344] on div at bounding box center [738, 495] width 23 height 23
click at [826, 32] on span at bounding box center [1198, 26] width 50 height 37
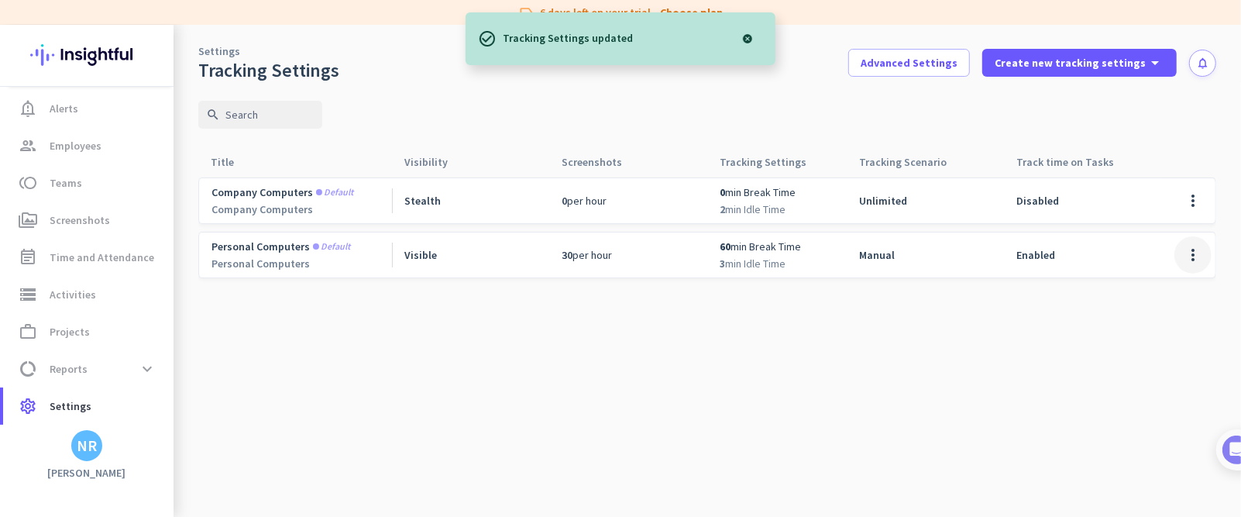
click at [826, 252] on span at bounding box center [1192, 254] width 37 height 37
click at [826, 207] on div at bounding box center [620, 258] width 1241 height 517
click at [826, 196] on span at bounding box center [1192, 200] width 37 height 37
click at [826, 217] on div at bounding box center [620, 258] width 1241 height 517
click at [826, 225] on div "Company computers Default Company Computers Stealth 0 per hour 0 min Break Time…" at bounding box center [707, 227] width 1018 height 101
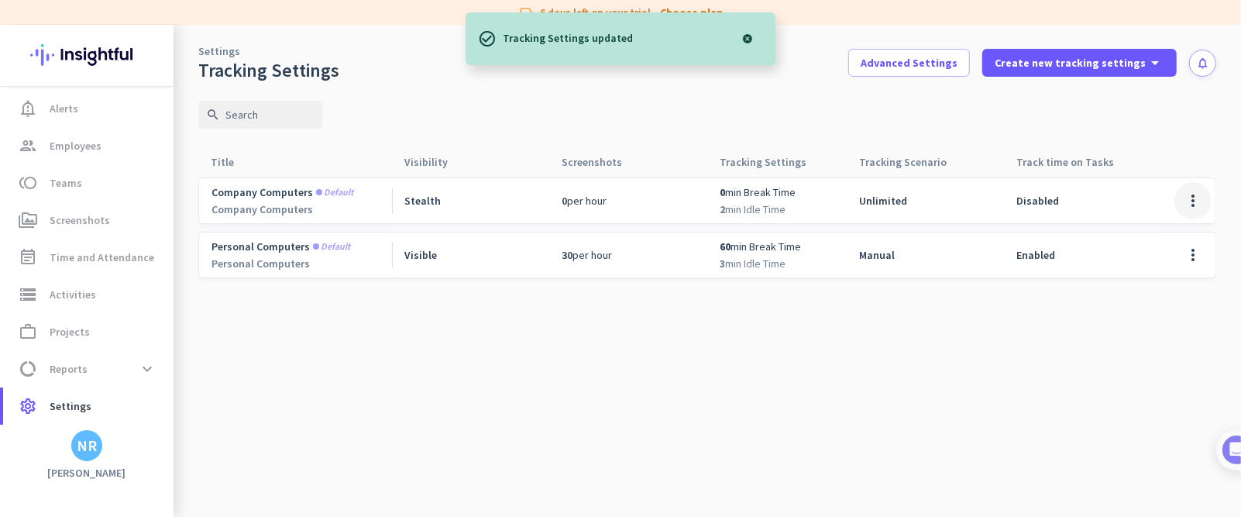
click at [826, 201] on span at bounding box center [1192, 200] width 37 height 37
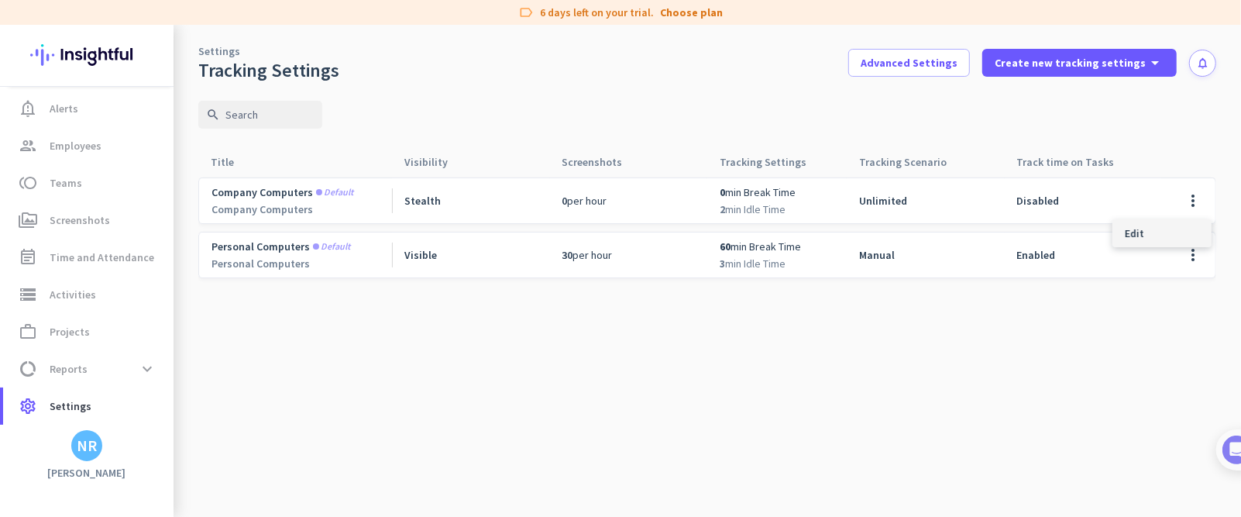
click at [826, 233] on div "Edit" at bounding box center [1161, 233] width 99 height 28
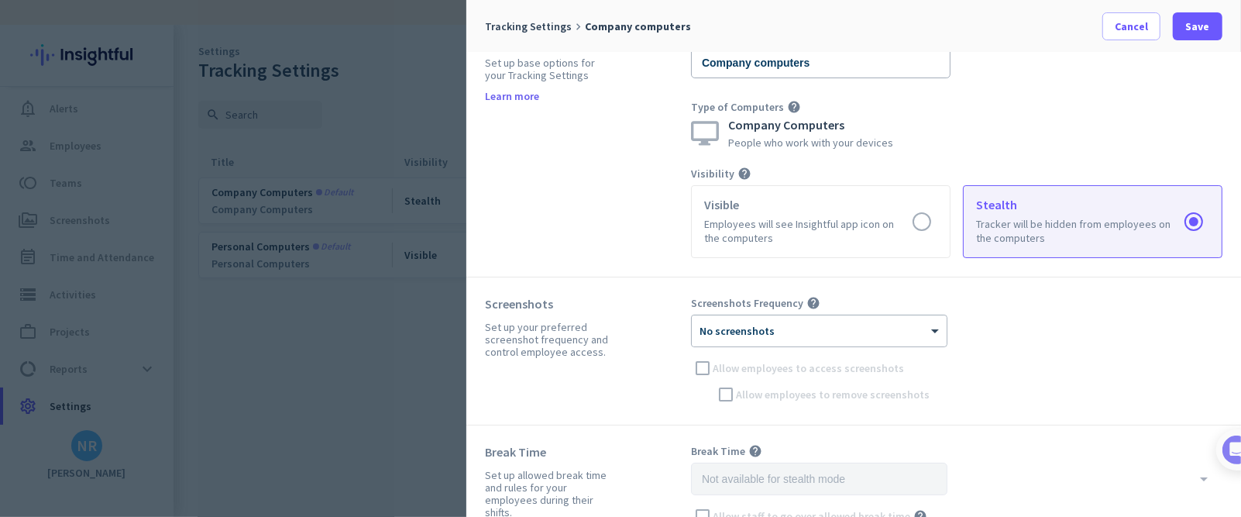
scroll to position [232, 0]
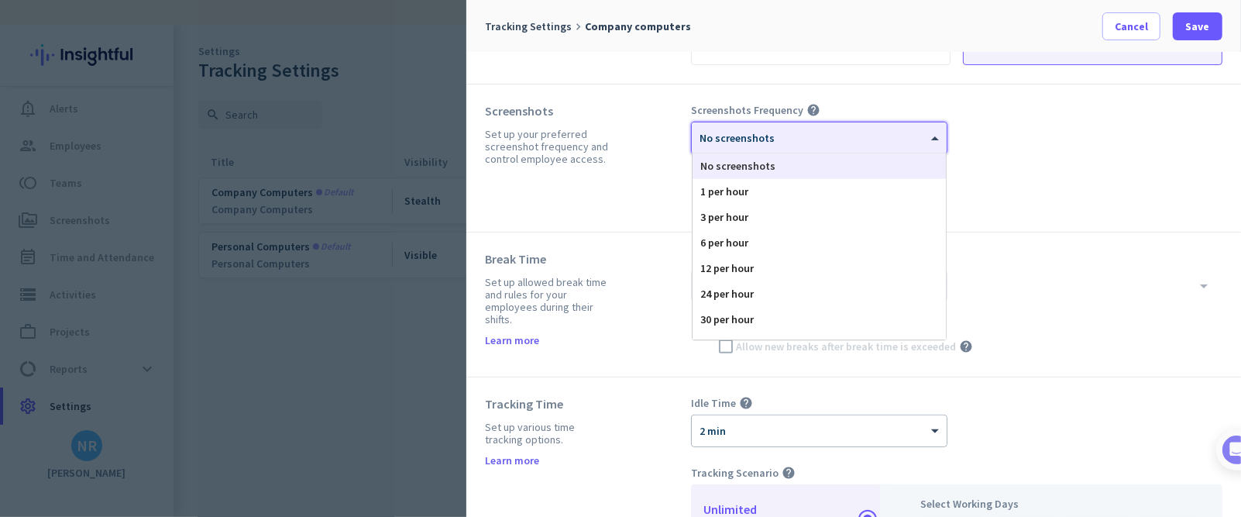
click at [775, 126] on div at bounding box center [819, 132] width 255 height 13
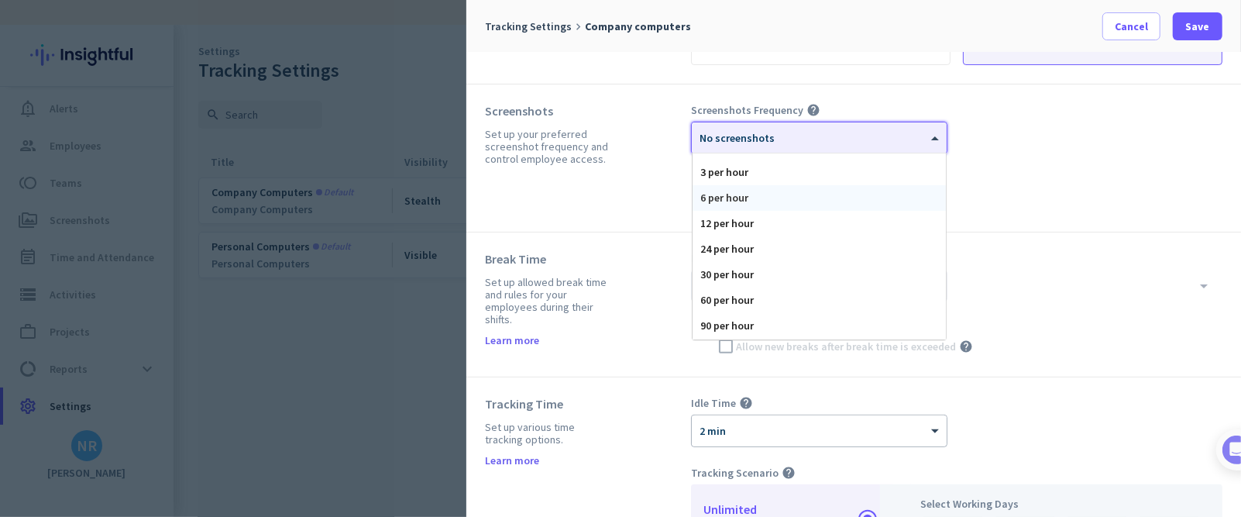
scroll to position [94, 0]
click at [754, 226] on div "30 per hour" at bounding box center [818, 225] width 253 height 26
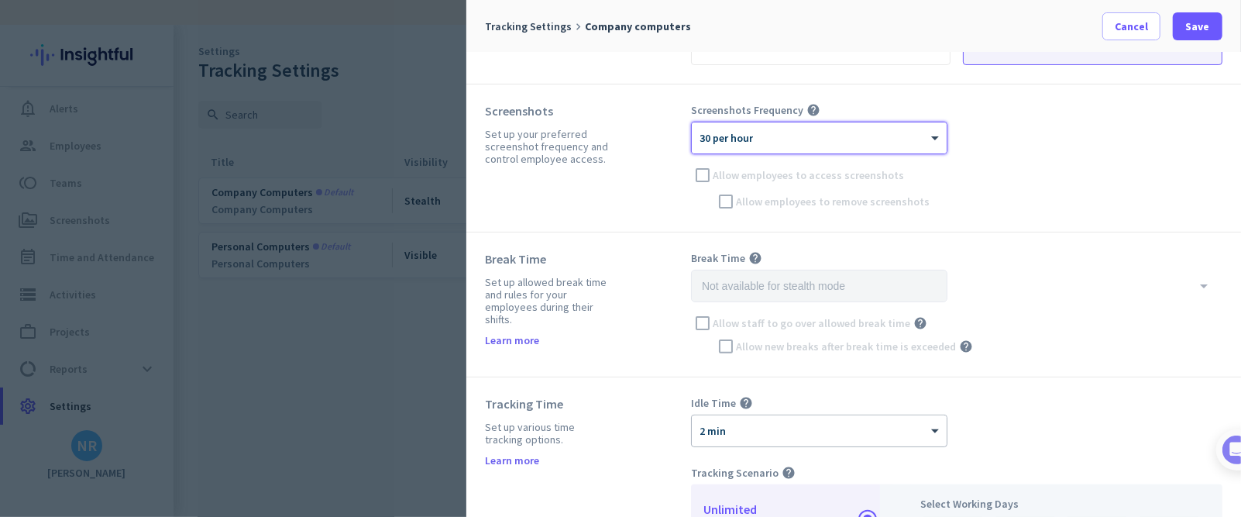
click at [696, 178] on div "Screenshots Frequency help × 30 per hour Allow employees to access screenshots …" at bounding box center [956, 158] width 531 height 110
click at [642, 198] on div "Screenshots Set up your preferred screenshot frequency and control employee acc…" at bounding box center [588, 158] width 206 height 110
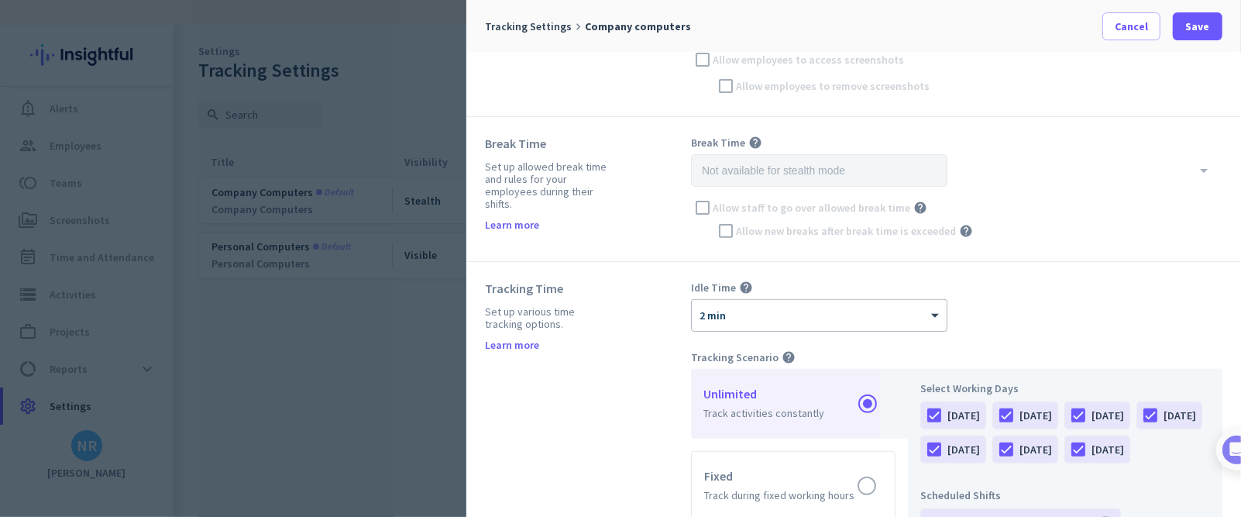
scroll to position [232, 0]
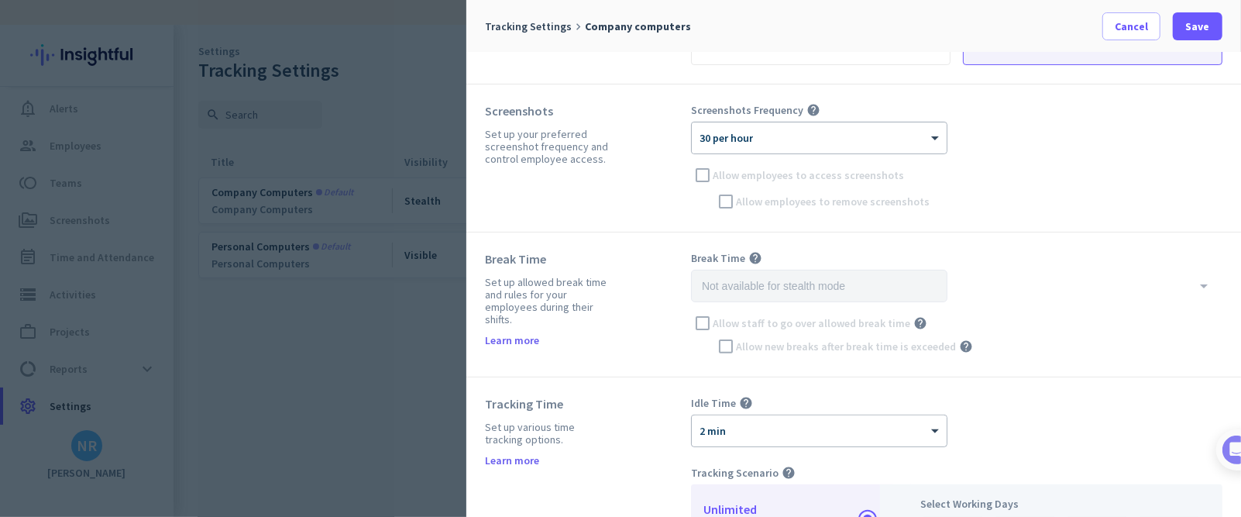
click at [697, 325] on div "Allow staff to go over allowed break time help" at bounding box center [956, 322] width 531 height 23
click at [727, 343] on div "Allow new breaks after break time is exceeded help" at bounding box center [956, 346] width 531 height 23
click at [706, 301] on div "arrow_drop_down Allow staff to go over allowed break time help [PERSON_NAME] ne…" at bounding box center [956, 314] width 531 height 88
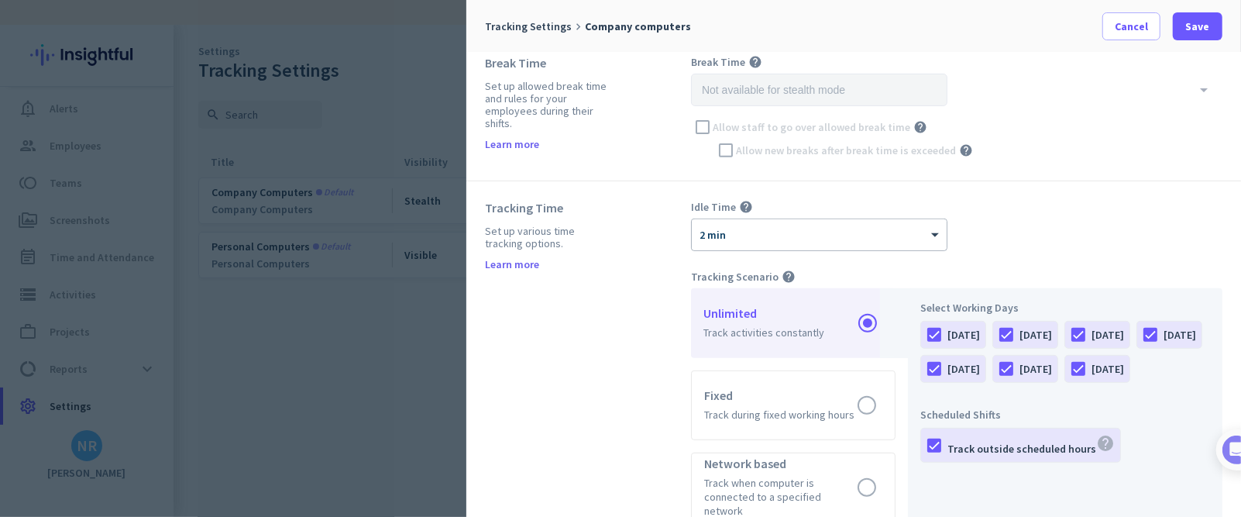
scroll to position [465, 0]
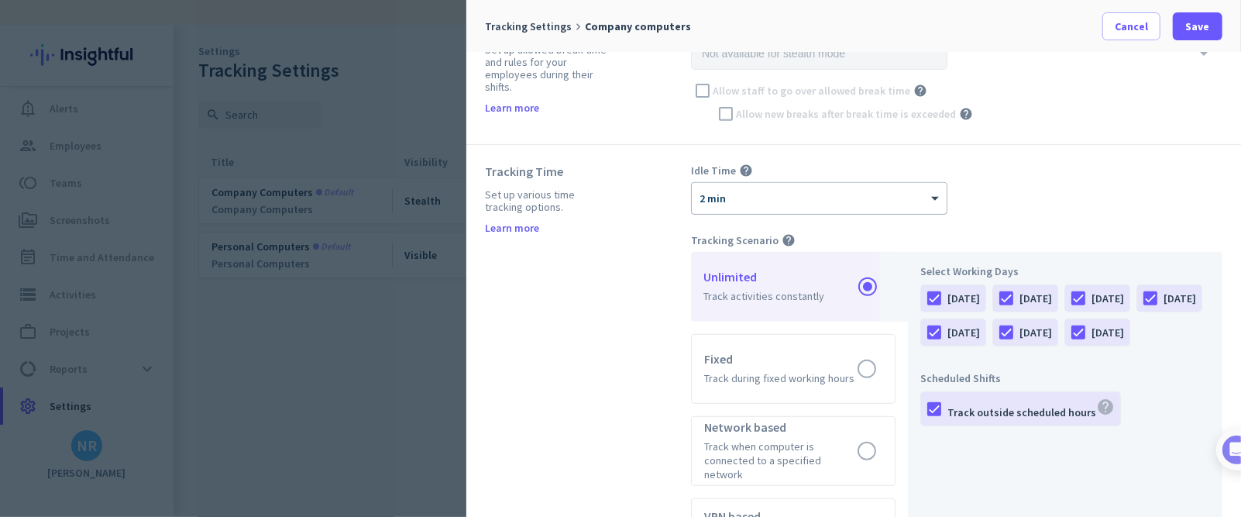
click at [742, 207] on div "× 2 min" at bounding box center [819, 198] width 255 height 31
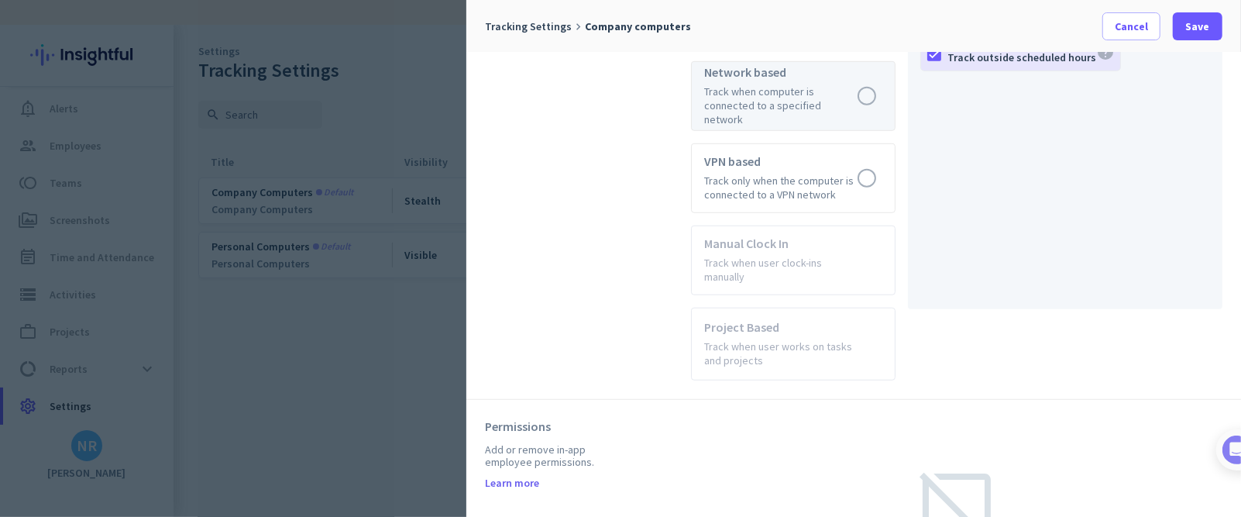
scroll to position [967, 0]
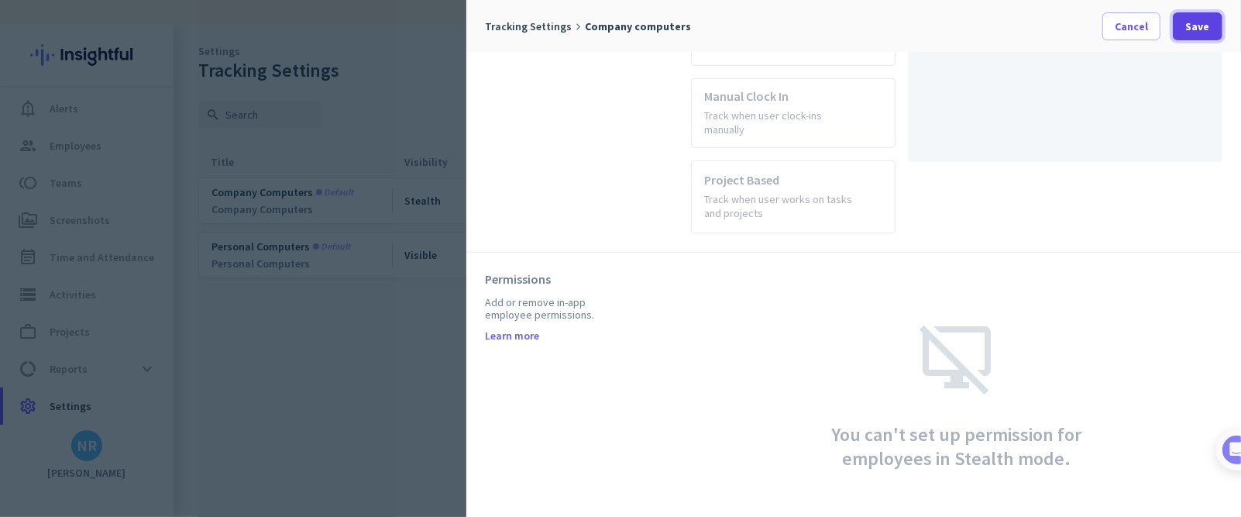
click at [826, 19] on span "Save" at bounding box center [1198, 26] width 24 height 15
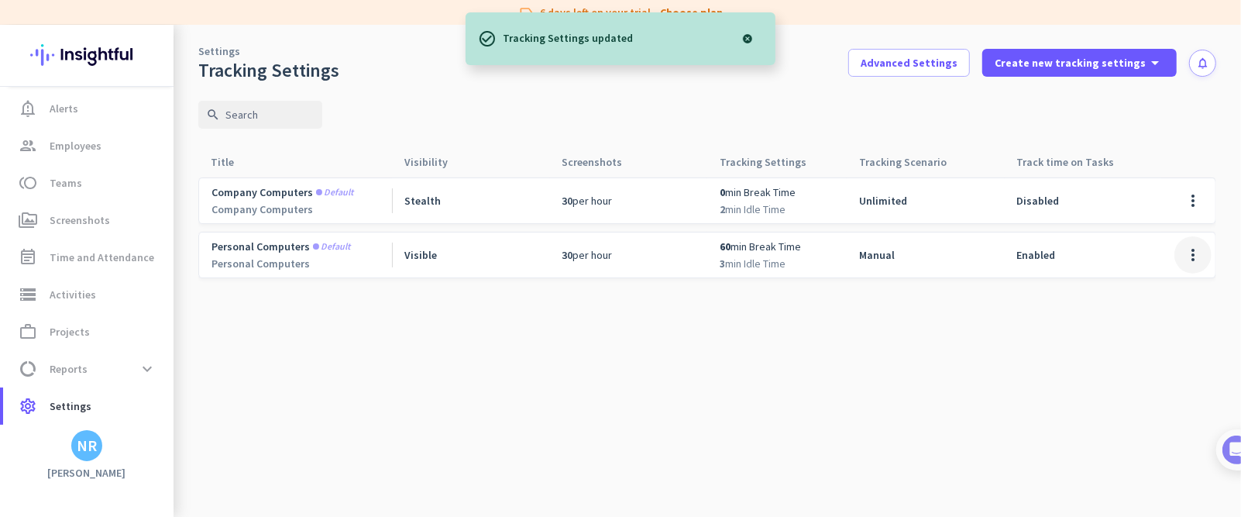
click at [826, 253] on span at bounding box center [1192, 254] width 37 height 37
click at [826, 253] on div at bounding box center [620, 258] width 1241 height 517
click at [582, 340] on cdk-virtual-scroll-viewport "Company computers Default Company Computers Stealth 30 per hour 0 min Break Tim…" at bounding box center [707, 347] width 1018 height 340
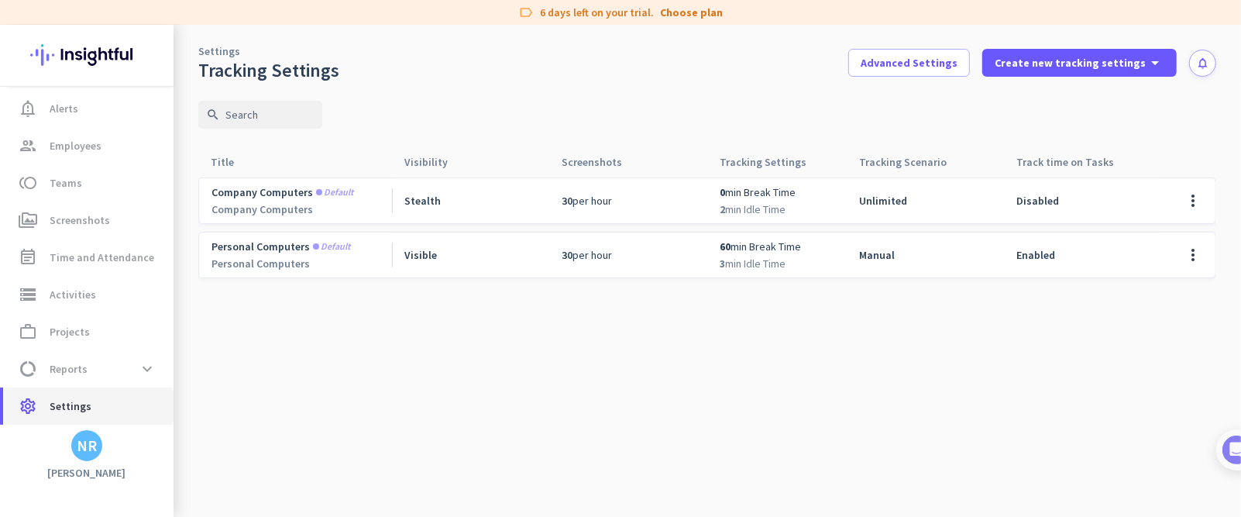
click at [83, 344] on span "Settings" at bounding box center [71, 406] width 42 height 19
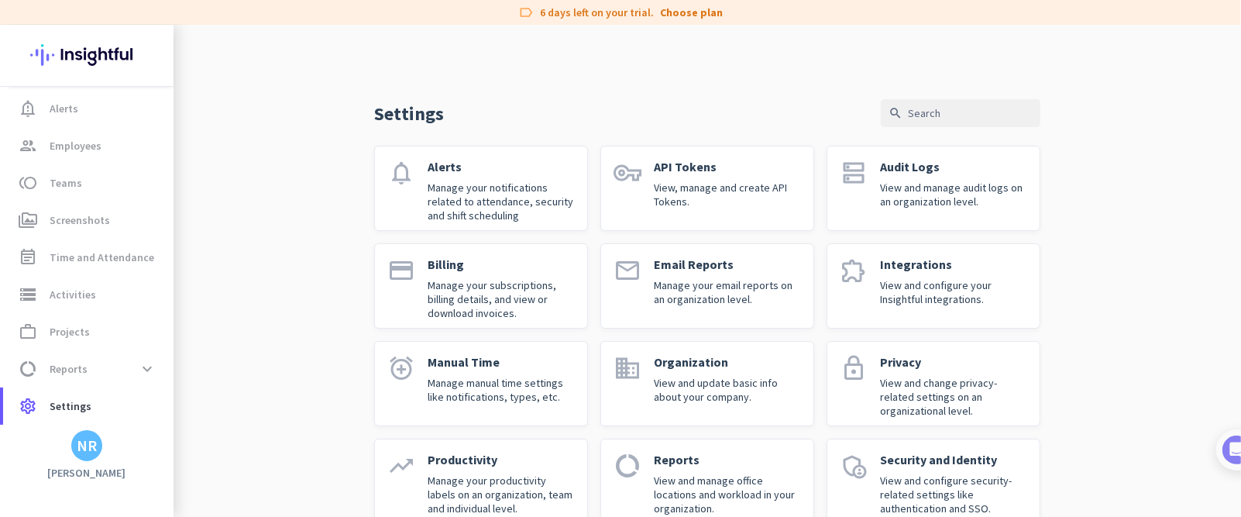
click at [98, 60] on img at bounding box center [86, 55] width 113 height 60
